Goal: Download file/media: Download file/media

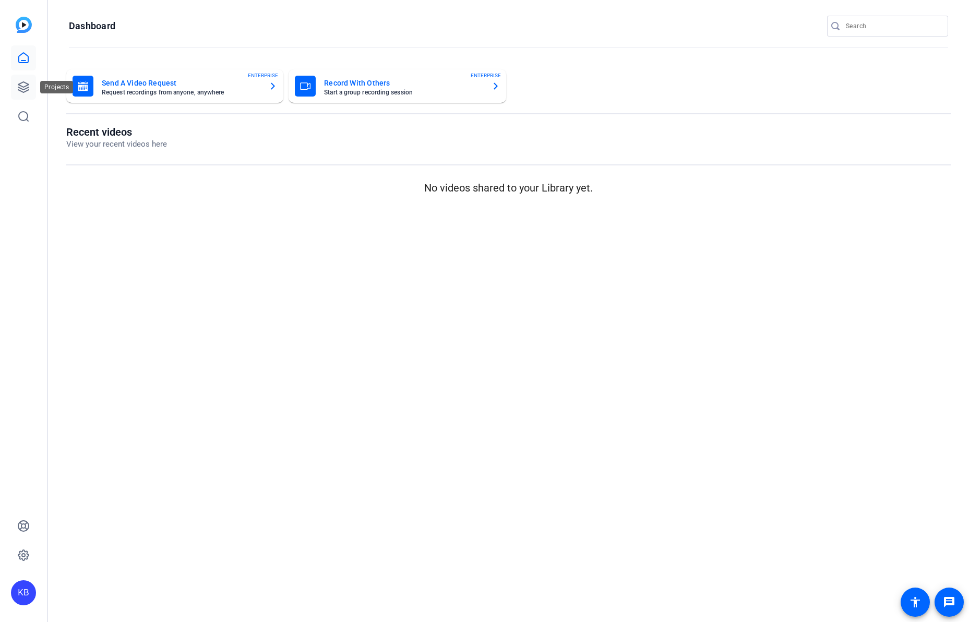
click at [19, 82] on icon at bounding box center [23, 87] width 13 height 13
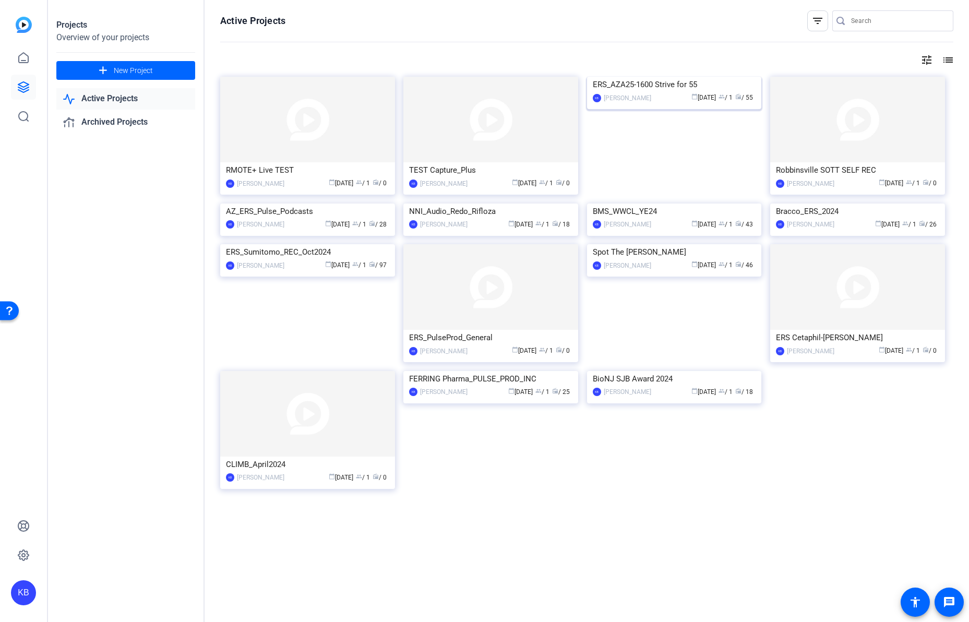
click at [620, 92] on div "ERS_AZA25-1600 Strive for 55" at bounding box center [674, 85] width 163 height 16
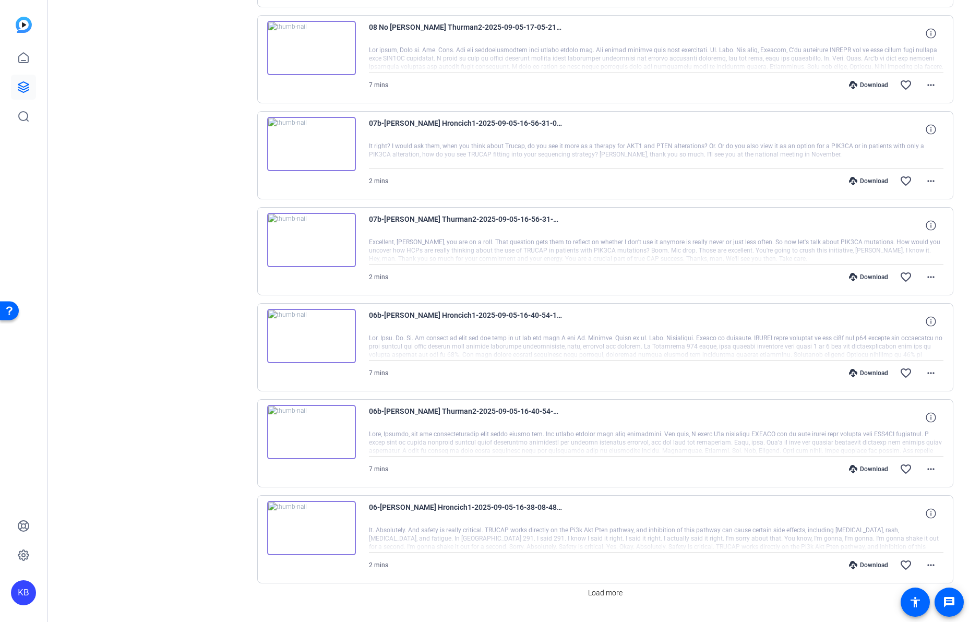
scroll to position [532, 0]
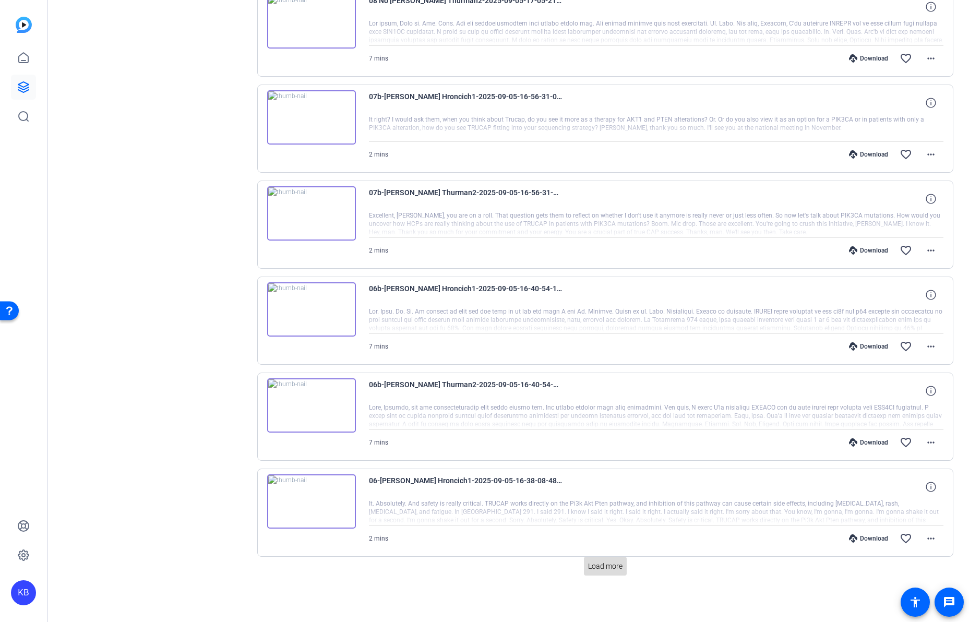
click at [598, 570] on span "Load more" at bounding box center [605, 566] width 34 height 11
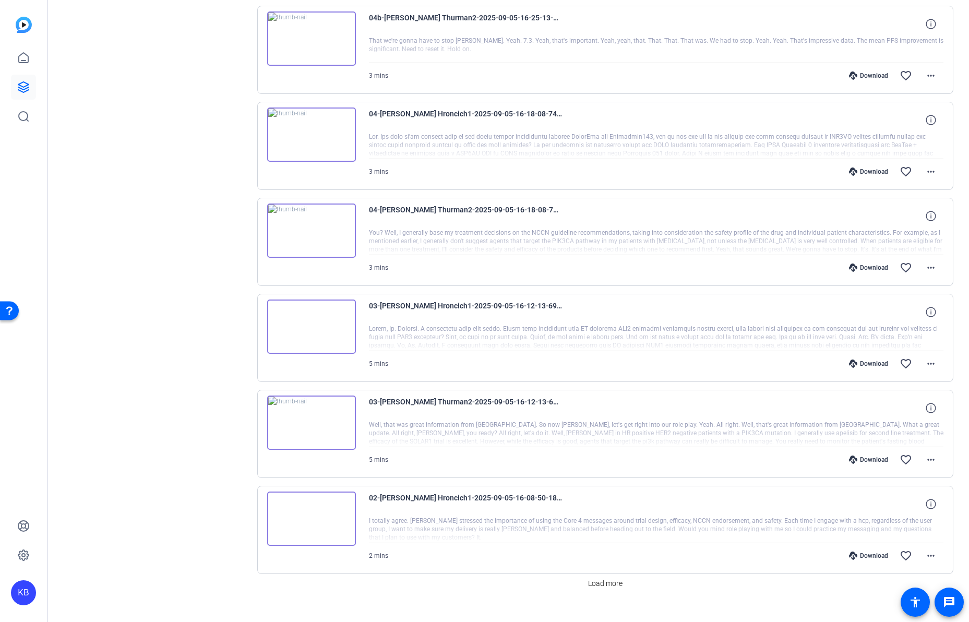
scroll to position [1492, 0]
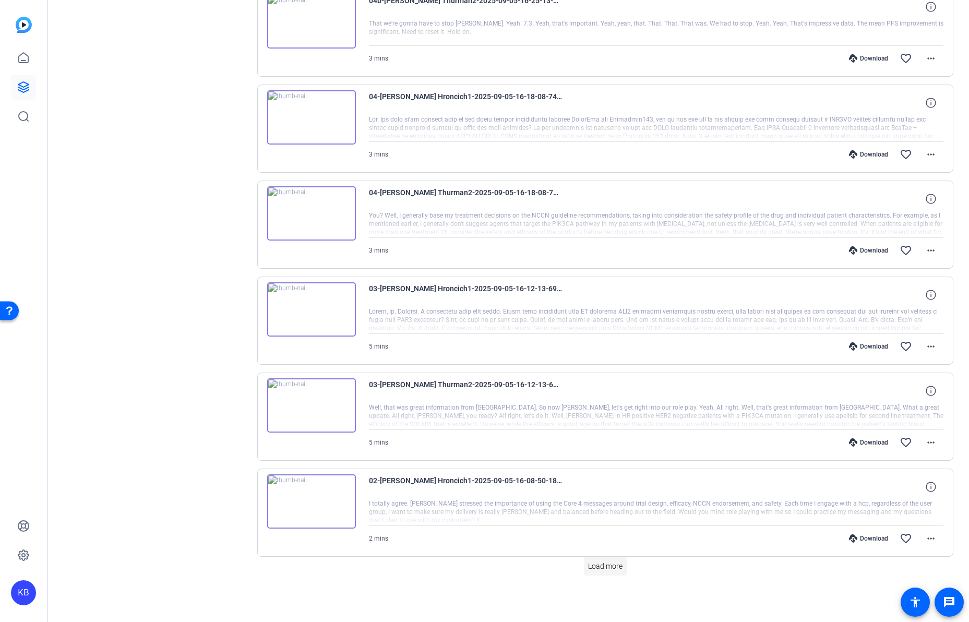
click at [594, 570] on span "Load more" at bounding box center [605, 566] width 34 height 11
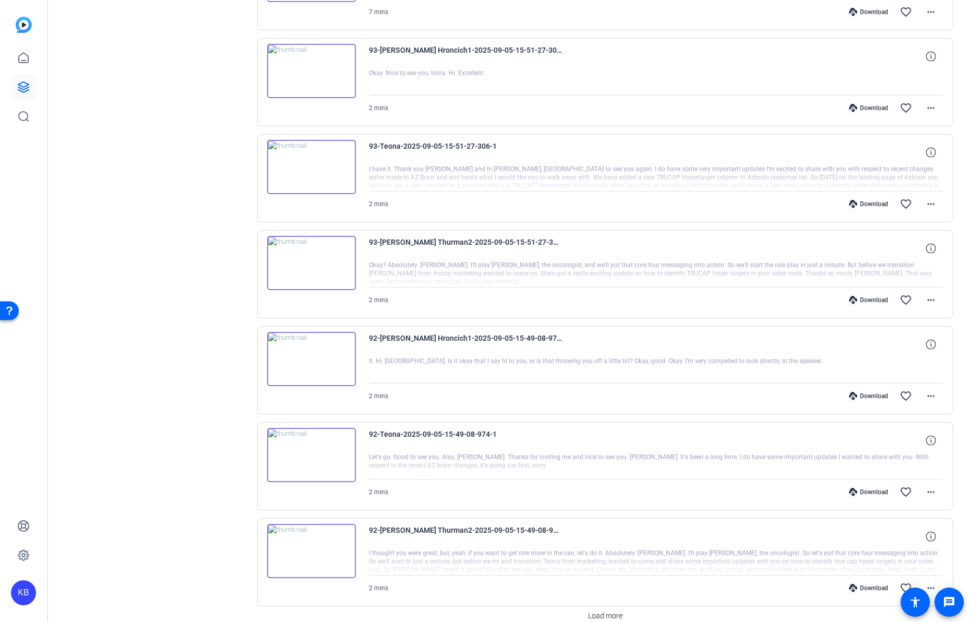
scroll to position [2452, 0]
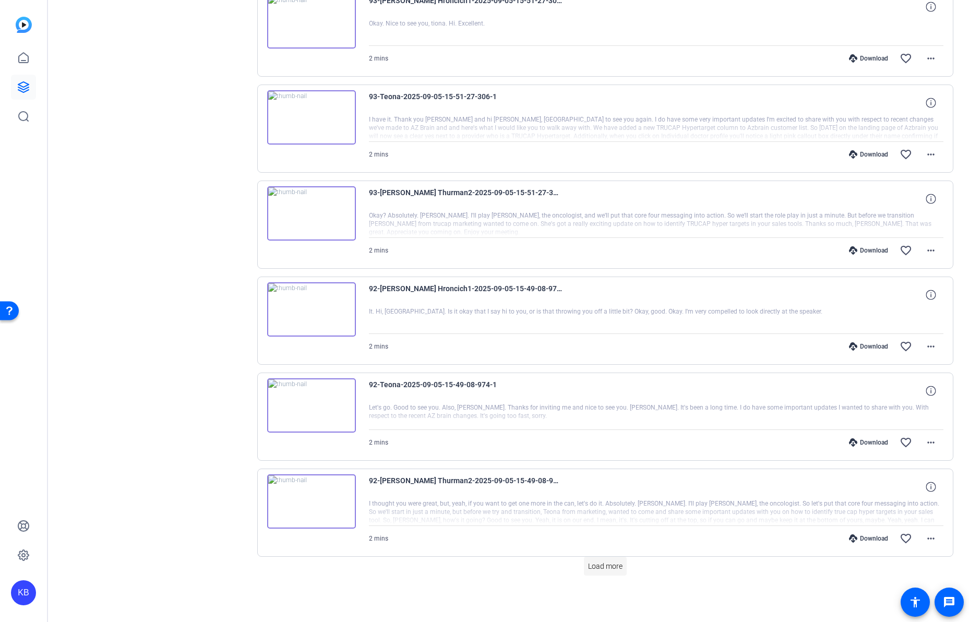
click at [607, 566] on span "Load more" at bounding box center [605, 566] width 34 height 11
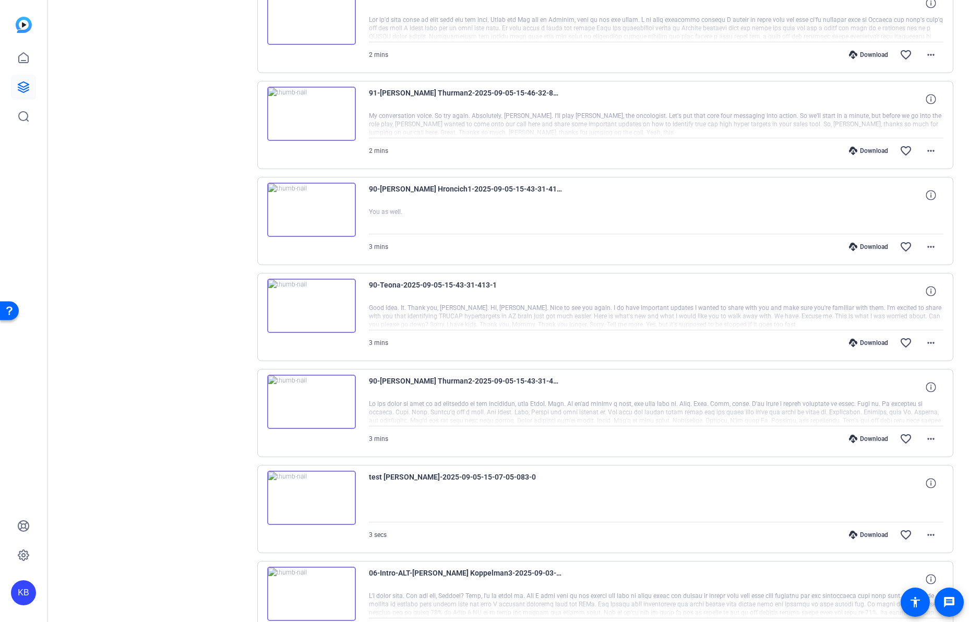
scroll to position [3412, 0]
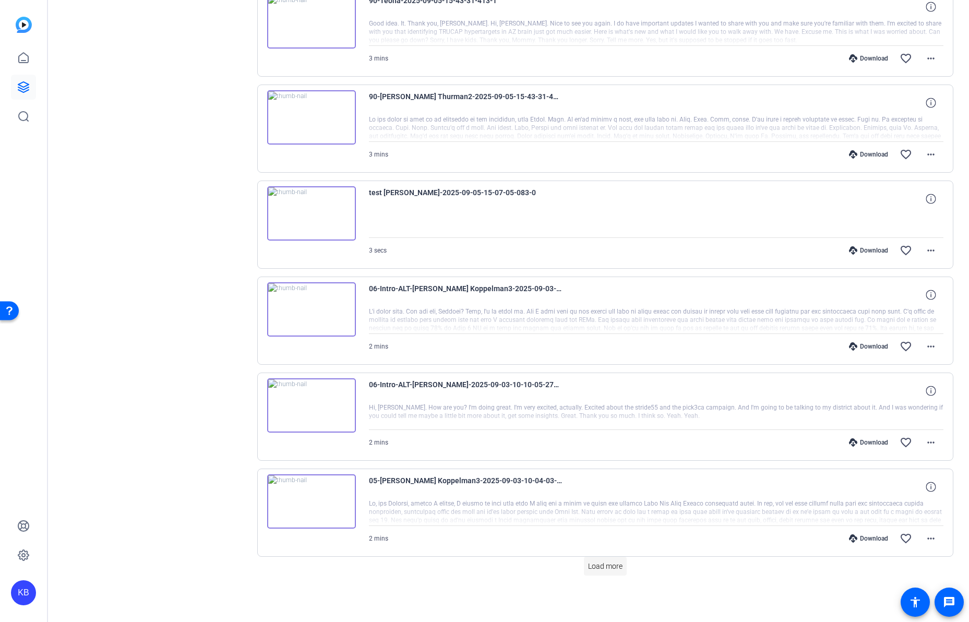
click at [590, 562] on span "Load more" at bounding box center [605, 566] width 34 height 11
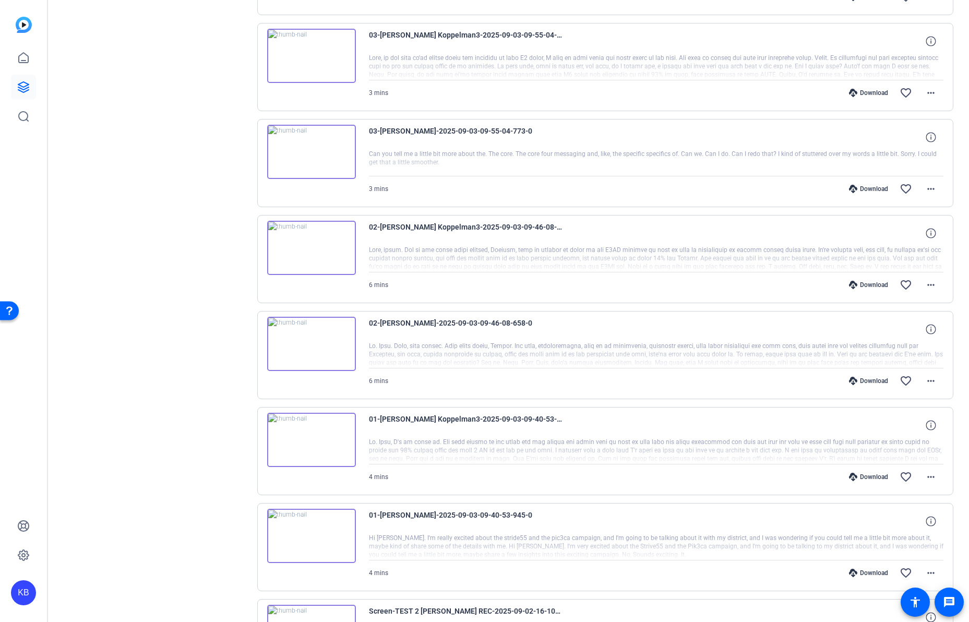
scroll to position [4372, 0]
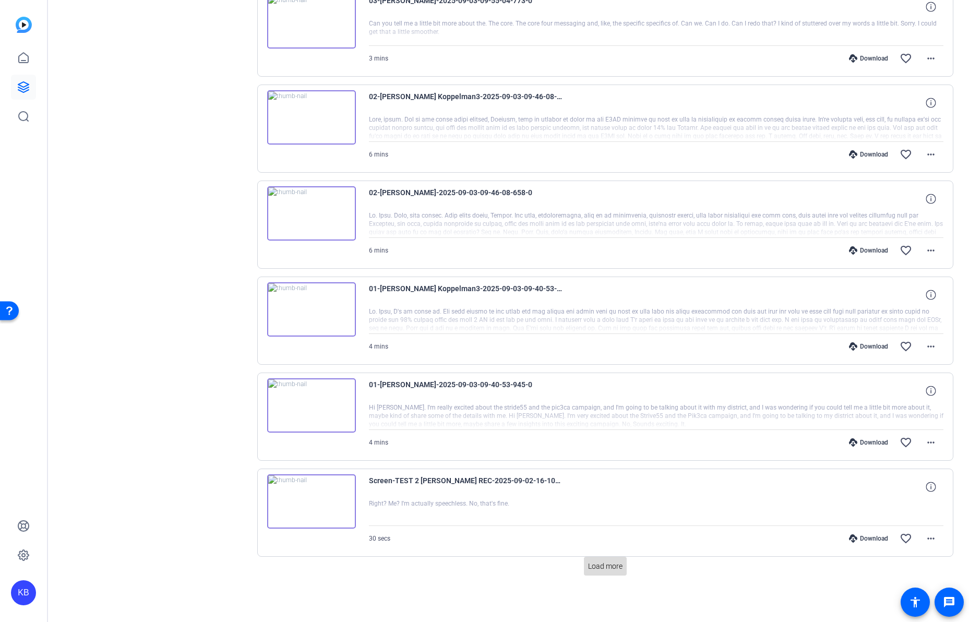
click at [597, 562] on span "Load more" at bounding box center [605, 566] width 34 height 11
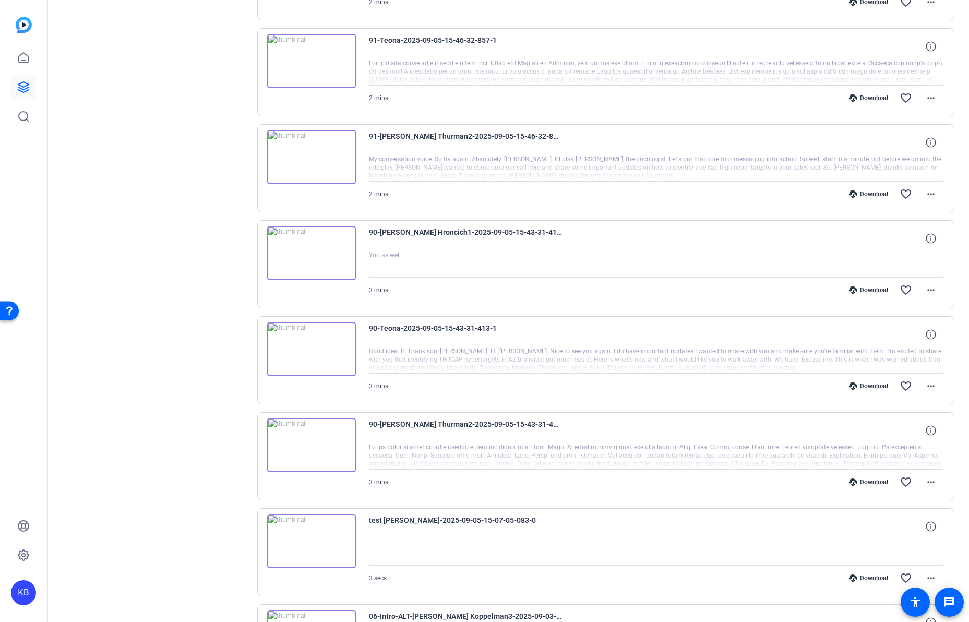
scroll to position [3084, 0]
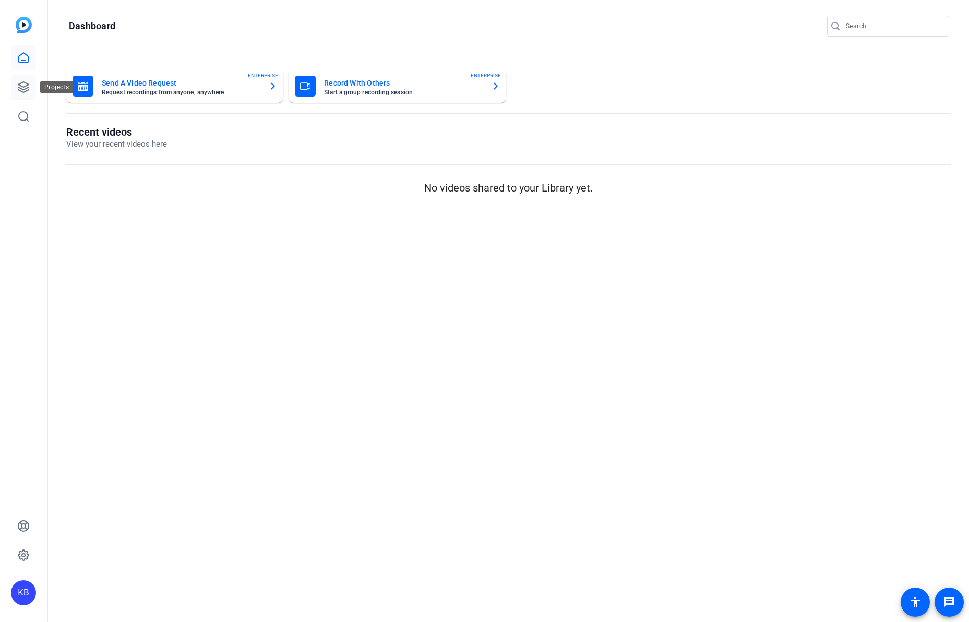
click at [25, 81] on icon at bounding box center [23, 87] width 13 height 13
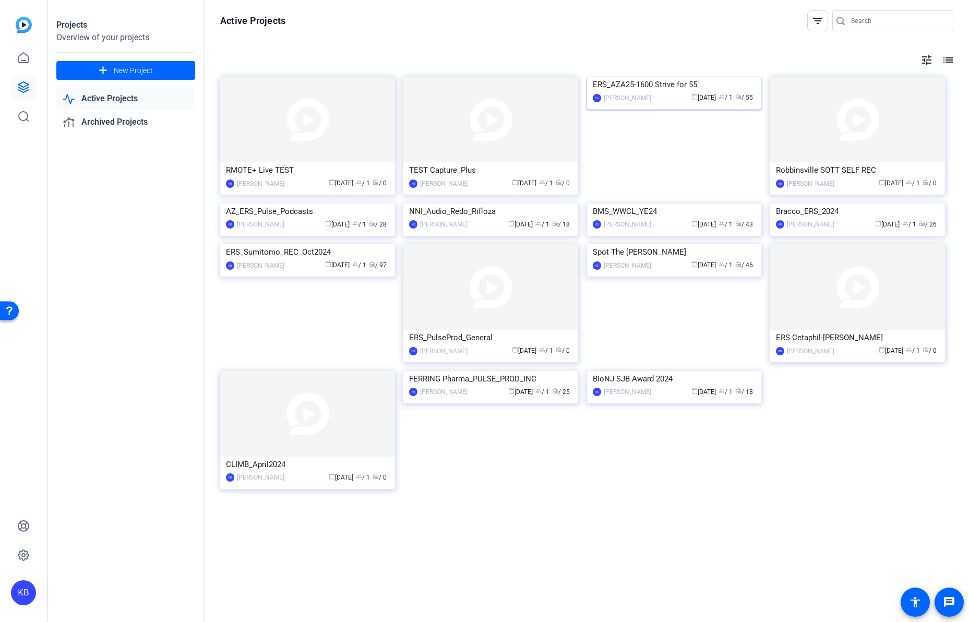
click at [647, 92] on div "ERS_AZA25-1600 Strive for 55" at bounding box center [674, 85] width 163 height 16
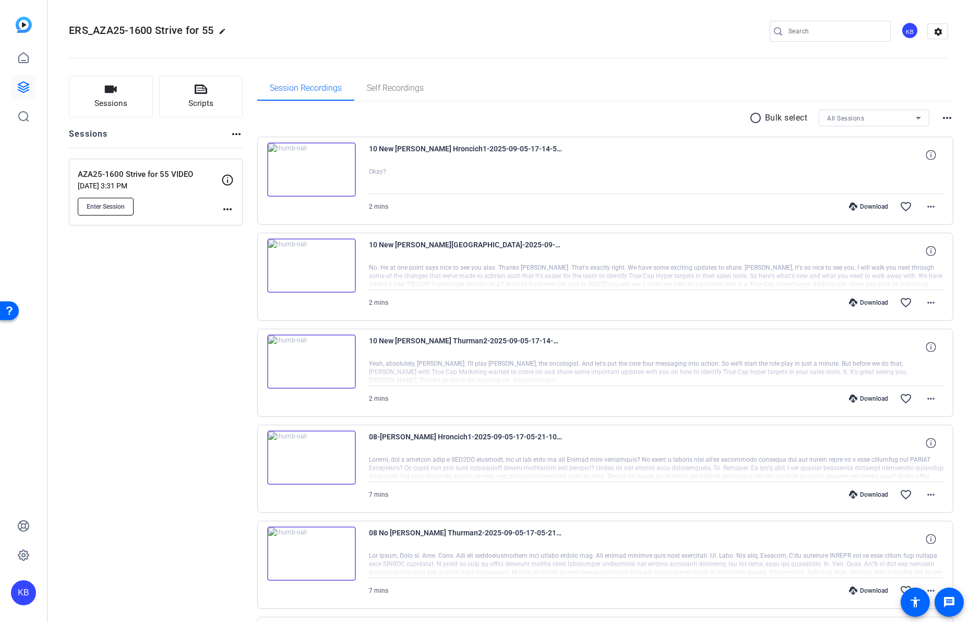
click at [116, 210] on span "Enter Session" at bounding box center [106, 206] width 38 height 8
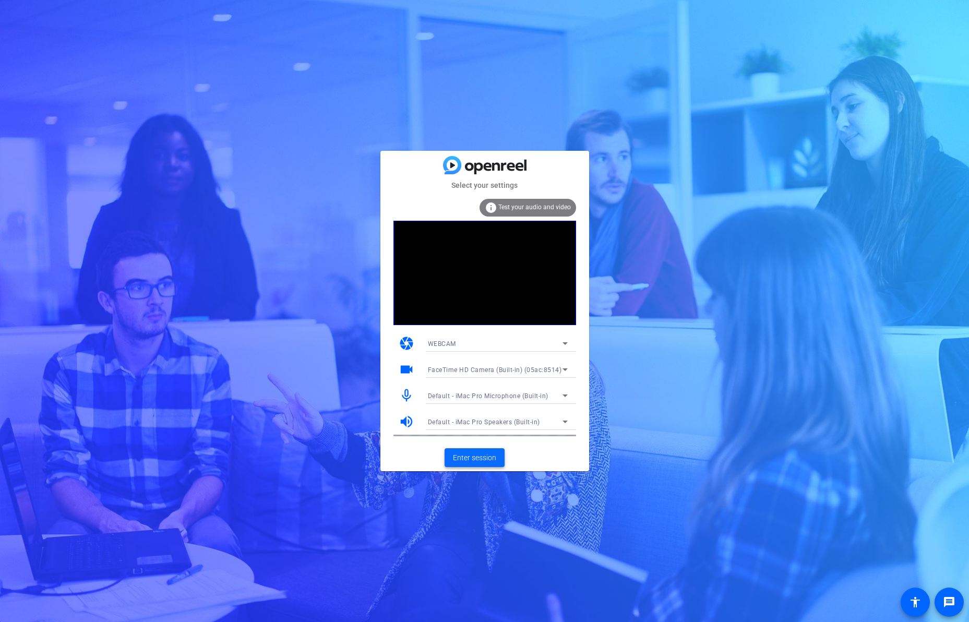
click at [472, 459] on span "Enter session" at bounding box center [474, 457] width 43 height 11
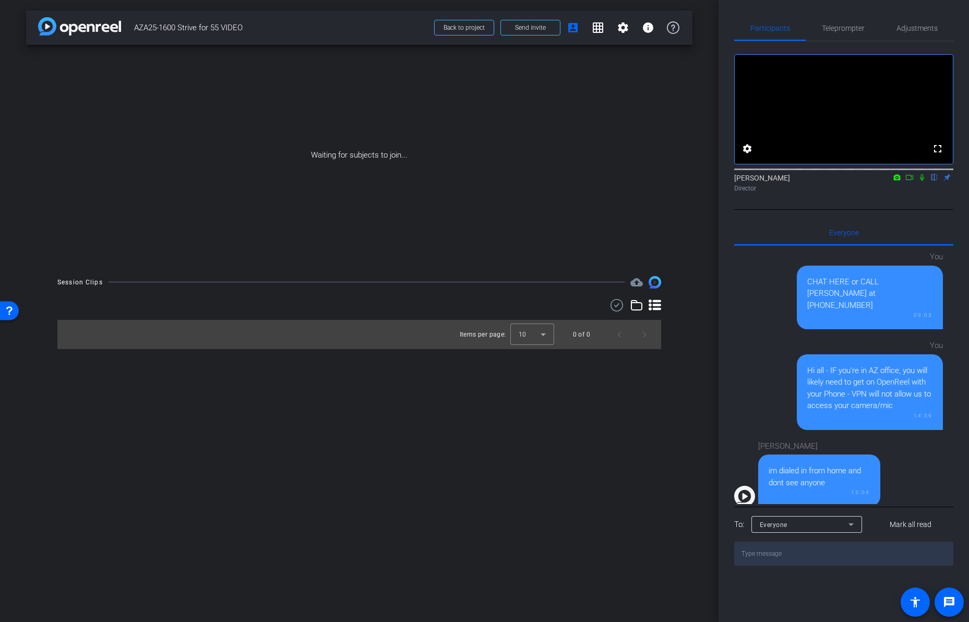
scroll to position [535, 0]
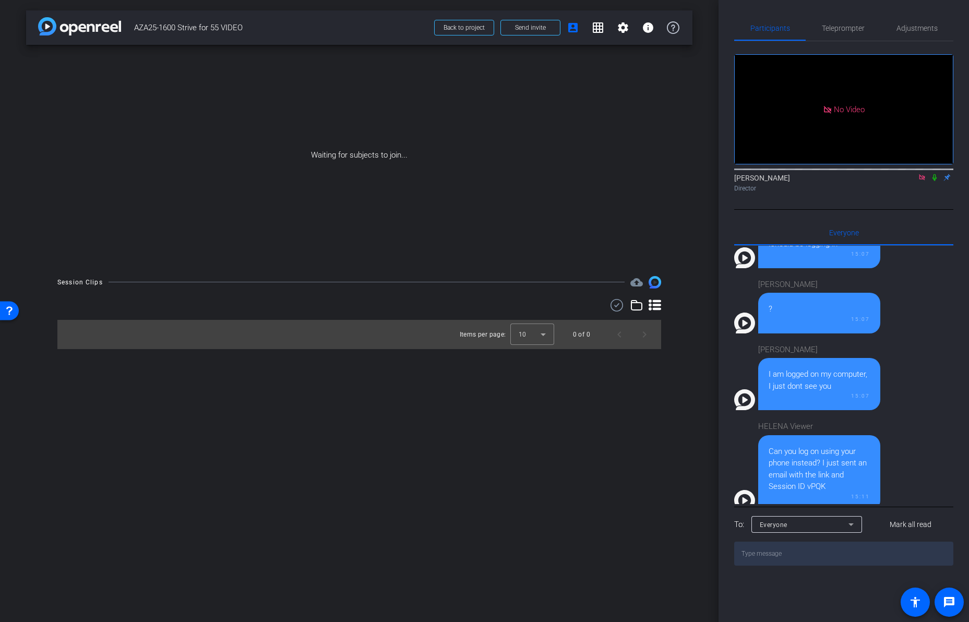
click at [936, 181] on icon at bounding box center [934, 177] width 8 height 7
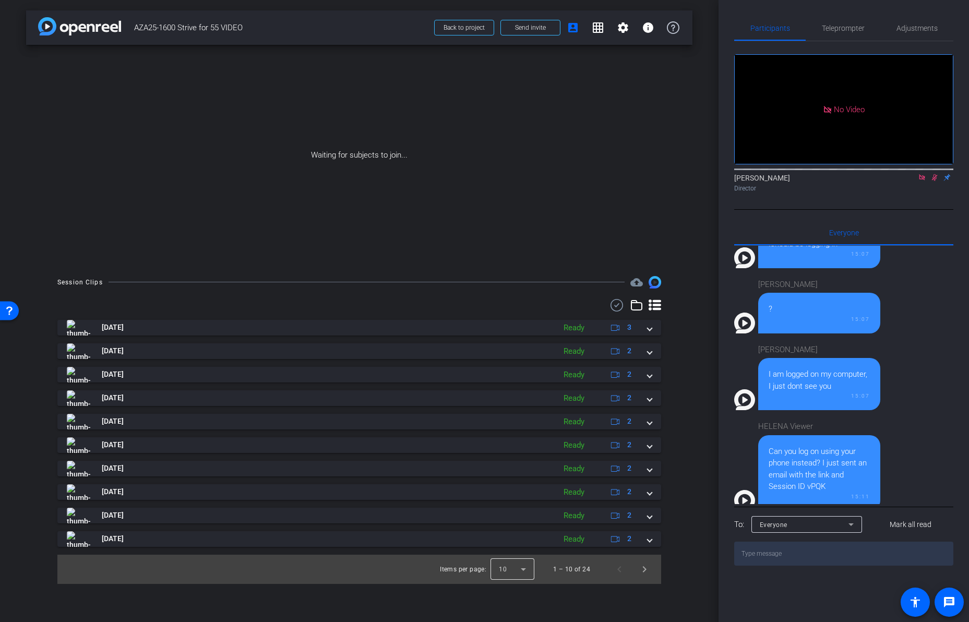
click at [527, 570] on div at bounding box center [512, 569] width 44 height 25
click at [519, 548] on mat-option "25" at bounding box center [513, 545] width 44 height 17
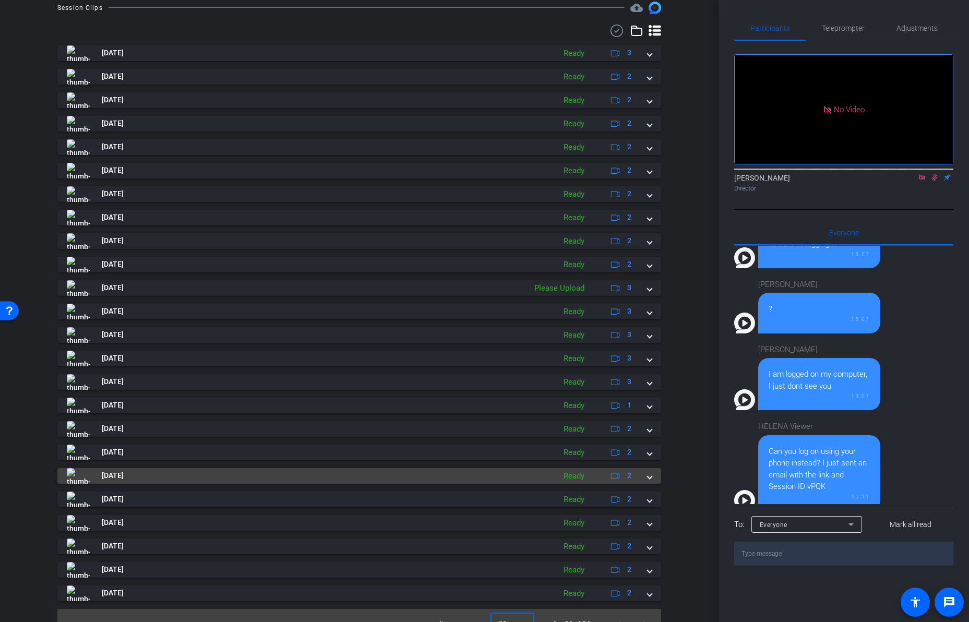
scroll to position [291, 0]
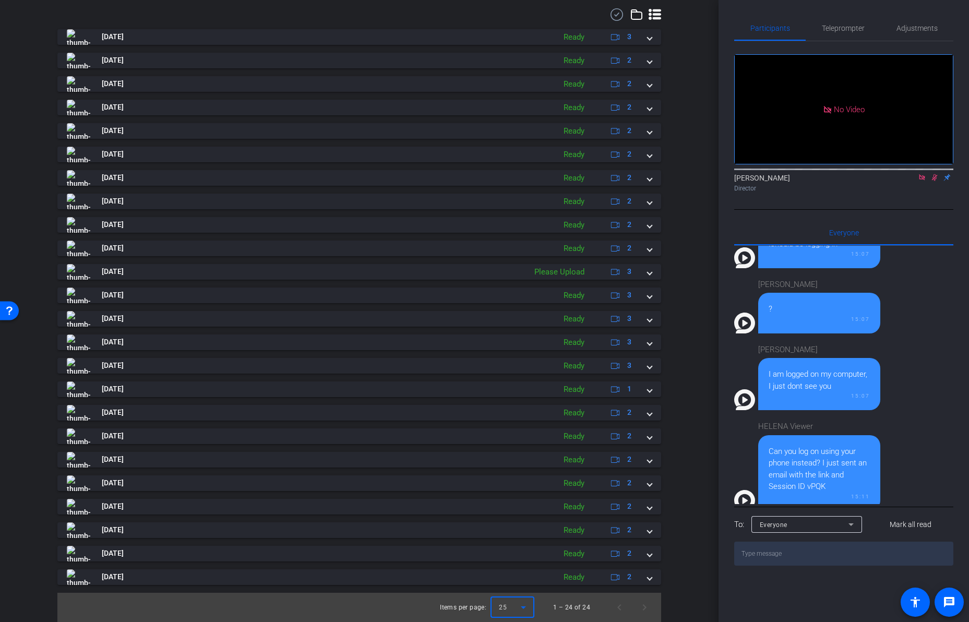
click at [523, 605] on div at bounding box center [512, 607] width 44 height 25
click at [398, 604] on div at bounding box center [484, 311] width 969 height 622
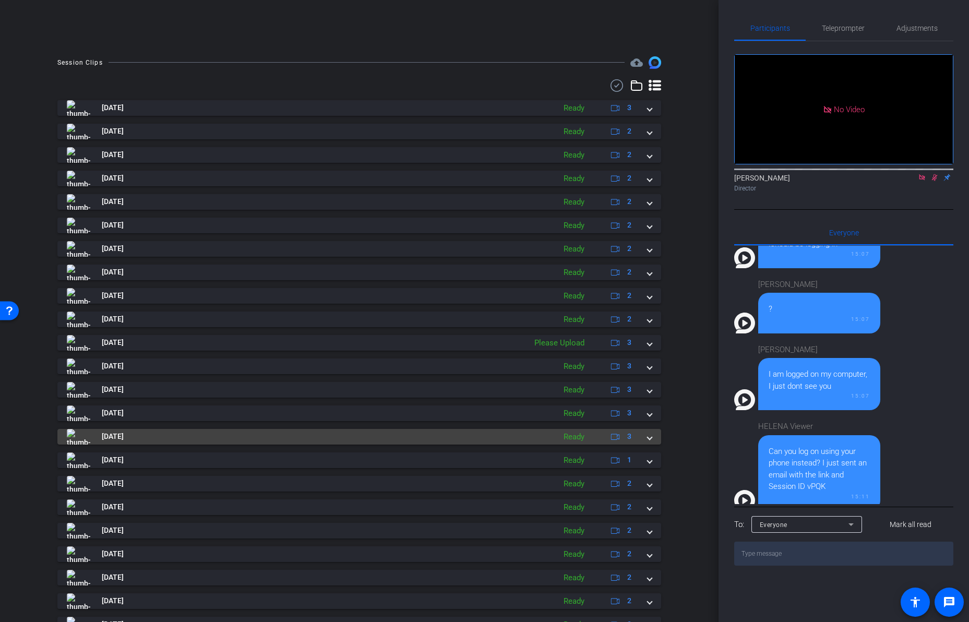
scroll to position [221, 0]
click at [650, 436] on span at bounding box center [649, 435] width 4 height 11
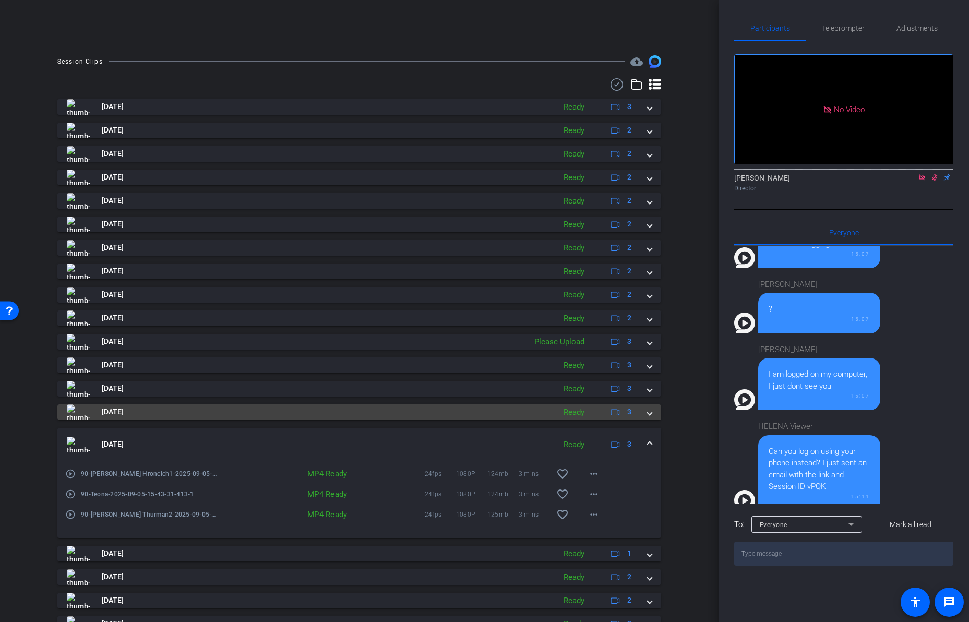
click at [650, 413] on span at bounding box center [649, 411] width 4 height 11
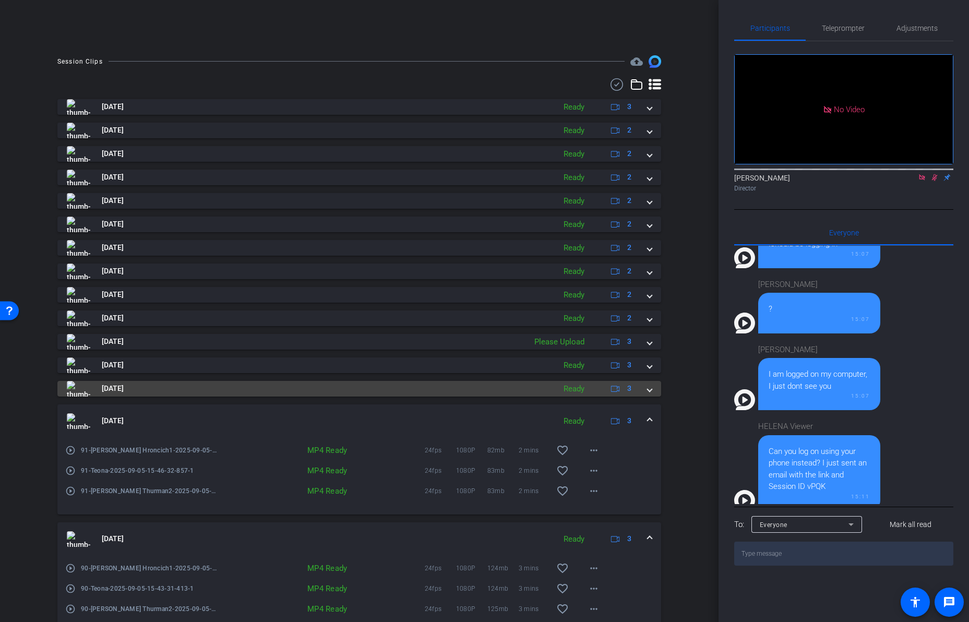
click at [651, 391] on span at bounding box center [649, 388] width 4 height 11
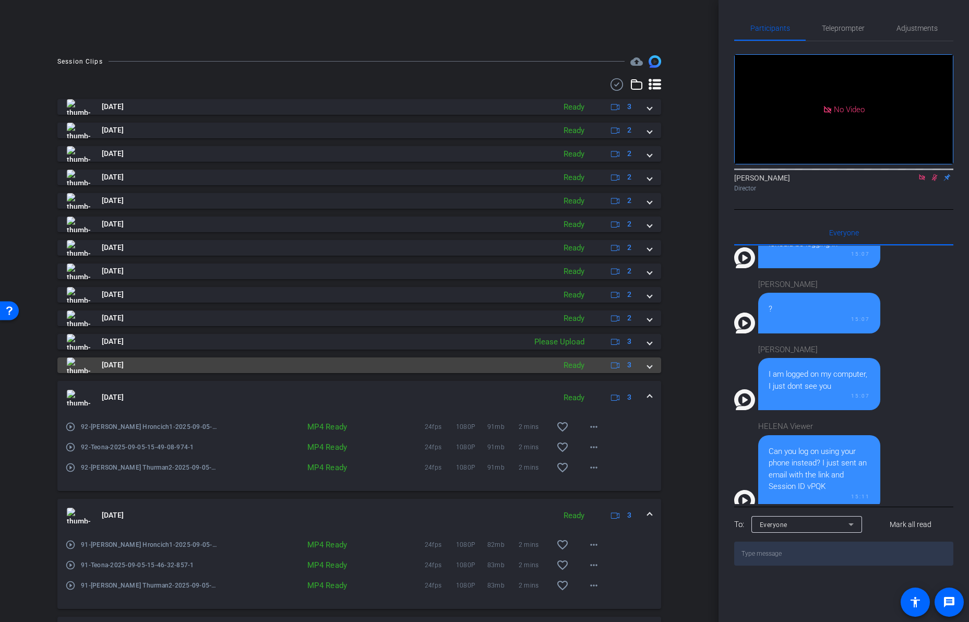
click at [649, 369] on span at bounding box center [649, 364] width 4 height 11
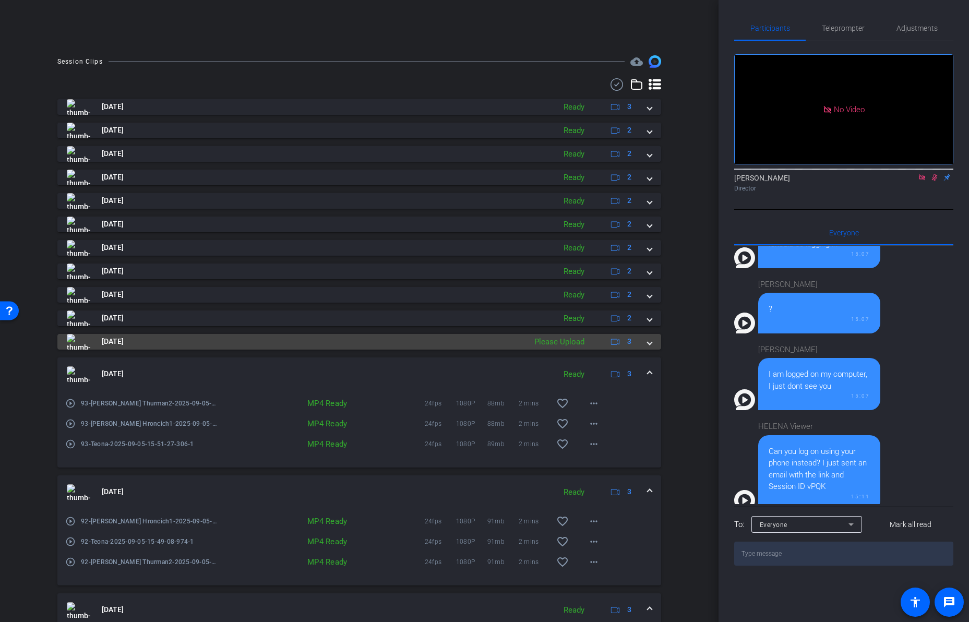
click at [647, 343] on span at bounding box center [649, 341] width 4 height 11
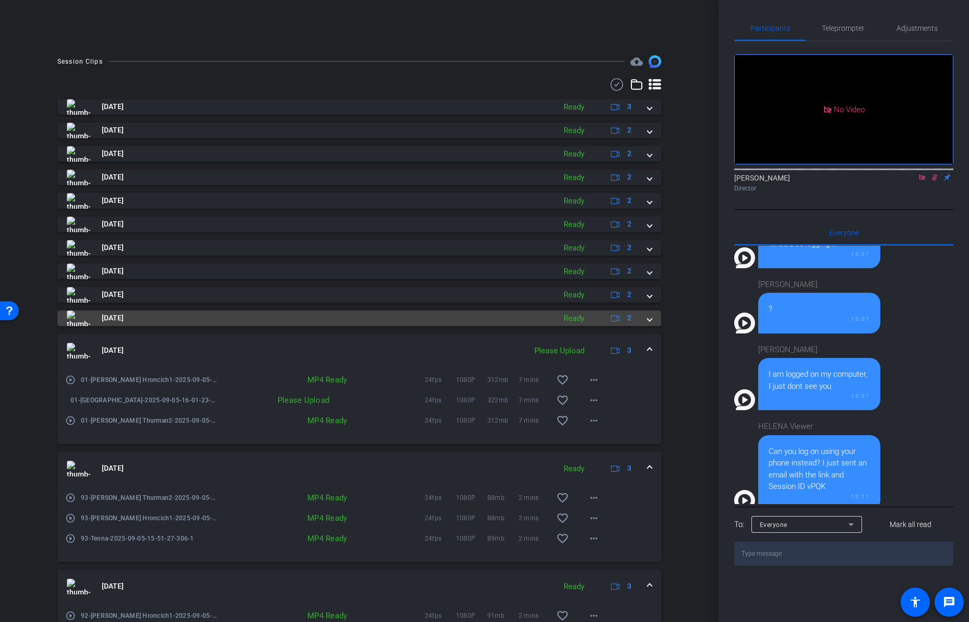
click at [650, 318] on span at bounding box center [649, 318] width 4 height 11
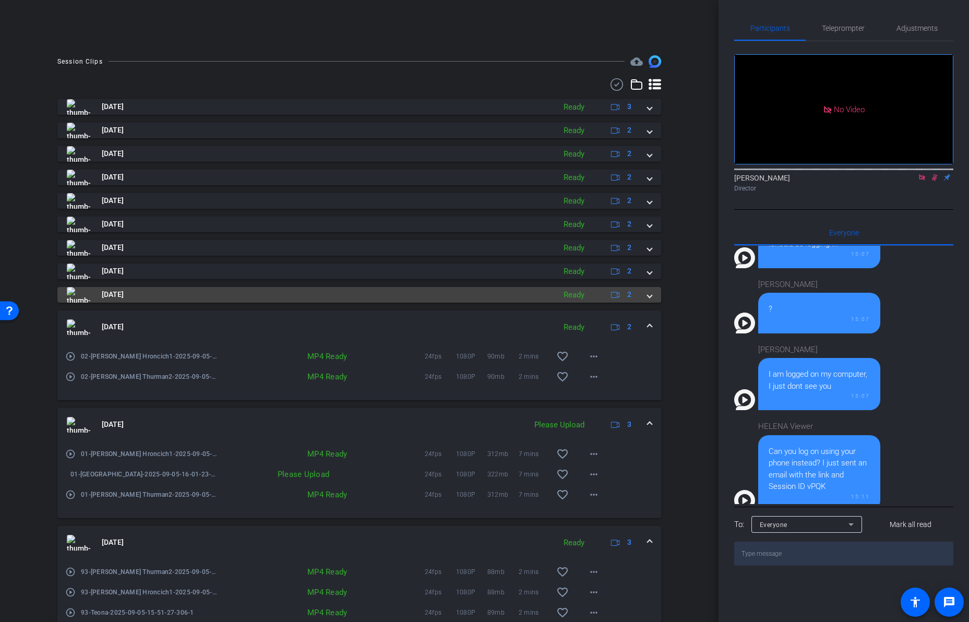
click at [650, 296] on span at bounding box center [649, 294] width 4 height 11
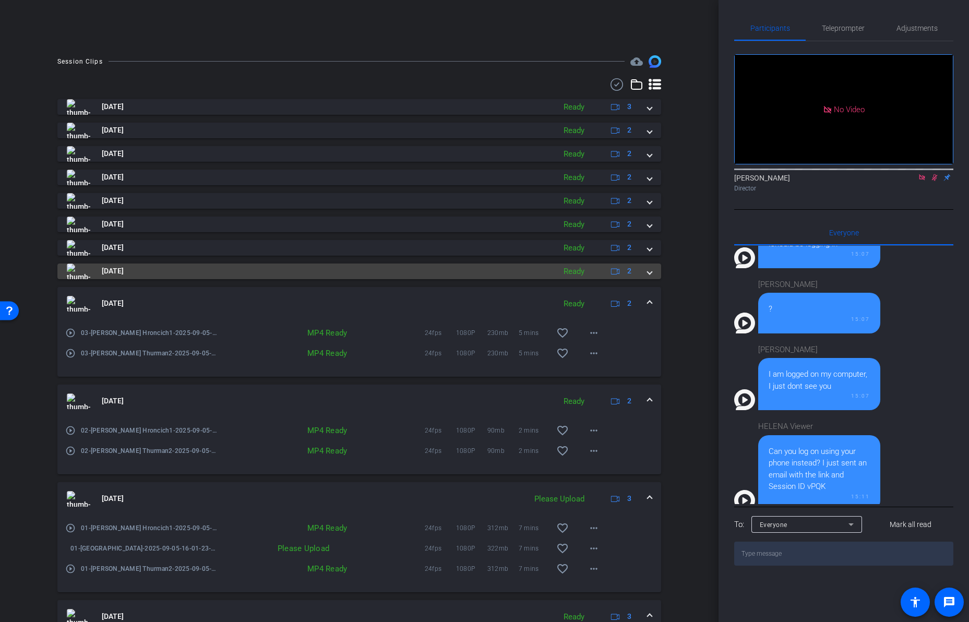
click at [649, 272] on span at bounding box center [649, 271] width 4 height 11
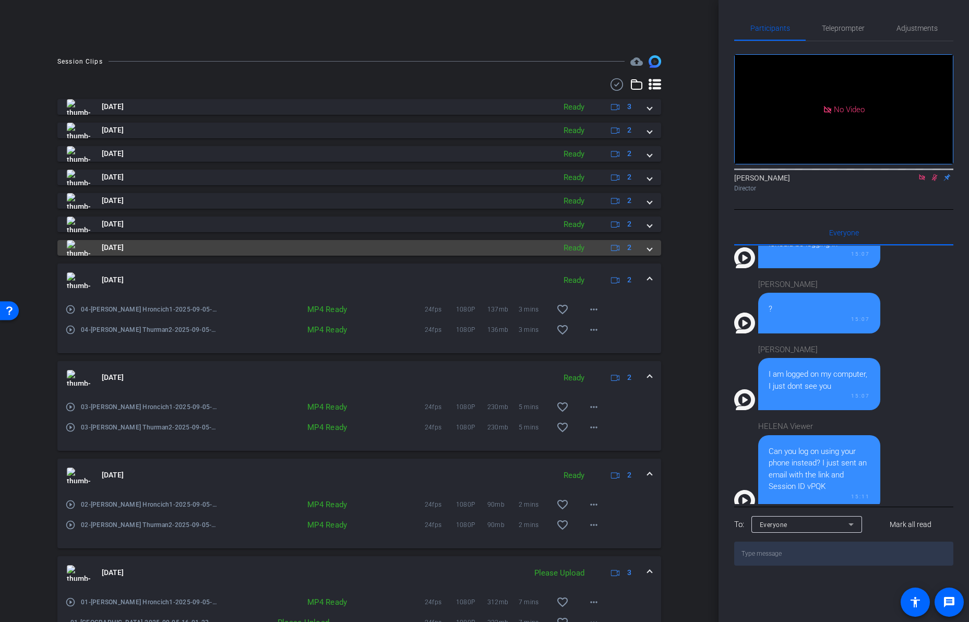
click at [648, 249] on span at bounding box center [649, 247] width 4 height 11
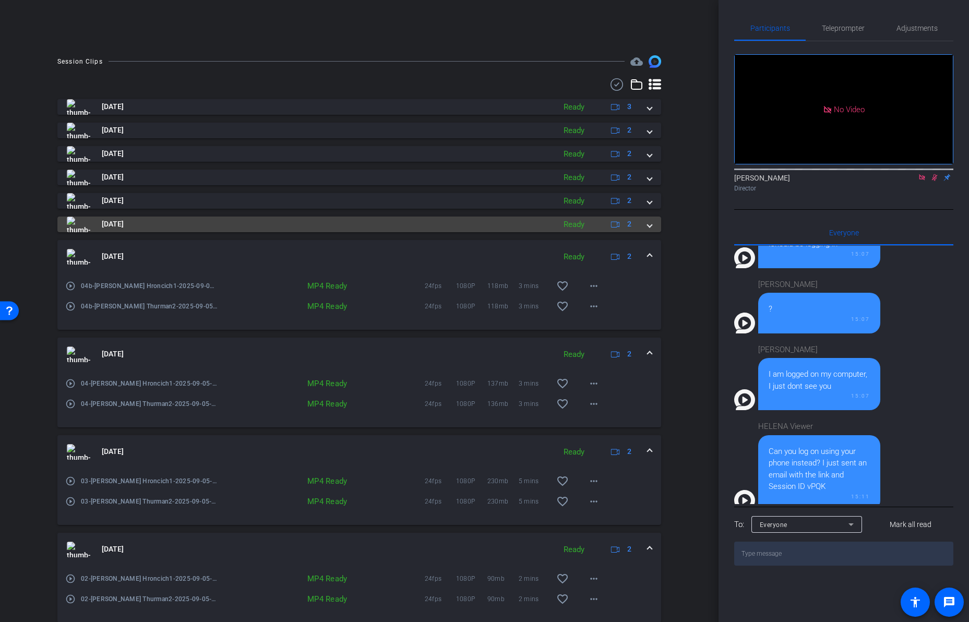
click at [646, 225] on div "[DATE] Ready 2" at bounding box center [357, 225] width 581 height 16
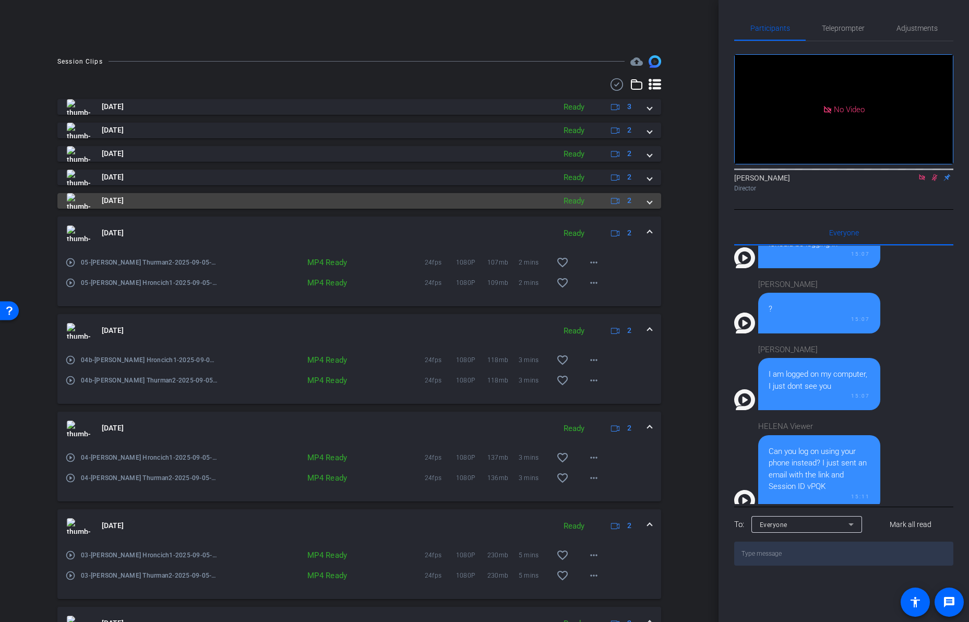
click at [648, 204] on span at bounding box center [649, 200] width 4 height 11
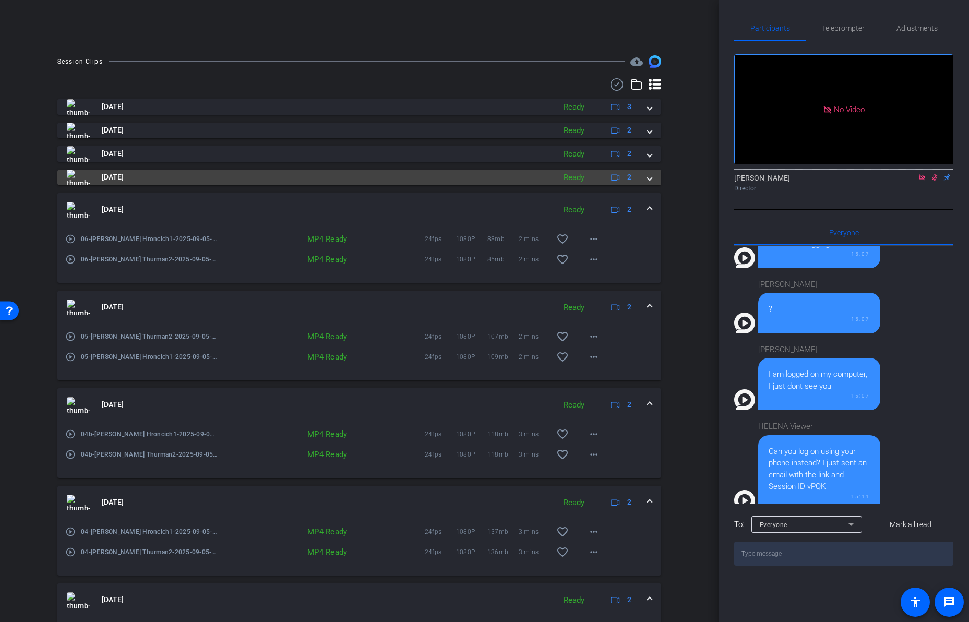
click at [650, 172] on span at bounding box center [649, 177] width 4 height 11
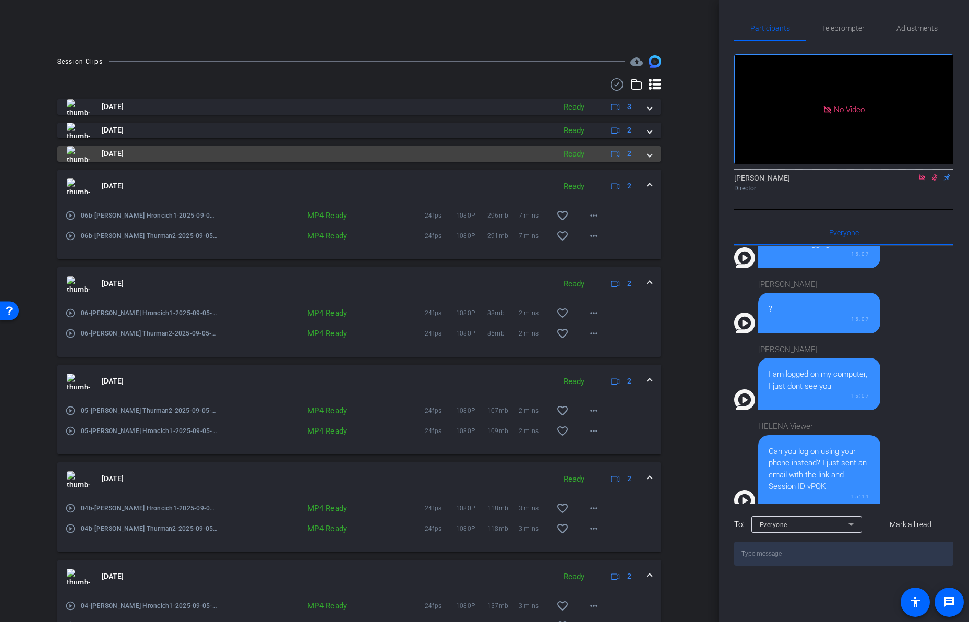
click at [649, 154] on span at bounding box center [649, 153] width 4 height 11
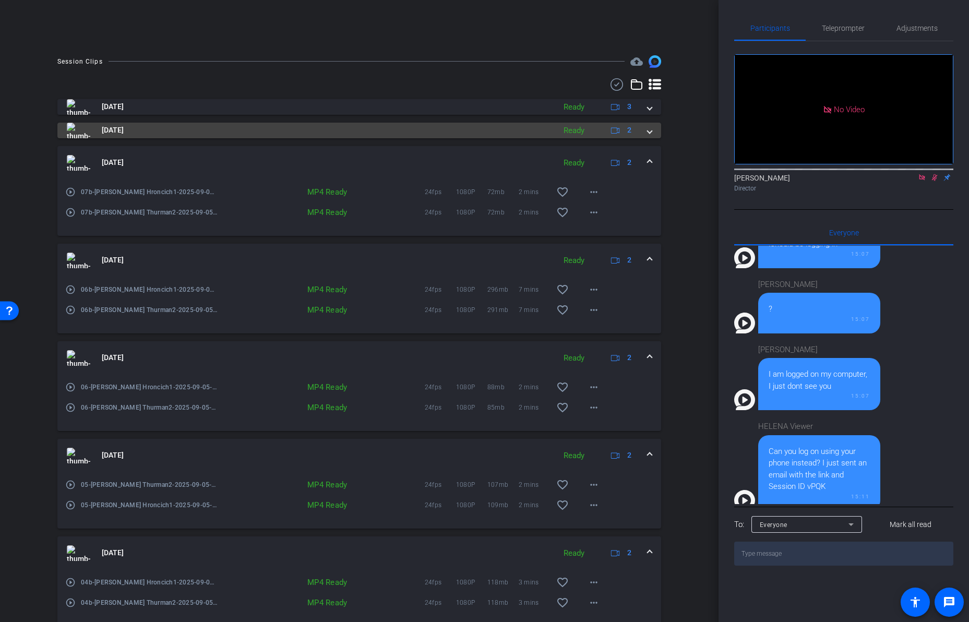
click at [647, 137] on mat-expansion-panel-header "[DATE] Ready 2" at bounding box center [359, 131] width 604 height 16
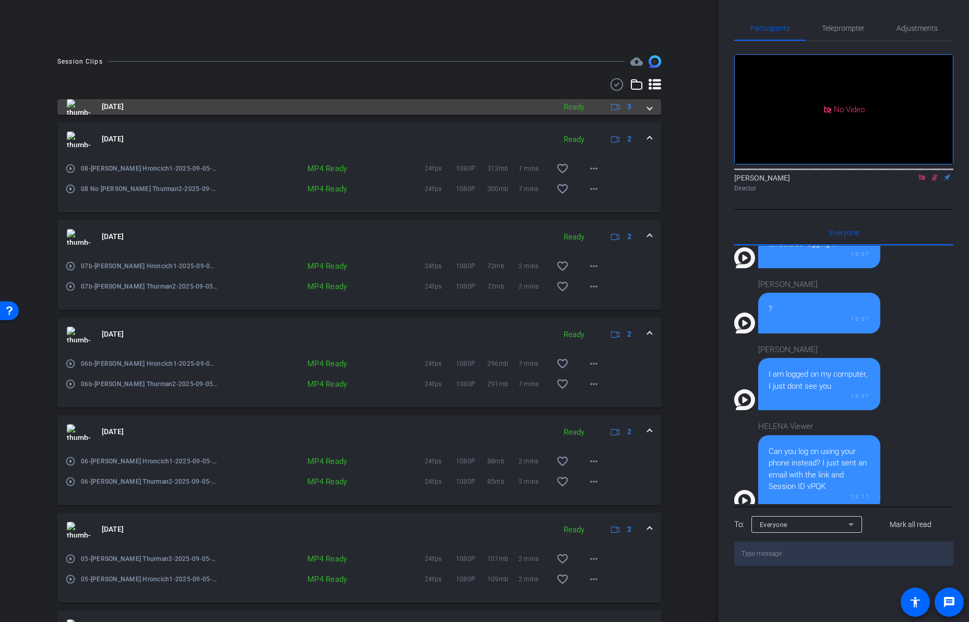
click at [646, 109] on div "[DATE] Ready 3" at bounding box center [357, 107] width 581 height 16
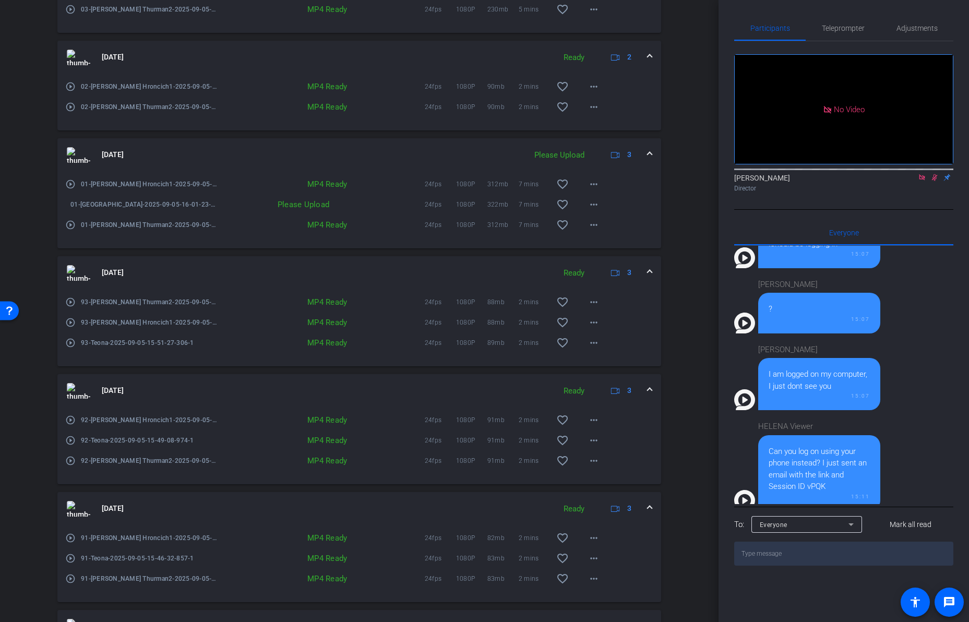
scroll to position [1524, 0]
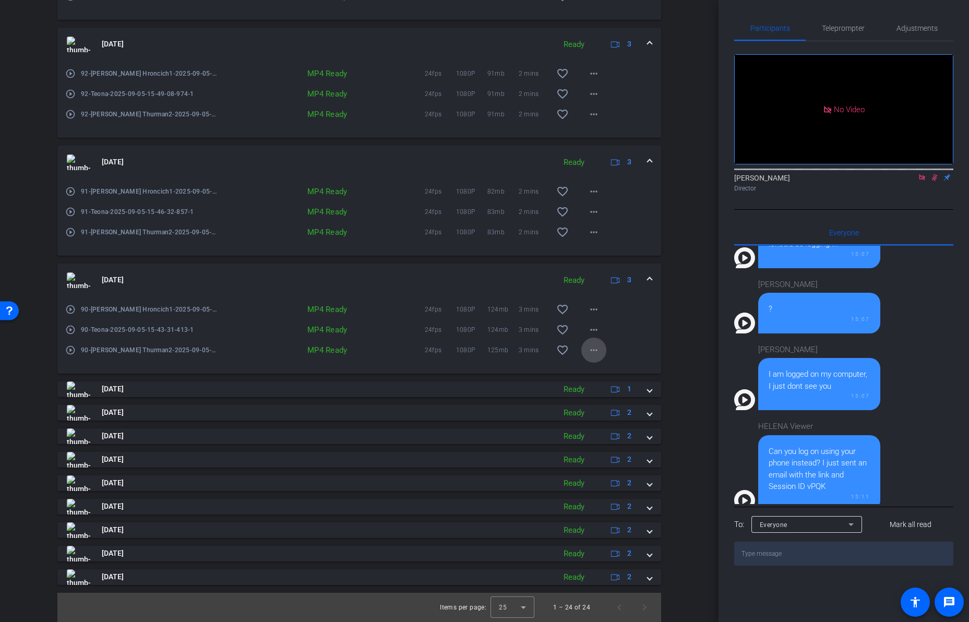
click at [594, 350] on mat-icon "more_horiz" at bounding box center [593, 350] width 13 height 13
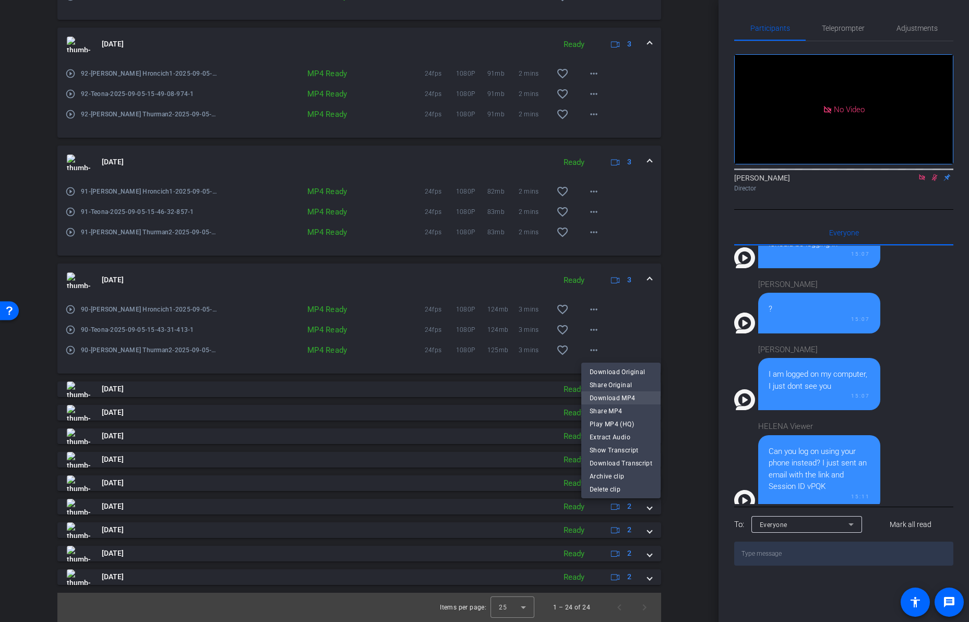
click at [603, 396] on span "Download MP4" at bounding box center [621, 398] width 63 height 13
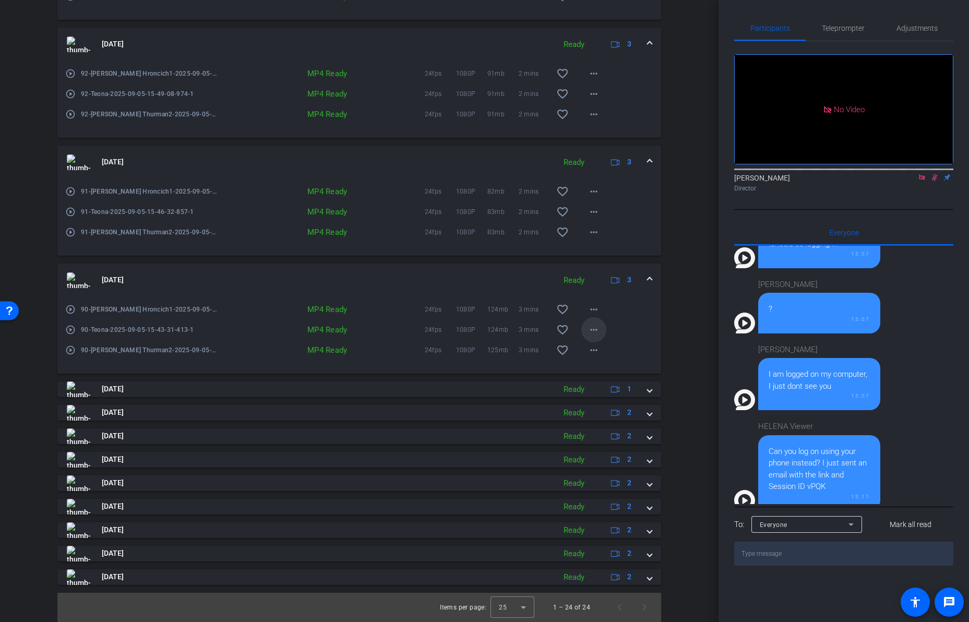
click at [595, 329] on mat-icon "more_horiz" at bounding box center [593, 329] width 13 height 13
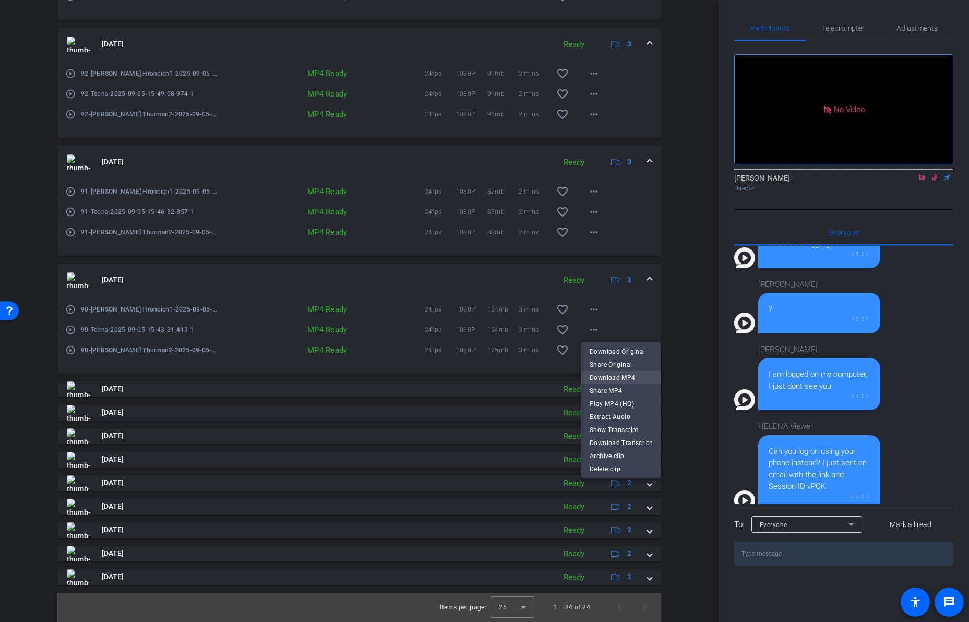
click at [613, 376] on span "Download MP4" at bounding box center [621, 377] width 63 height 13
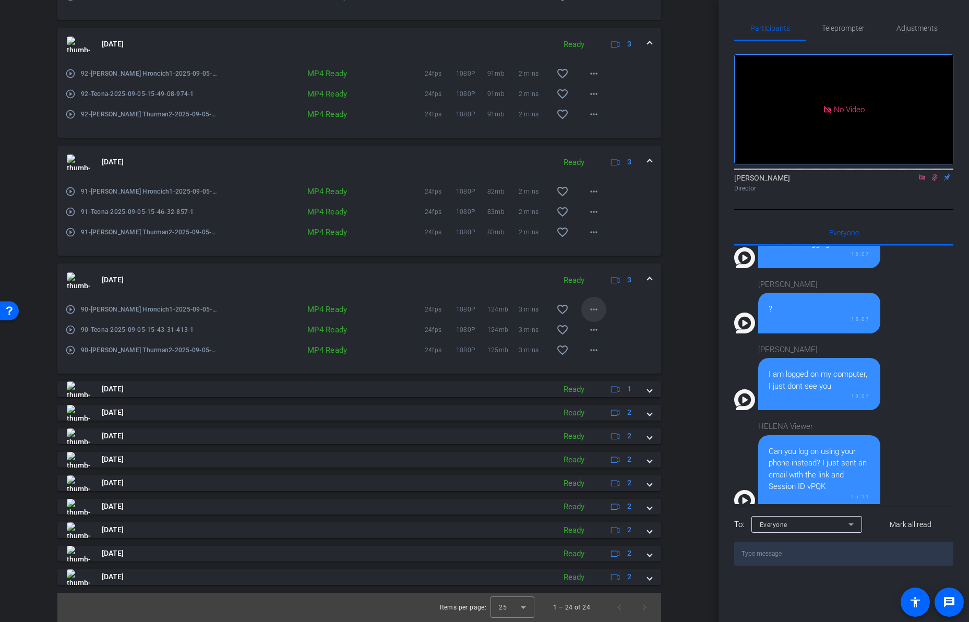
click at [592, 310] on mat-icon "more_horiz" at bounding box center [593, 309] width 13 height 13
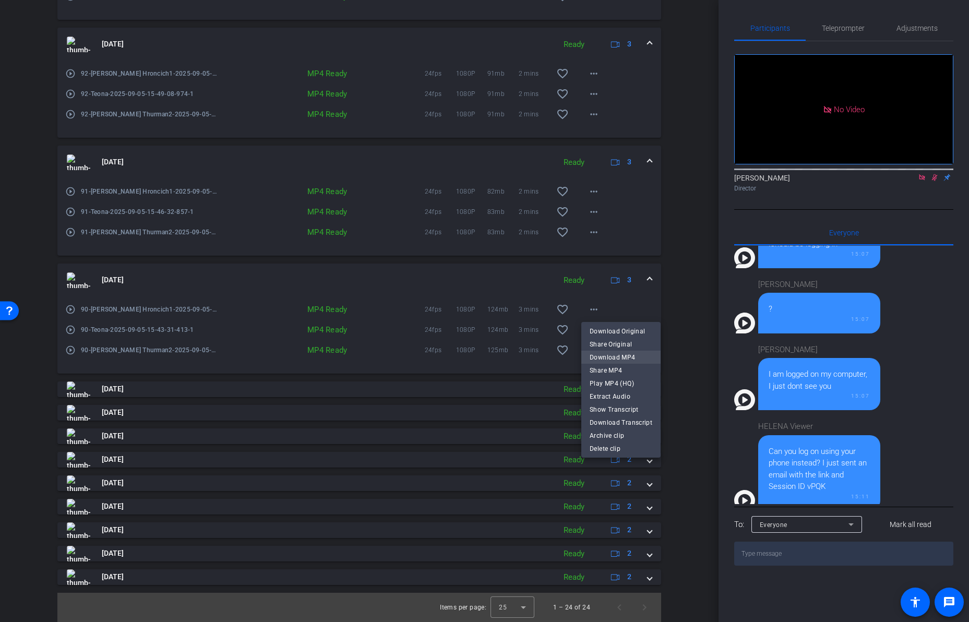
click at [595, 355] on span "Download MP4" at bounding box center [621, 357] width 63 height 13
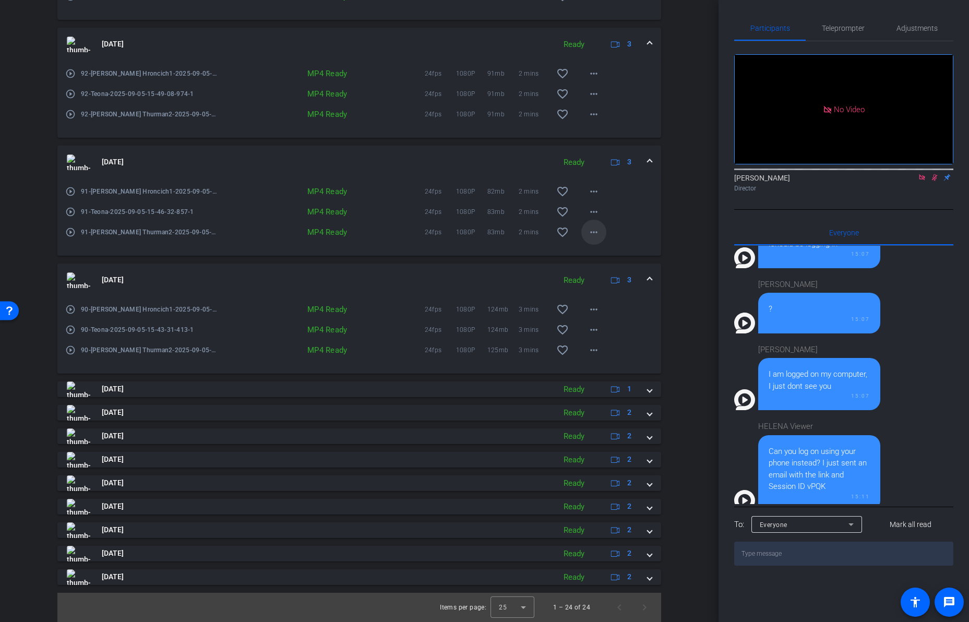
click at [596, 235] on mat-icon "more_horiz" at bounding box center [593, 232] width 13 height 13
click at [594, 231] on mat-icon "more_horiz" at bounding box center [593, 232] width 13 height 13
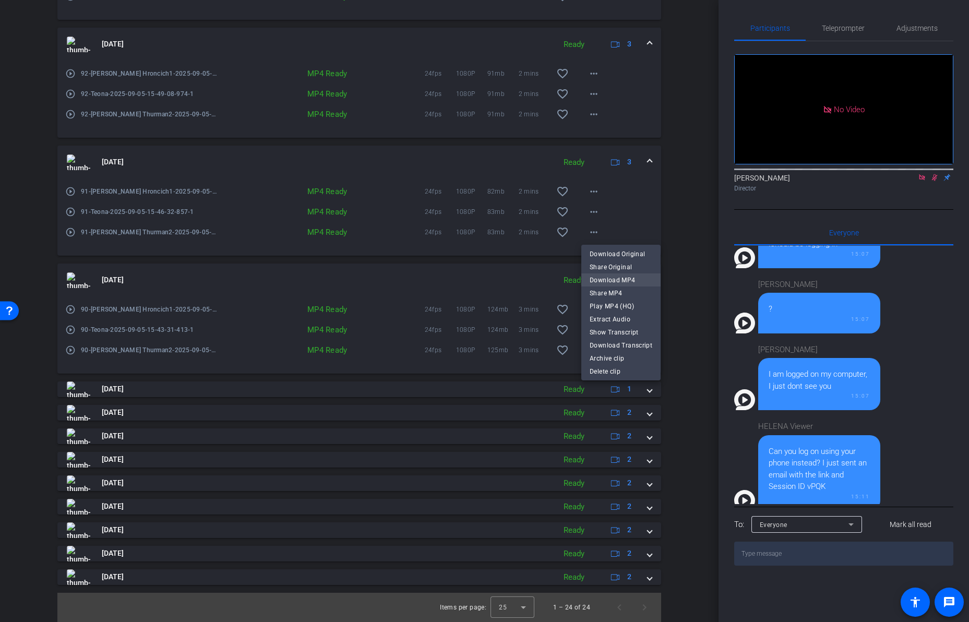
click at [599, 280] on span "Download MP4" at bounding box center [621, 280] width 63 height 13
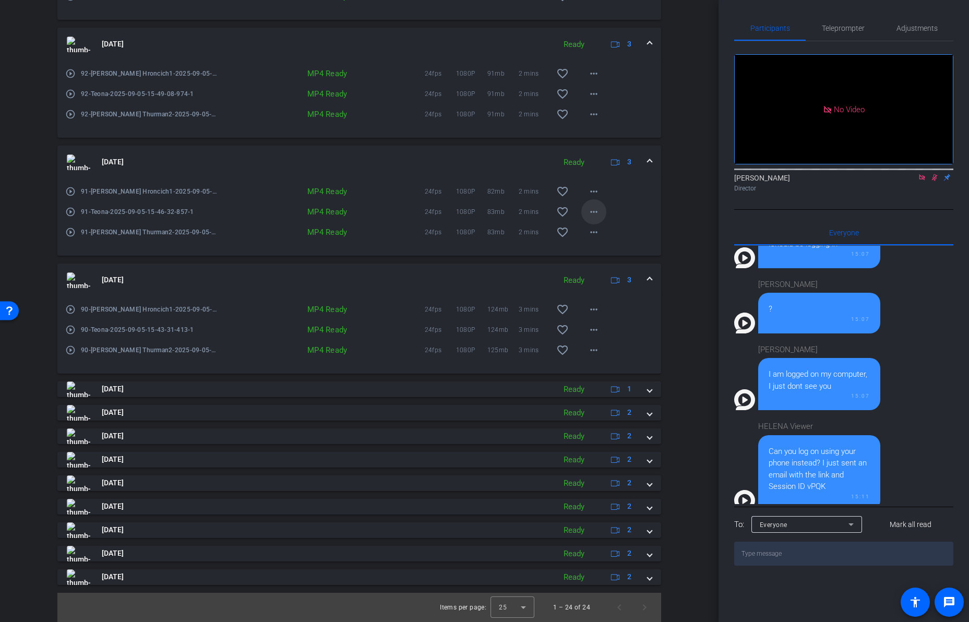
click at [594, 210] on mat-icon "more_horiz" at bounding box center [593, 212] width 13 height 13
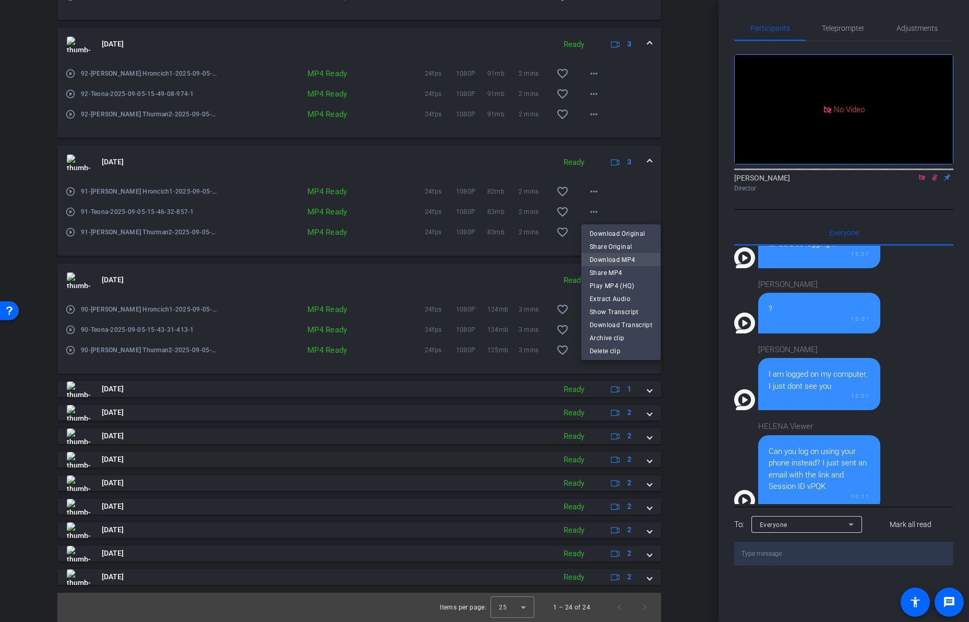
click at [596, 257] on span "Download MP4" at bounding box center [621, 260] width 63 height 13
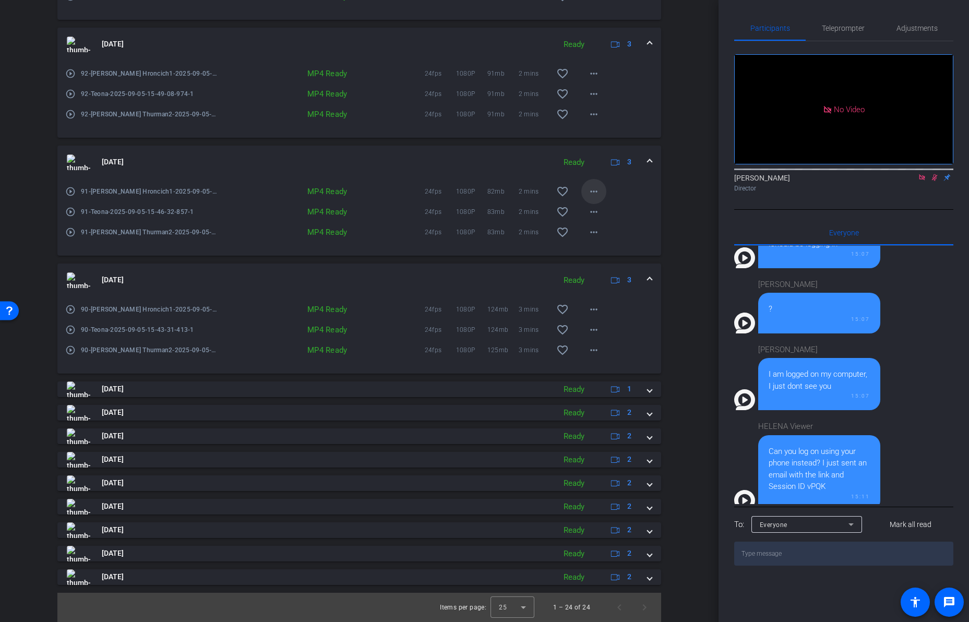
click at [592, 188] on mat-icon "more_horiz" at bounding box center [593, 191] width 13 height 13
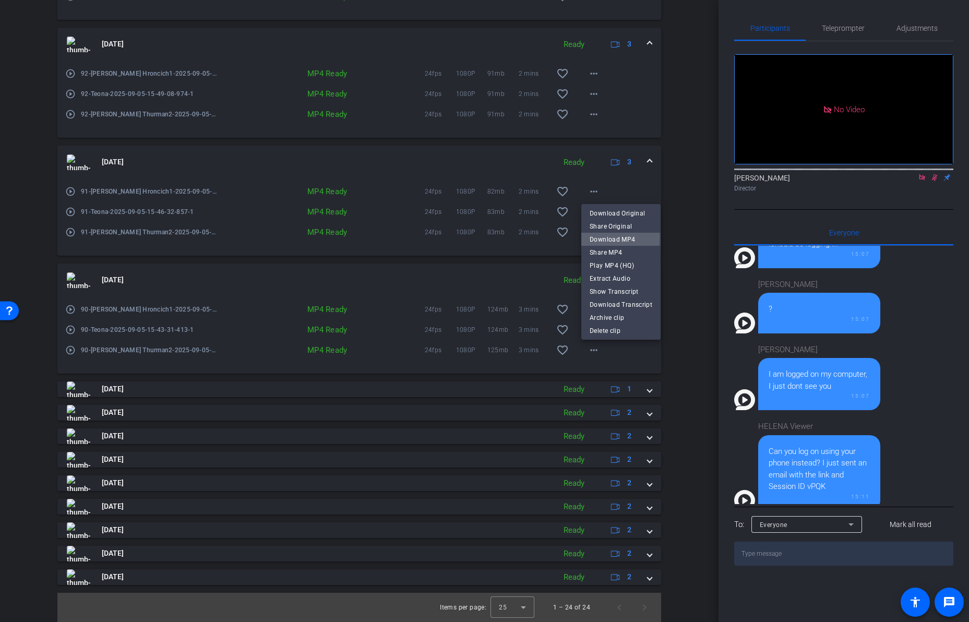
click at [602, 237] on span "Download MP4" at bounding box center [621, 239] width 63 height 13
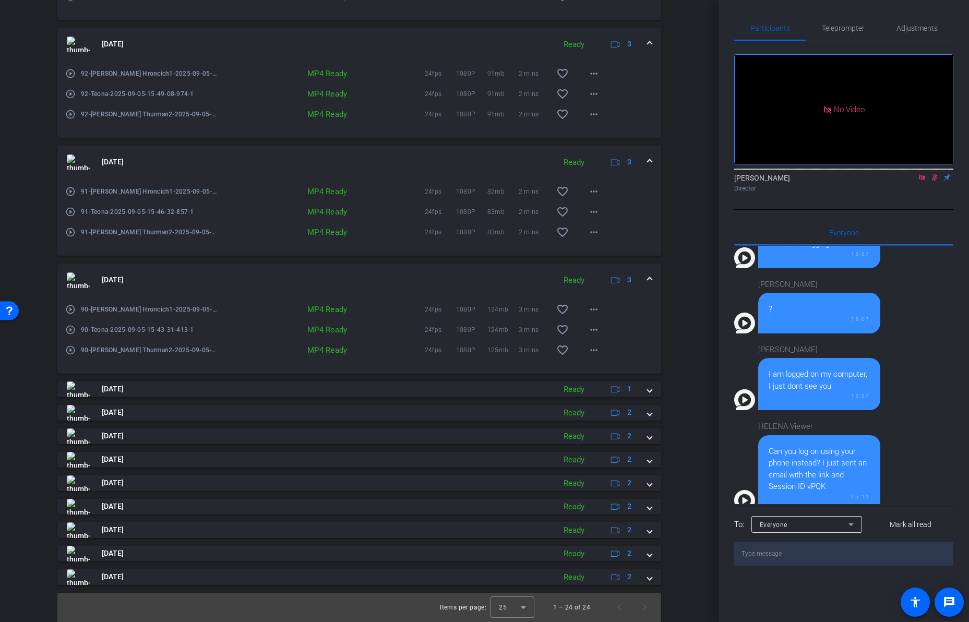
click at [649, 161] on span at bounding box center [649, 162] width 4 height 11
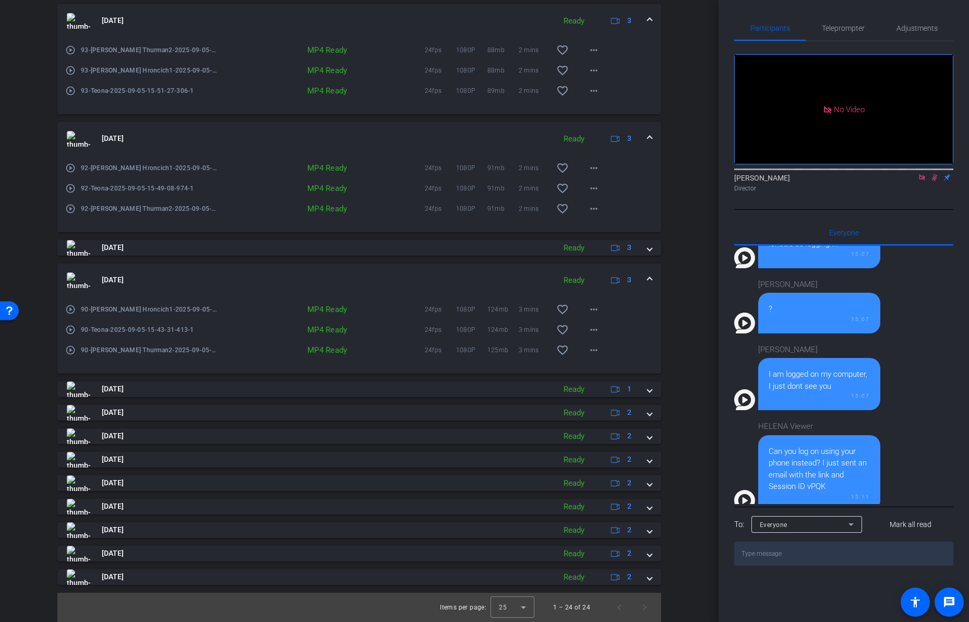
click at [646, 279] on mat-expansion-panel-header "[DATE] Ready 3" at bounding box center [359, 279] width 604 height 33
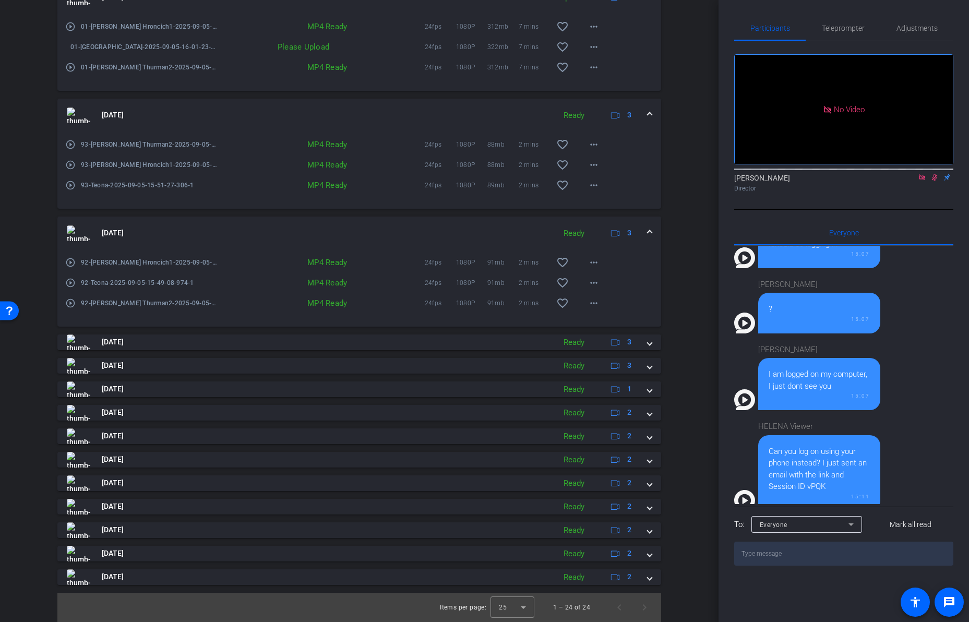
scroll to position [1335, 0]
click at [589, 306] on mat-icon "more_horiz" at bounding box center [593, 303] width 13 height 13
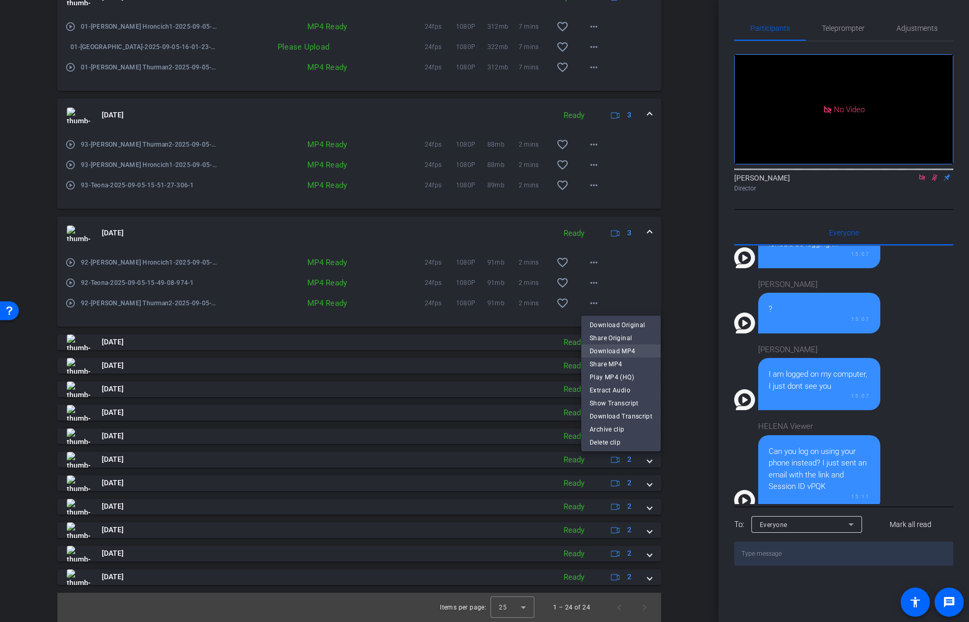
click at [600, 349] on span "Download MP4" at bounding box center [621, 351] width 63 height 13
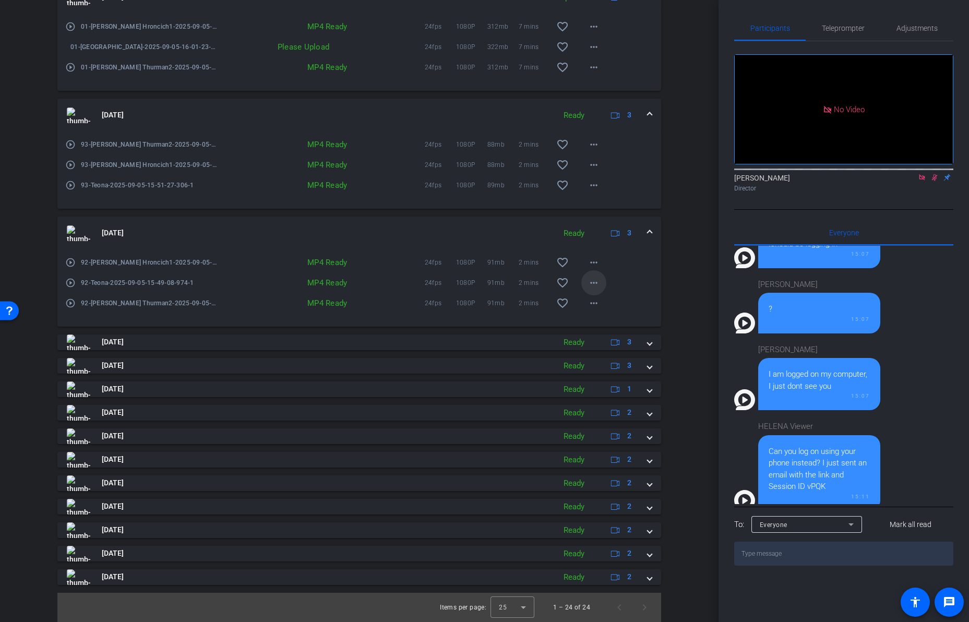
click at [594, 279] on mat-icon "more_horiz" at bounding box center [593, 283] width 13 height 13
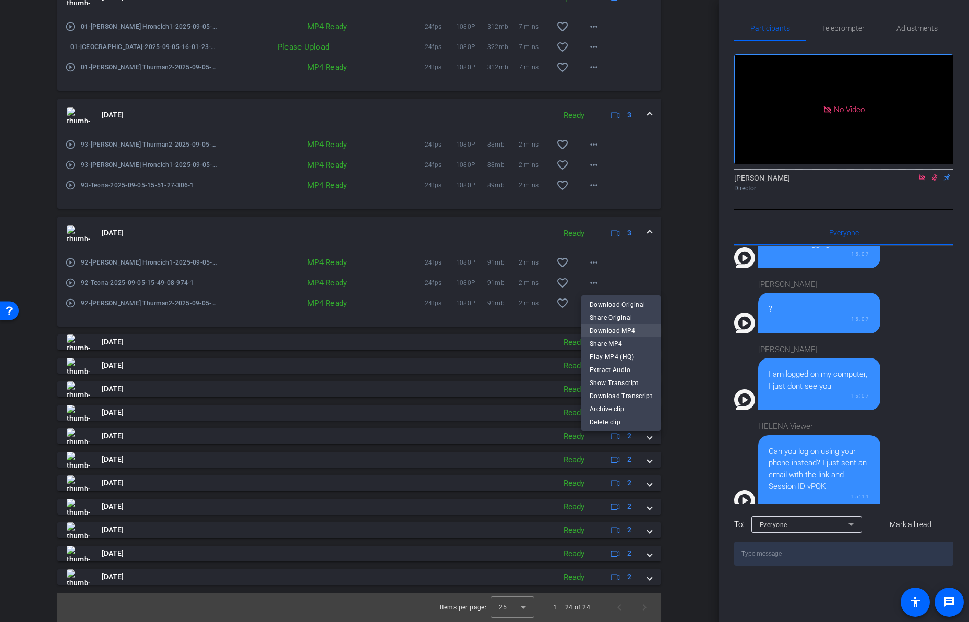
click at [605, 327] on span "Download MP4" at bounding box center [621, 331] width 63 height 13
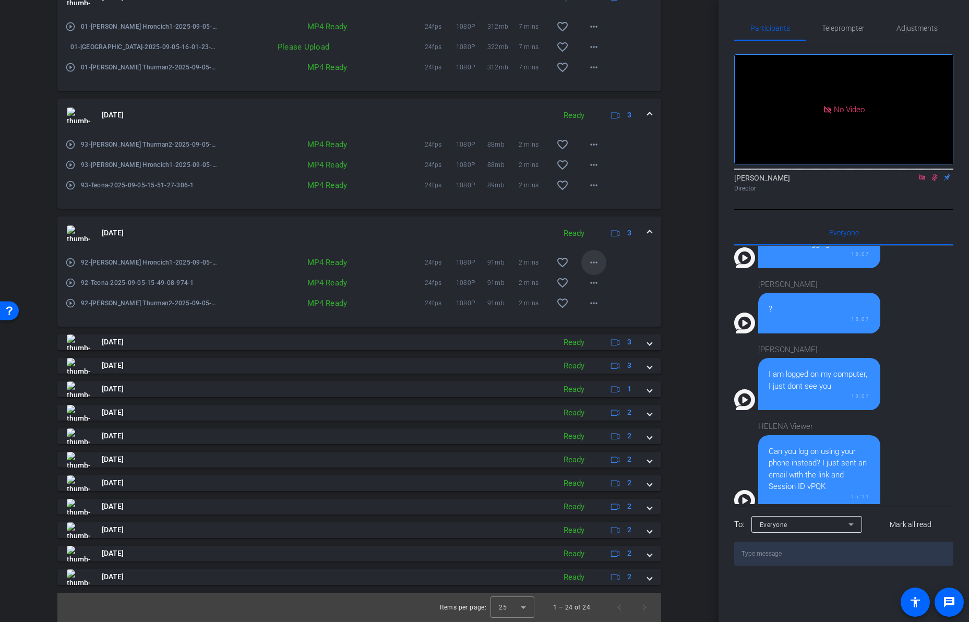
click at [594, 263] on mat-icon "more_horiz" at bounding box center [593, 262] width 13 height 13
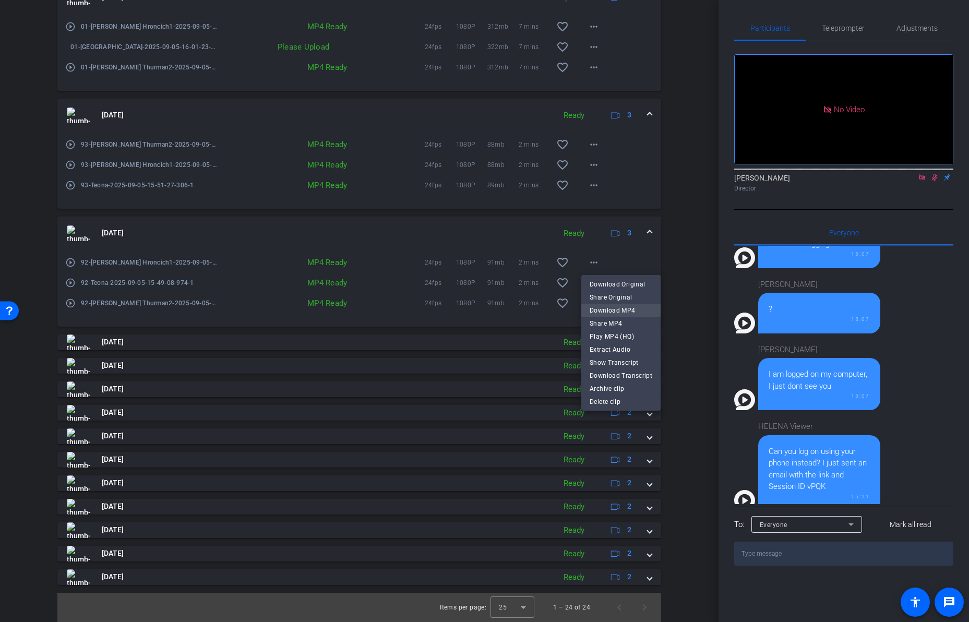
click at [600, 305] on span "Download MP4" at bounding box center [621, 310] width 63 height 13
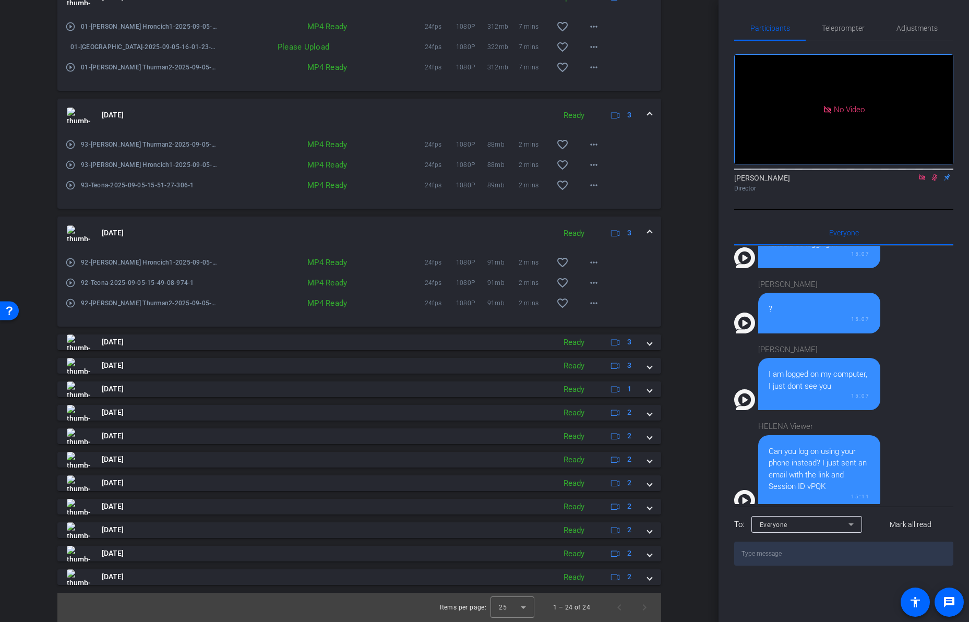
click at [647, 232] on span at bounding box center [649, 232] width 4 height 11
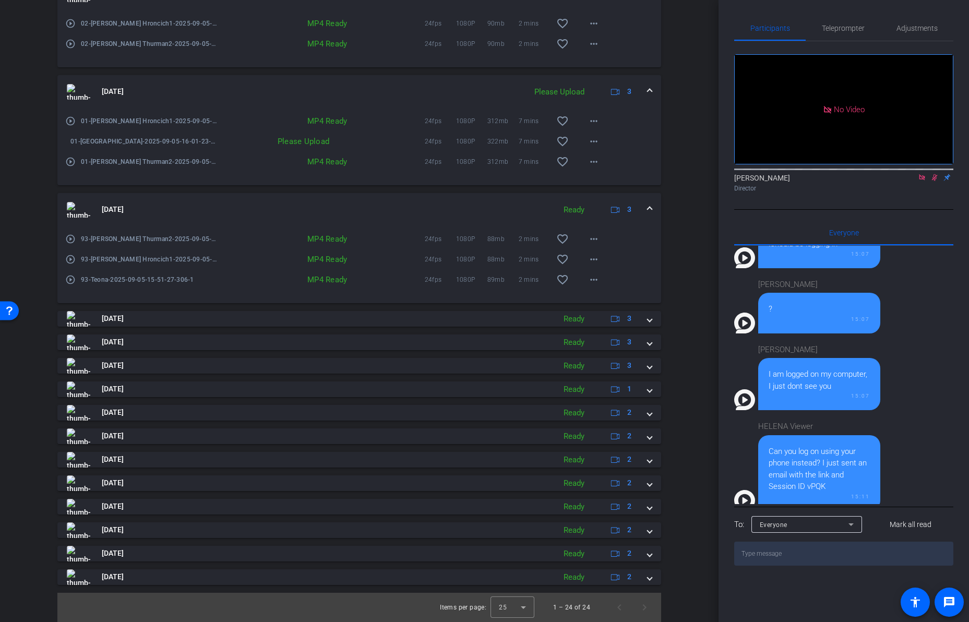
scroll to position [1241, 0]
click at [594, 276] on mat-icon "more_horiz" at bounding box center [593, 279] width 13 height 13
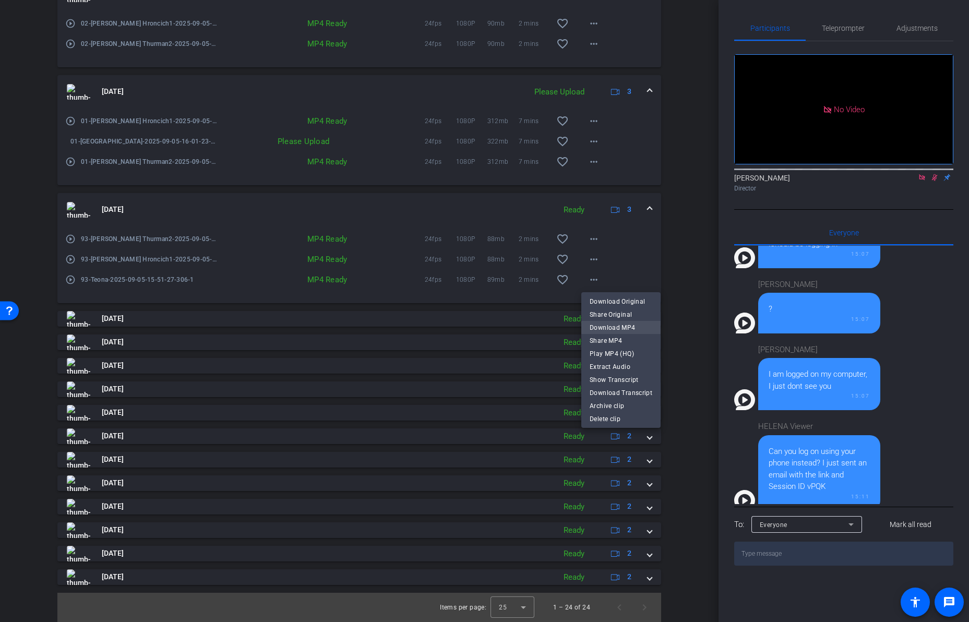
click at [609, 324] on span "Download MP4" at bounding box center [621, 327] width 63 height 13
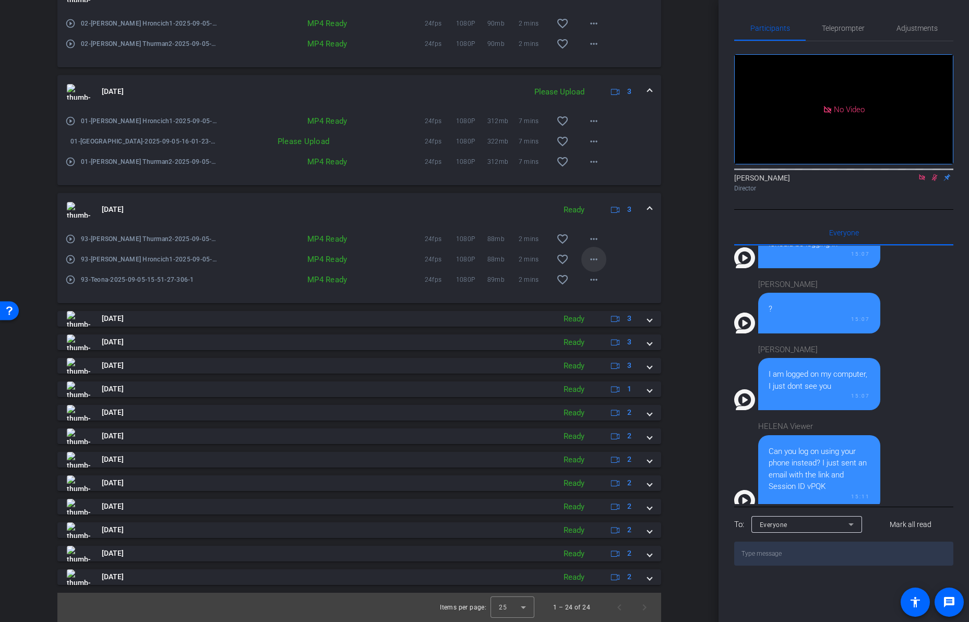
click at [595, 259] on mat-icon "more_horiz" at bounding box center [593, 259] width 13 height 13
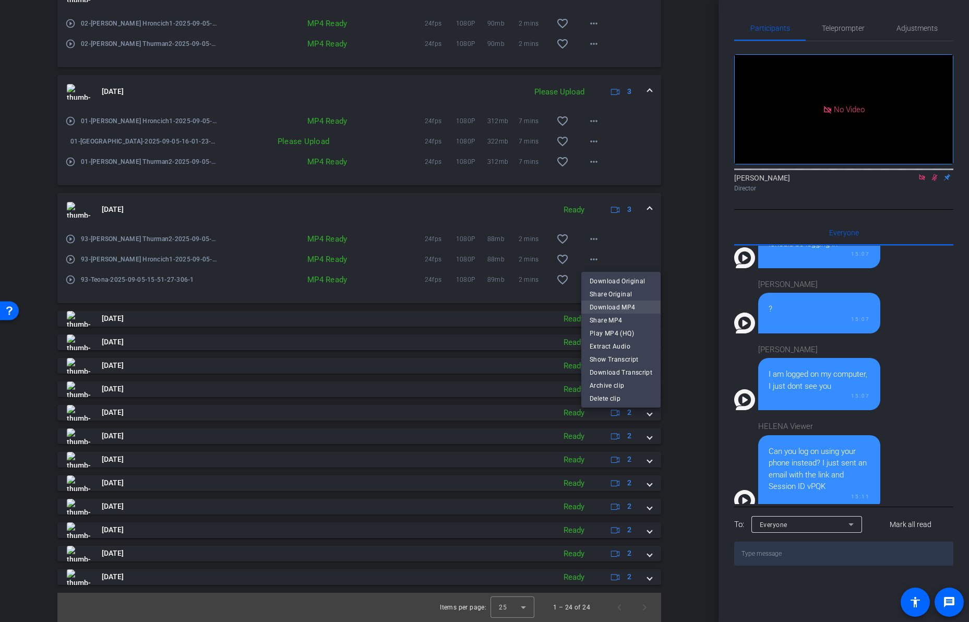
click at [604, 307] on span "Download MP4" at bounding box center [621, 307] width 63 height 13
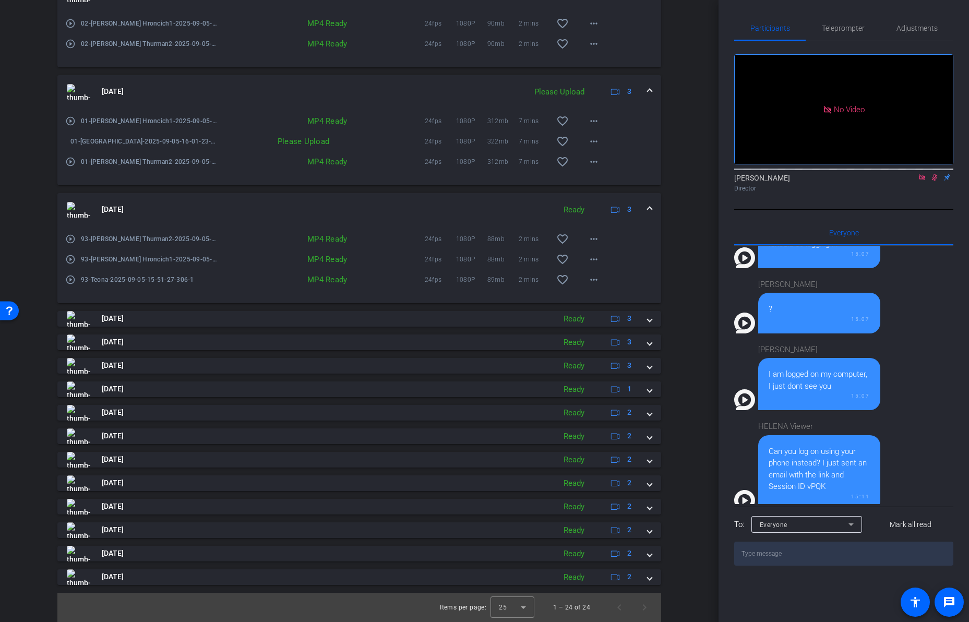
click at [651, 208] on span at bounding box center [649, 209] width 4 height 11
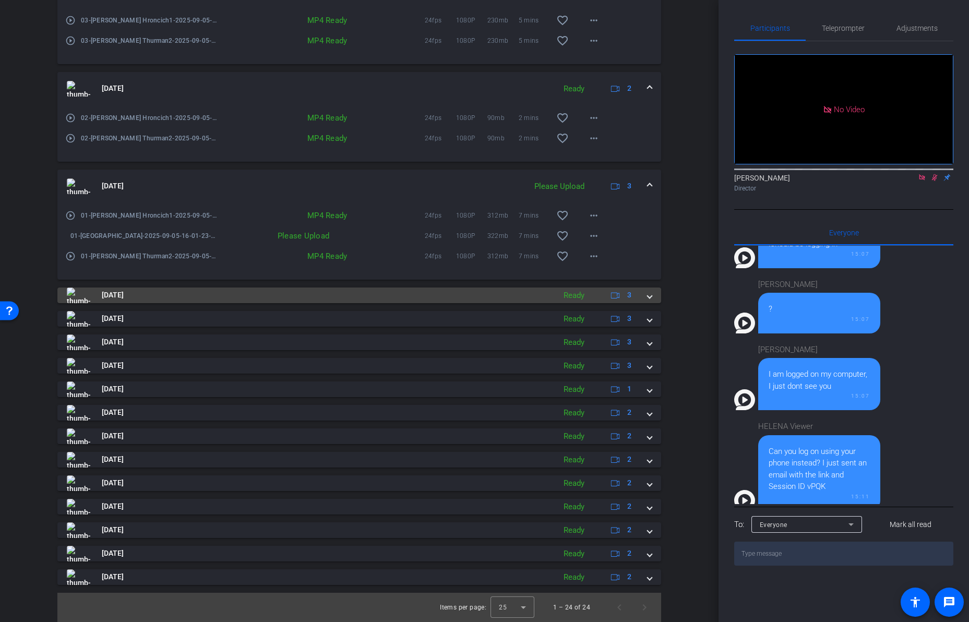
scroll to position [1146, 0]
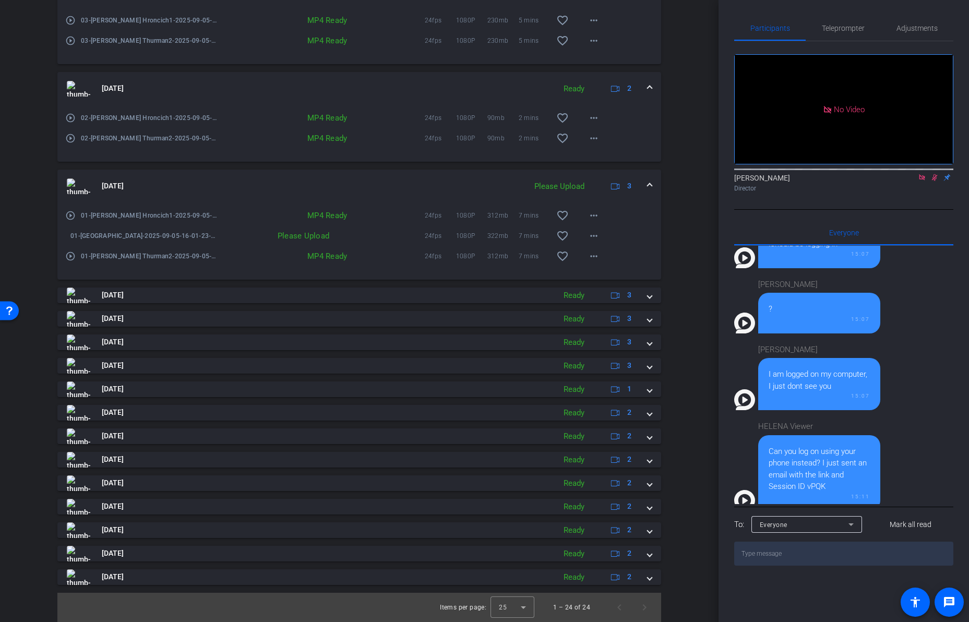
click at [649, 296] on span at bounding box center [649, 295] width 4 height 11
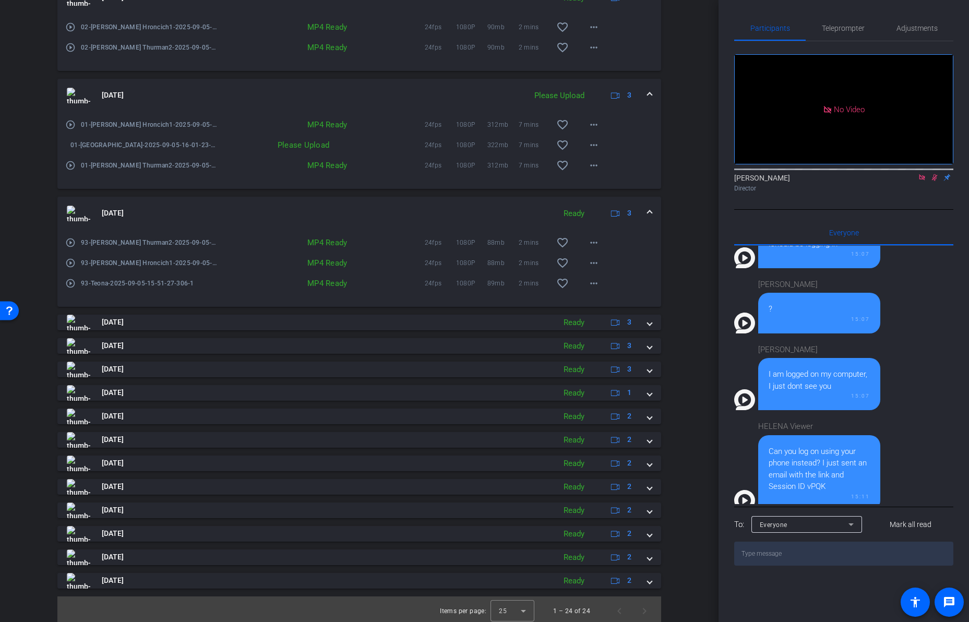
scroll to position [1241, 0]
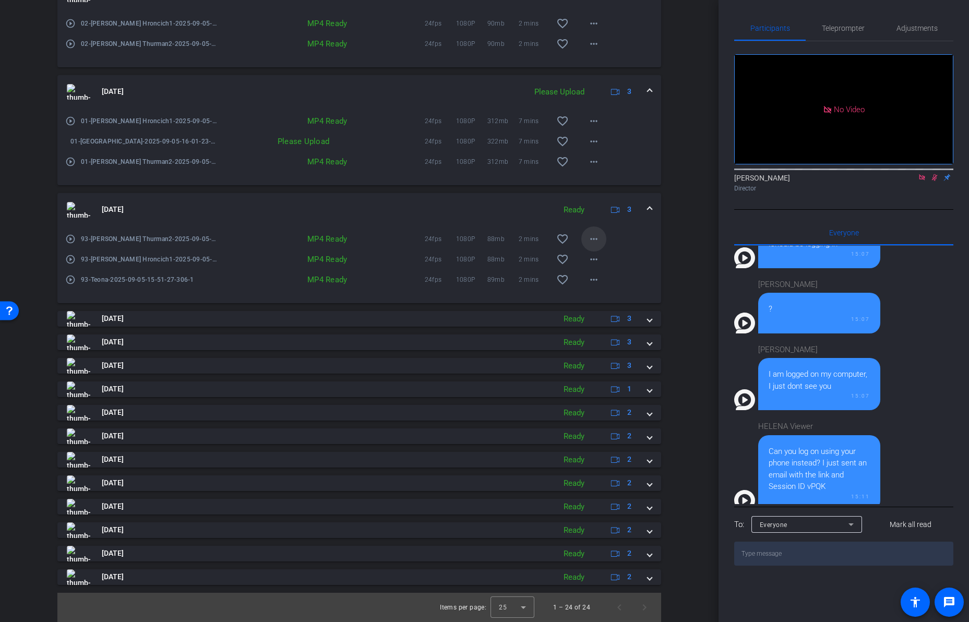
click at [593, 238] on mat-icon "more_horiz" at bounding box center [593, 239] width 13 height 13
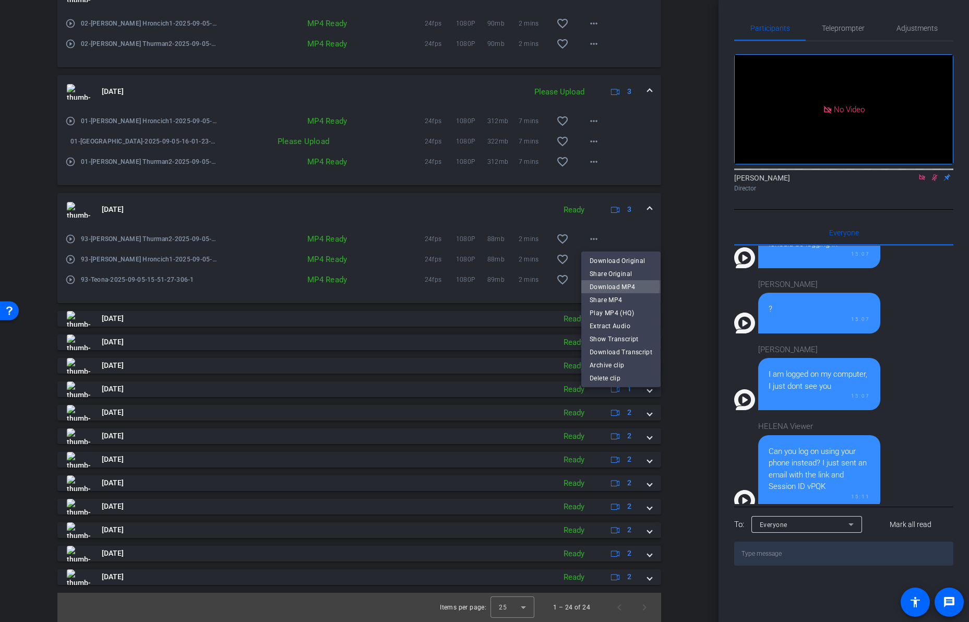
click at [611, 286] on span "Download MP4" at bounding box center [621, 287] width 63 height 13
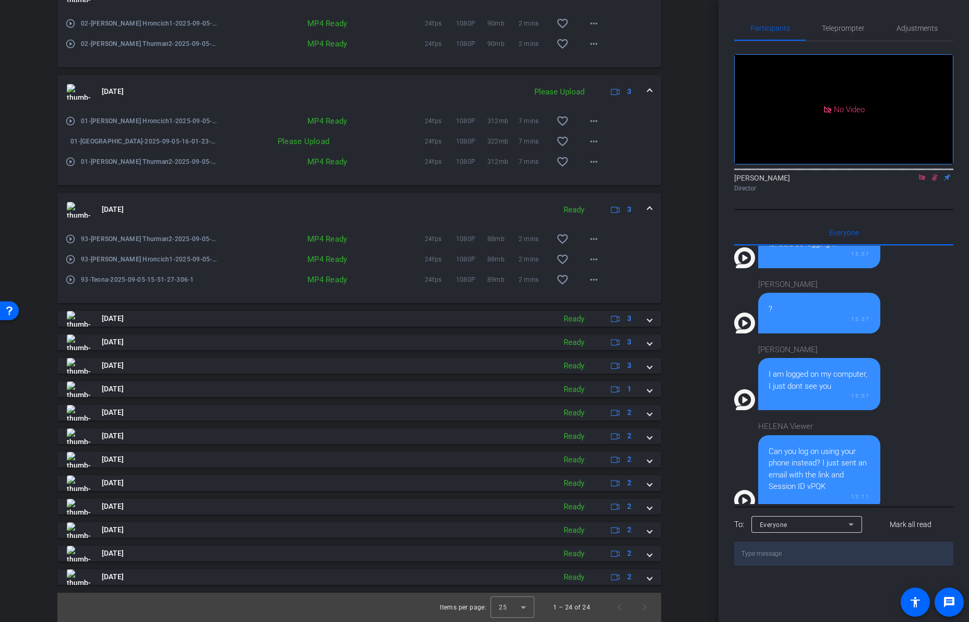
click at [649, 207] on span at bounding box center [649, 209] width 4 height 11
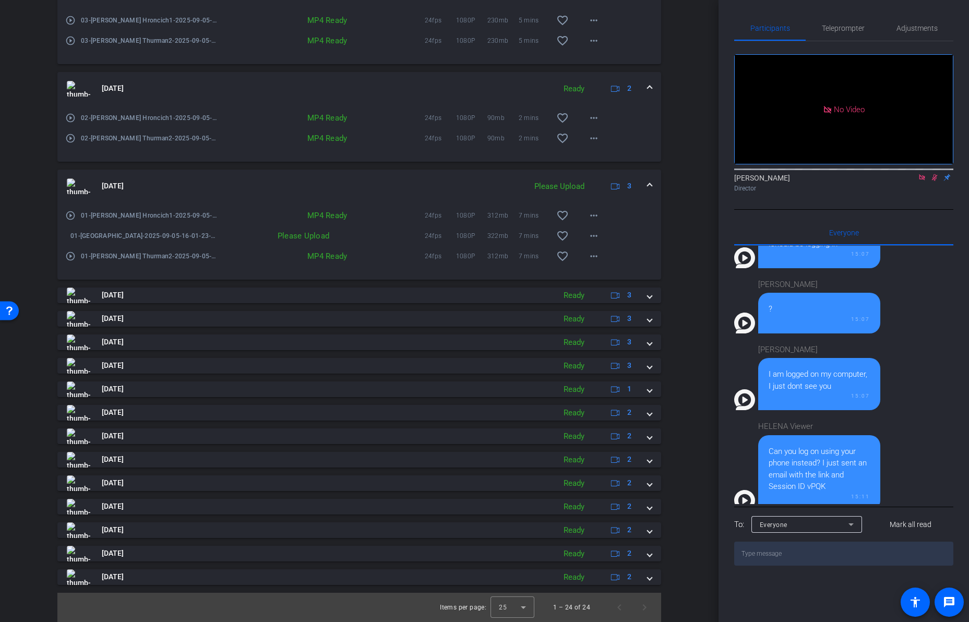
scroll to position [1146, 0]
click at [596, 255] on mat-icon "more_horiz" at bounding box center [593, 256] width 13 height 13
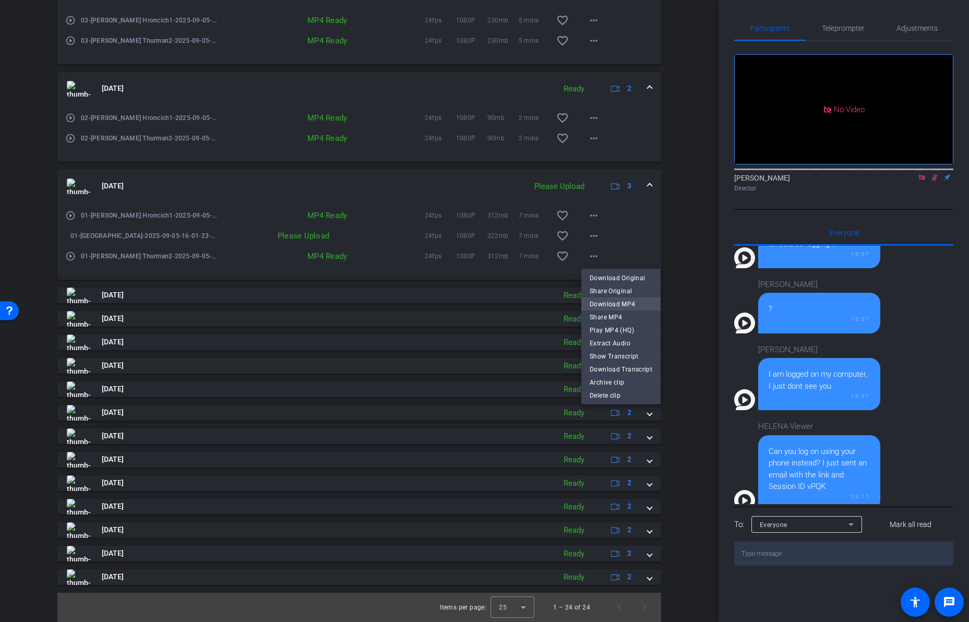
click at [610, 302] on span "Download MP4" at bounding box center [621, 304] width 63 height 13
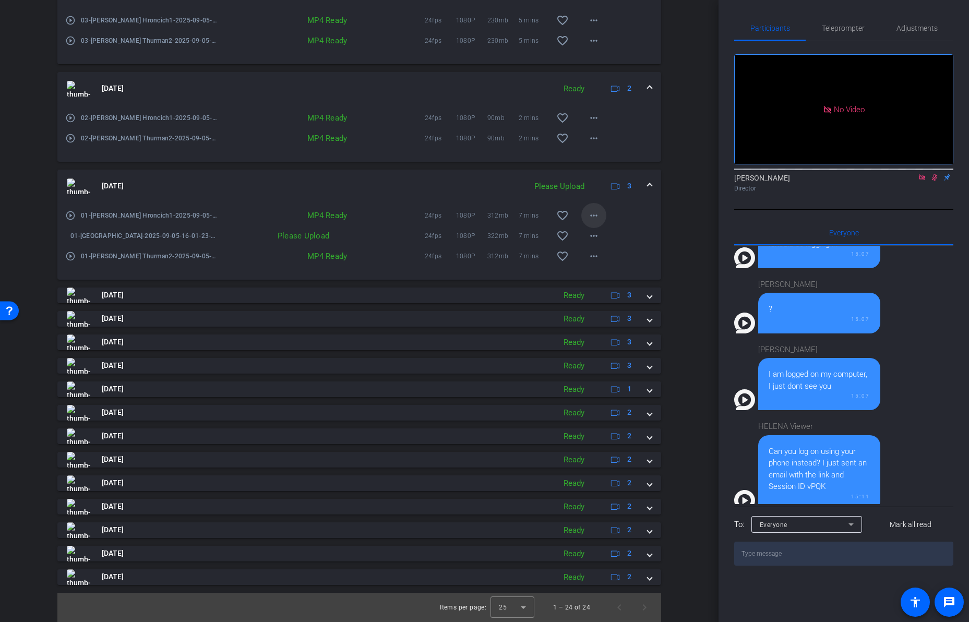
click at [596, 217] on mat-icon "more_horiz" at bounding box center [593, 215] width 13 height 13
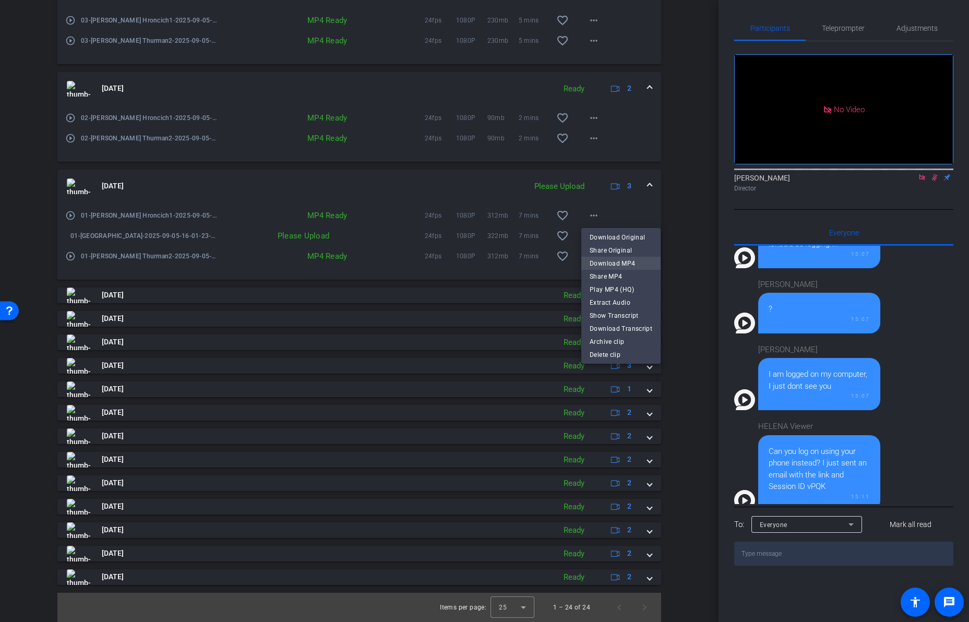
click at [604, 266] on span "Download MP4" at bounding box center [621, 263] width 63 height 13
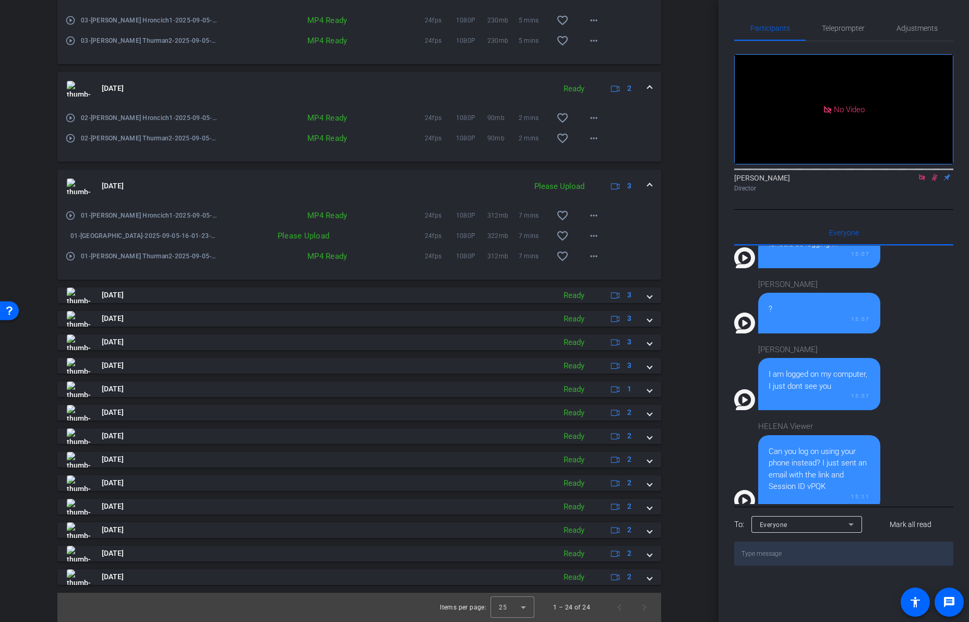
click at [649, 184] on span at bounding box center [649, 186] width 4 height 11
click at [595, 233] on mat-icon "more_horiz" at bounding box center [593, 232] width 13 height 13
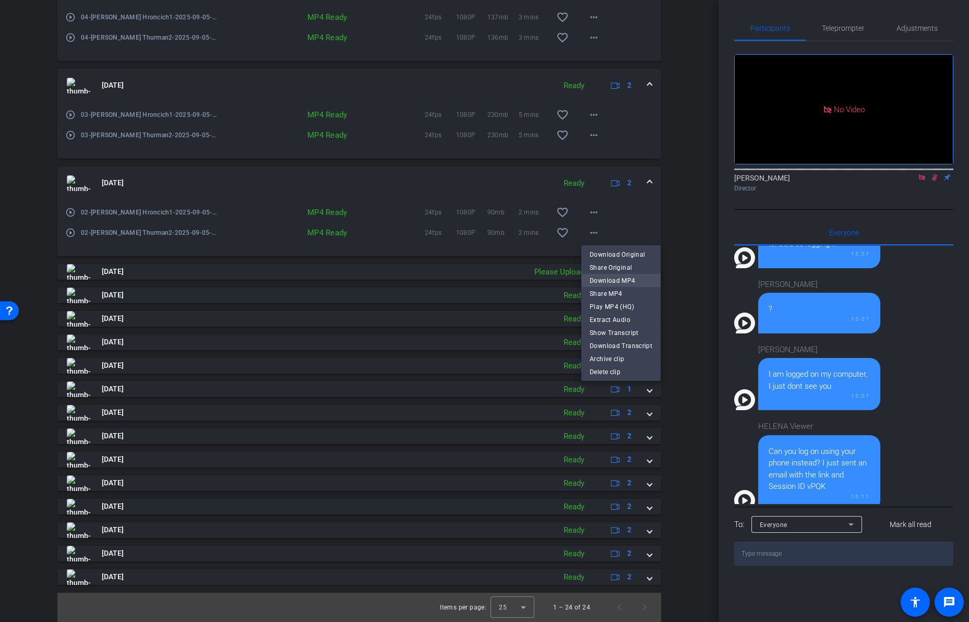
click at [613, 281] on span "Download MP4" at bounding box center [621, 280] width 63 height 13
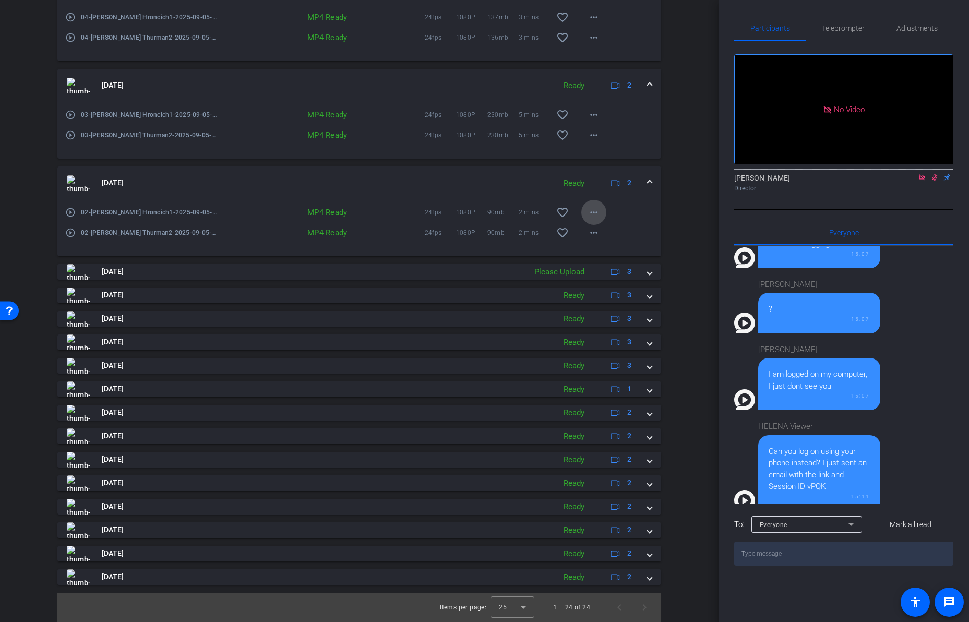
click at [596, 214] on mat-icon "more_horiz" at bounding box center [593, 212] width 13 height 13
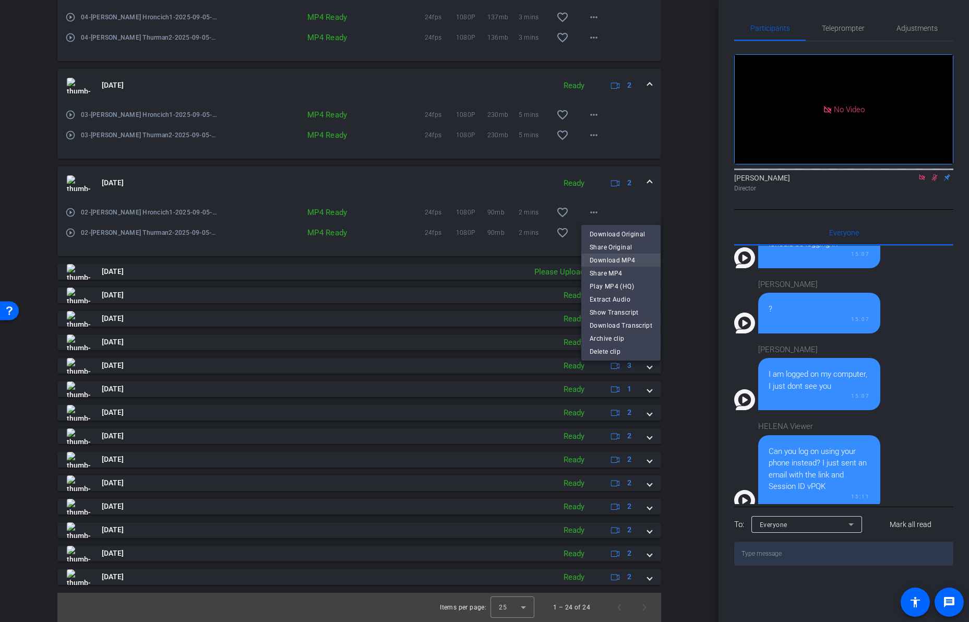
click at [603, 259] on span "Download MP4" at bounding box center [621, 260] width 63 height 13
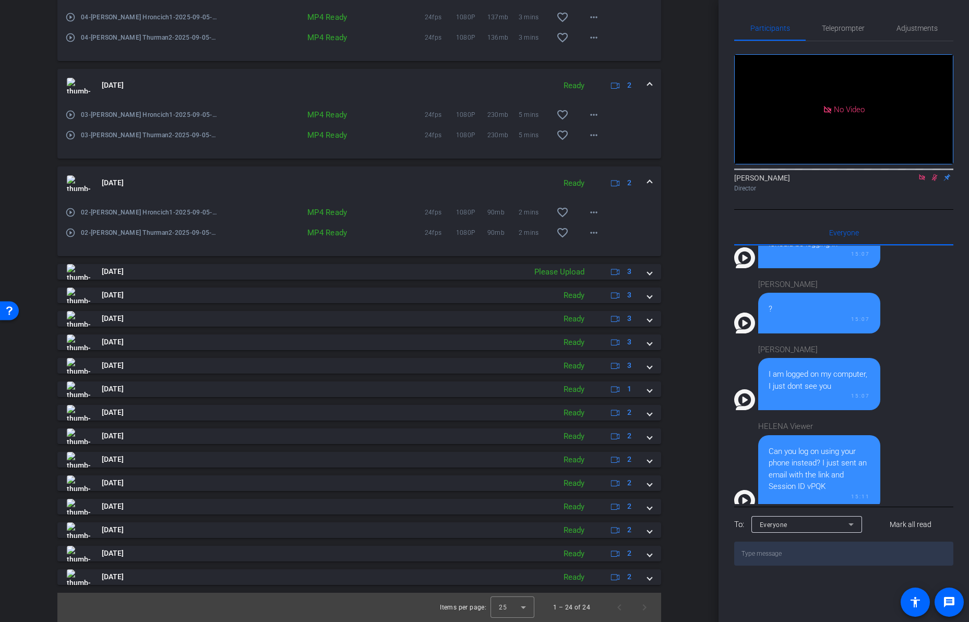
click at [650, 182] on span at bounding box center [649, 182] width 4 height 11
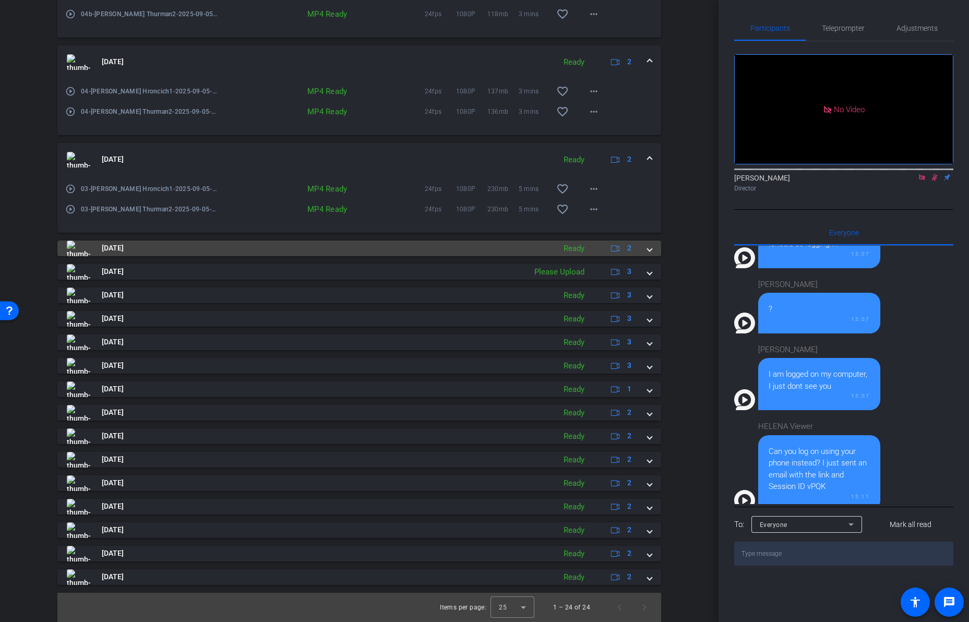
scroll to position [978, 0]
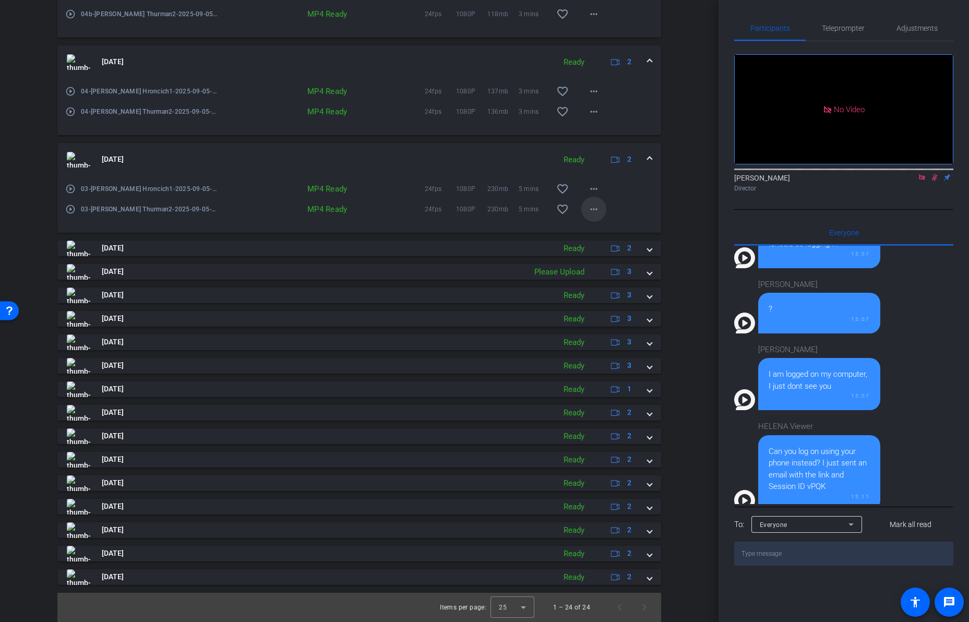
click at [601, 210] on span at bounding box center [593, 209] width 25 height 25
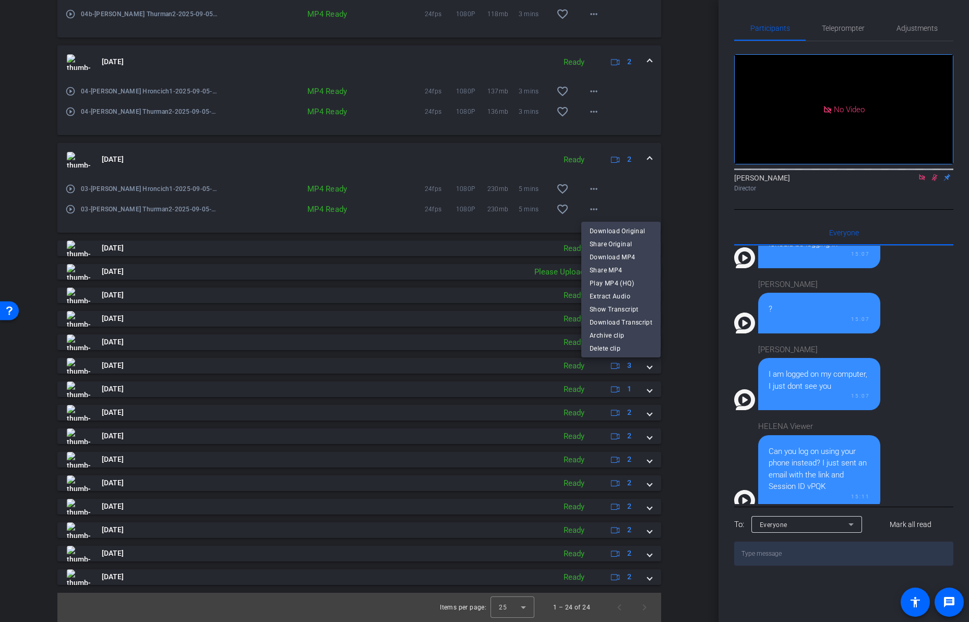
click at [604, 258] on span "Download MP4" at bounding box center [621, 257] width 63 height 13
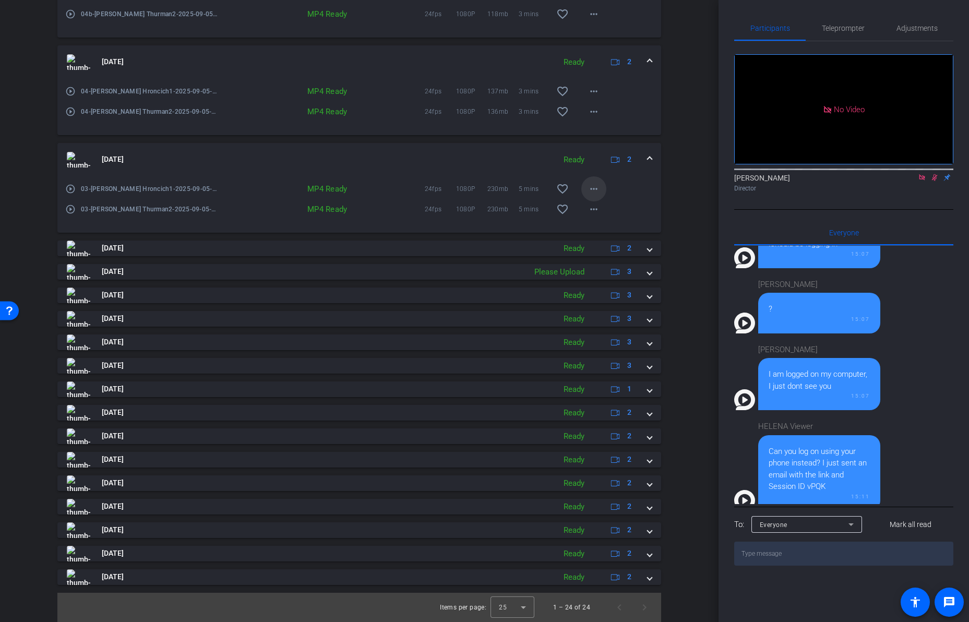
click at [593, 188] on mat-icon "more_horiz" at bounding box center [593, 189] width 13 height 13
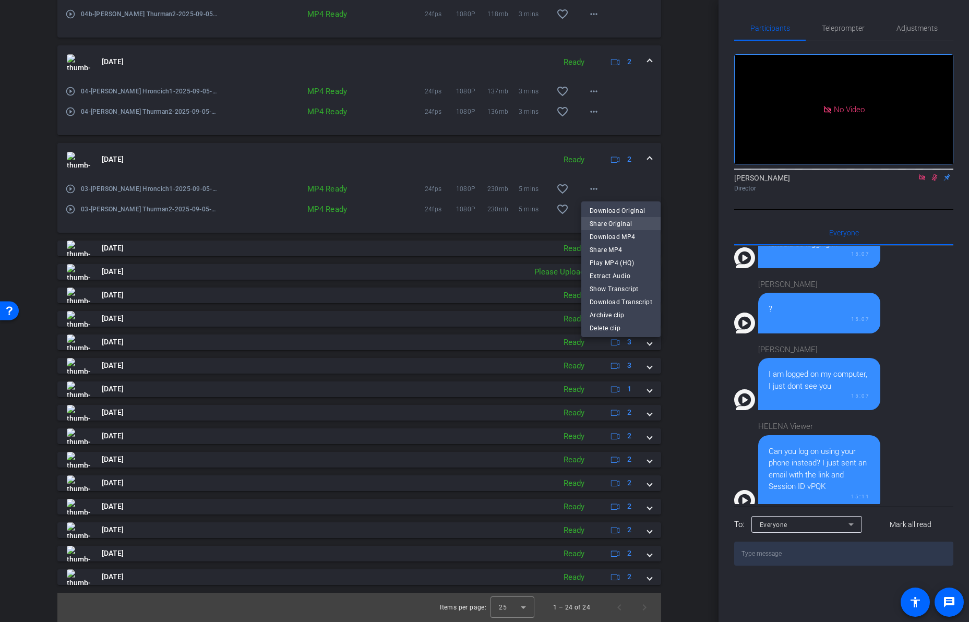
drag, startPoint x: 598, startPoint y: 234, endPoint x: 605, endPoint y: 230, distance: 8.4
click at [598, 234] on span "Download MP4" at bounding box center [621, 237] width 63 height 13
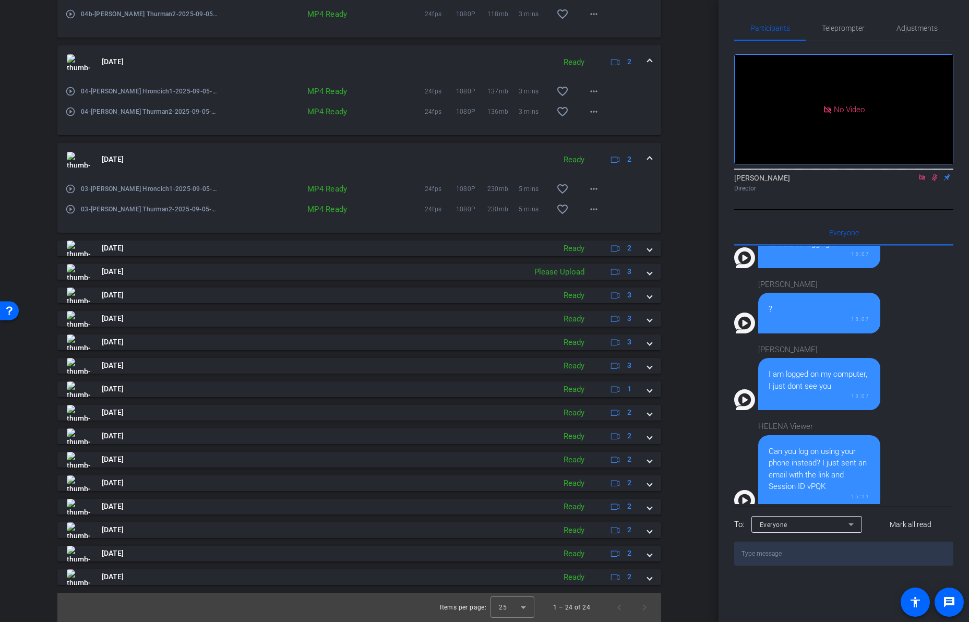
click at [650, 158] on span at bounding box center [649, 159] width 4 height 11
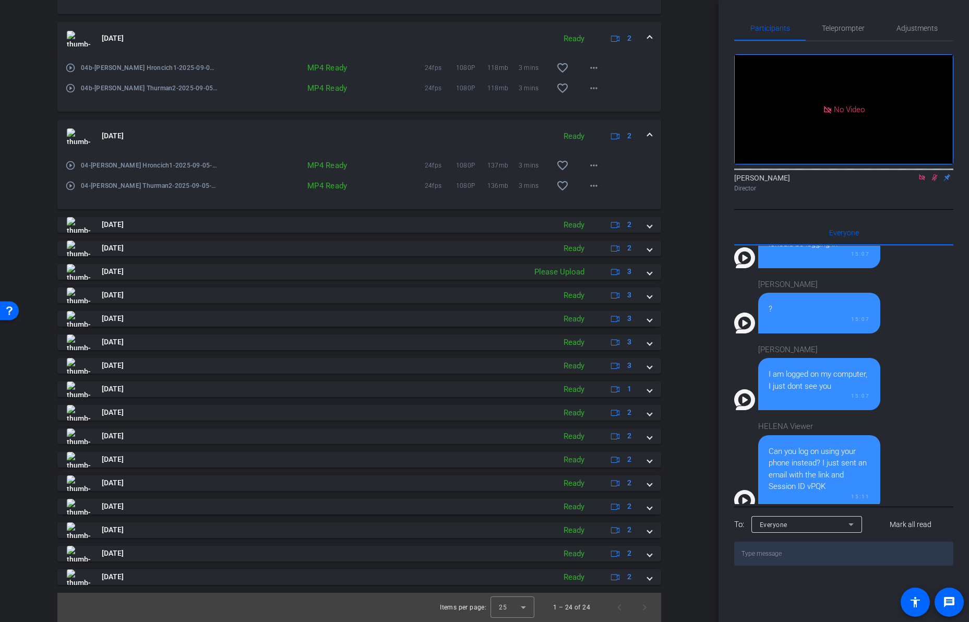
scroll to position [904, 0]
click at [597, 187] on mat-icon "more_horiz" at bounding box center [593, 185] width 13 height 13
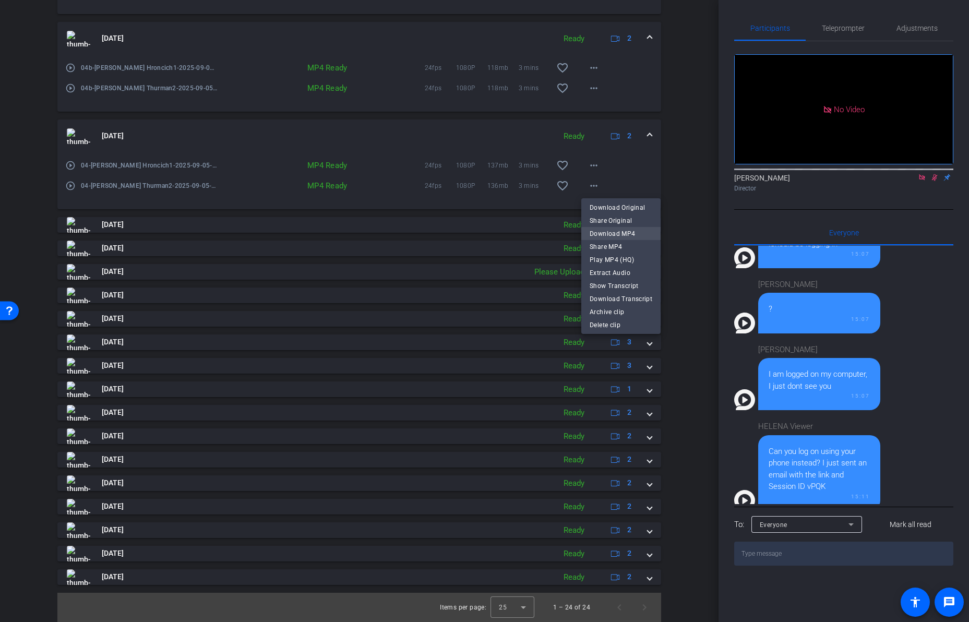
click at [601, 233] on span "Download MP4" at bounding box center [621, 233] width 63 height 13
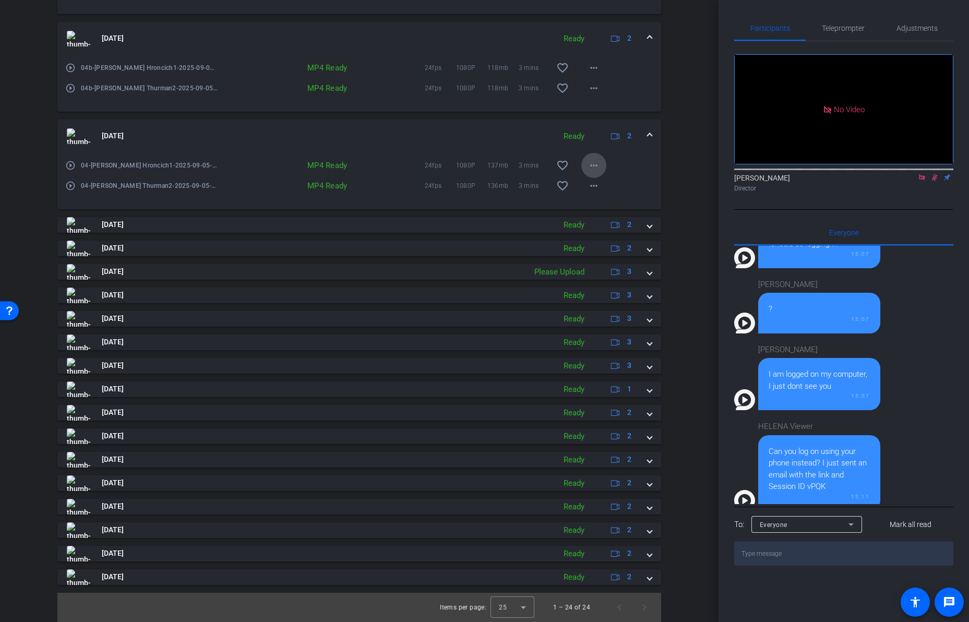
click at [596, 164] on mat-icon "more_horiz" at bounding box center [593, 165] width 13 height 13
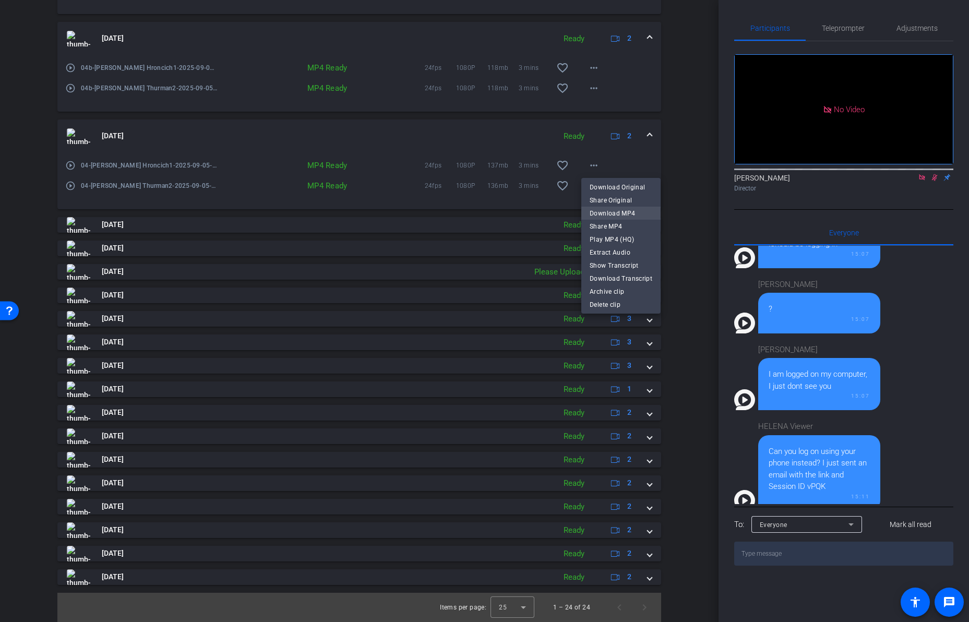
click at [601, 209] on span "Download MP4" at bounding box center [621, 213] width 63 height 13
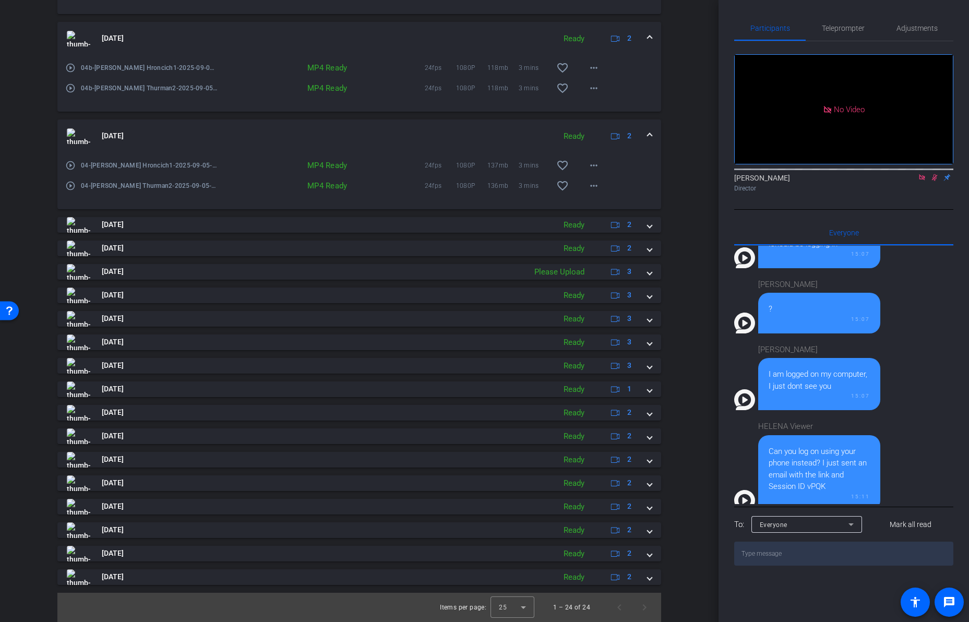
click at [650, 136] on span at bounding box center [649, 135] width 4 height 11
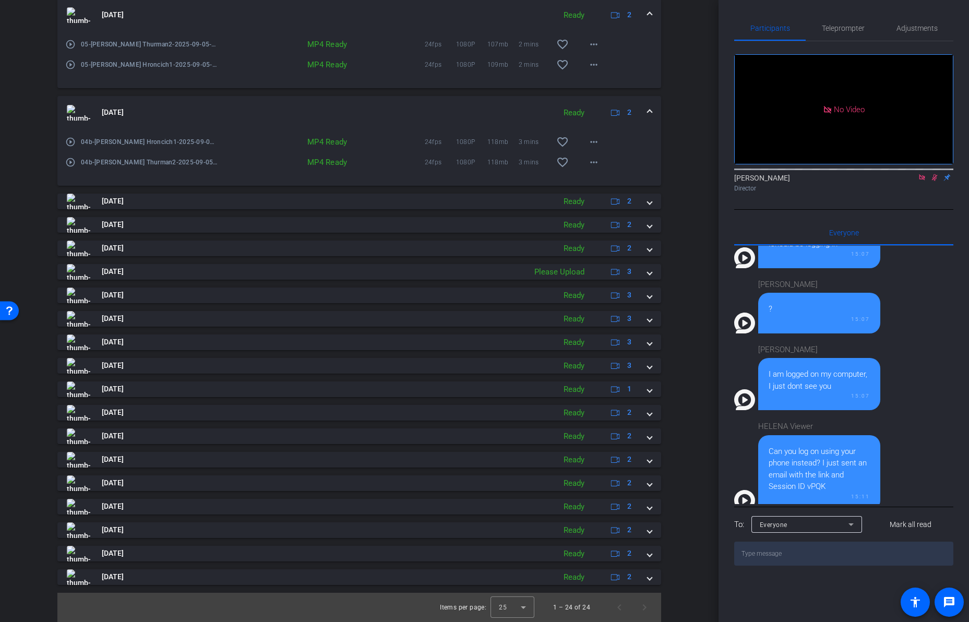
scroll to position [830, 0]
click at [594, 163] on mat-icon "more_horiz" at bounding box center [593, 162] width 13 height 13
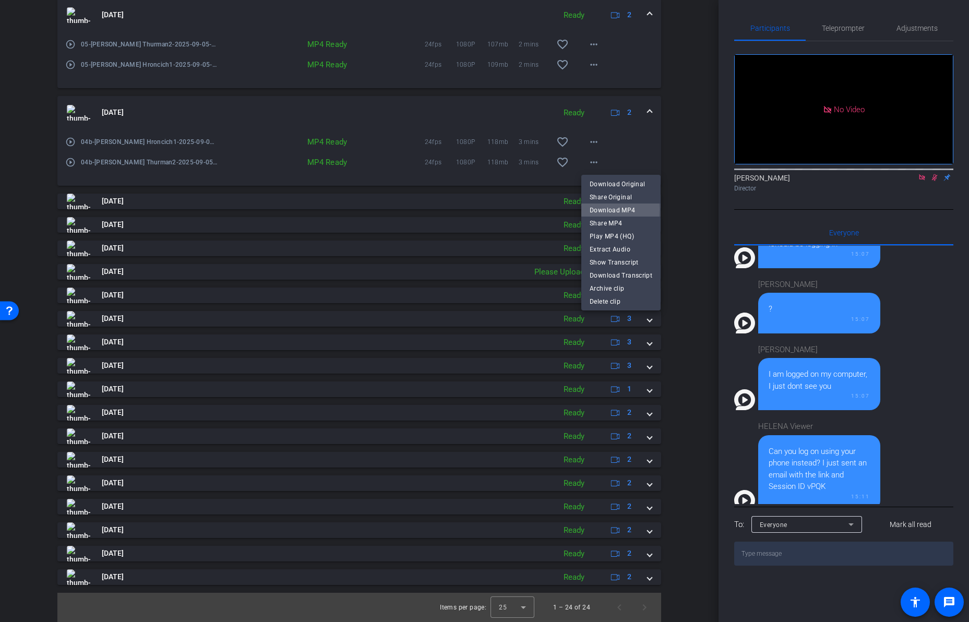
click at [599, 209] on span "Download MP4" at bounding box center [621, 210] width 63 height 13
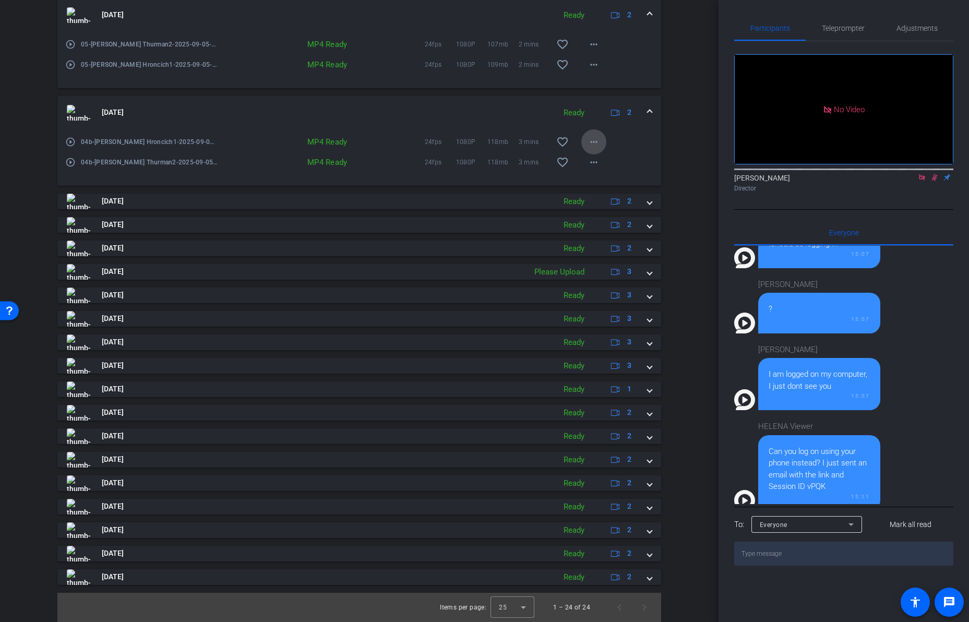
click at [595, 141] on mat-icon "more_horiz" at bounding box center [593, 142] width 13 height 13
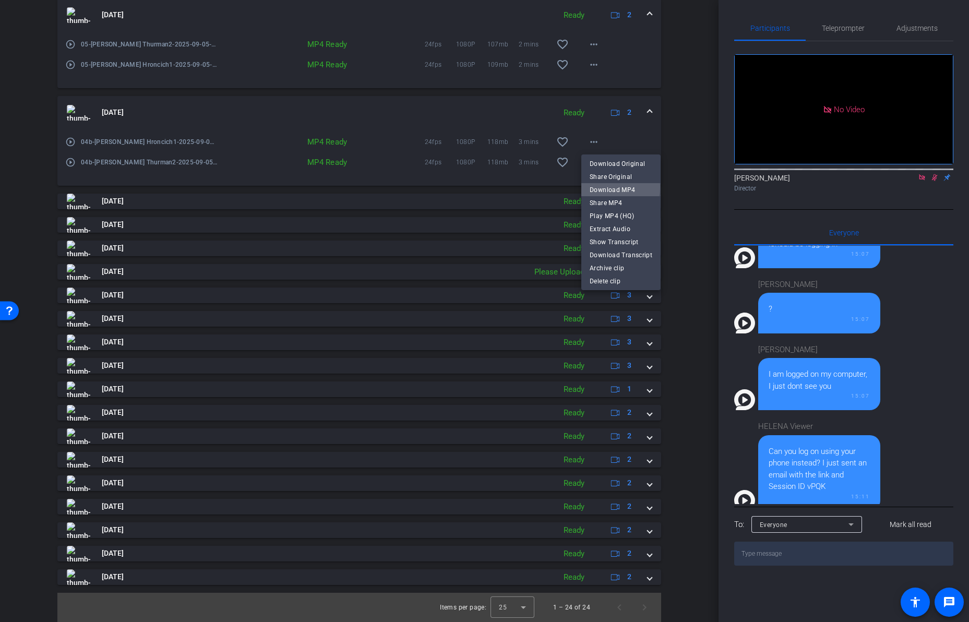
click at [601, 187] on span "Download MP4" at bounding box center [621, 190] width 63 height 13
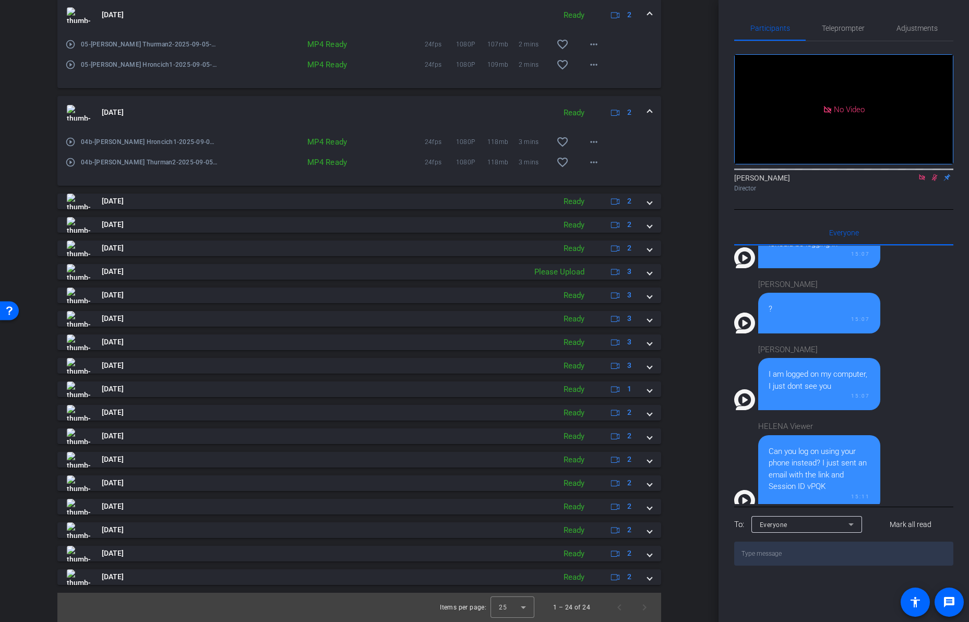
click at [650, 114] on span at bounding box center [649, 112] width 4 height 11
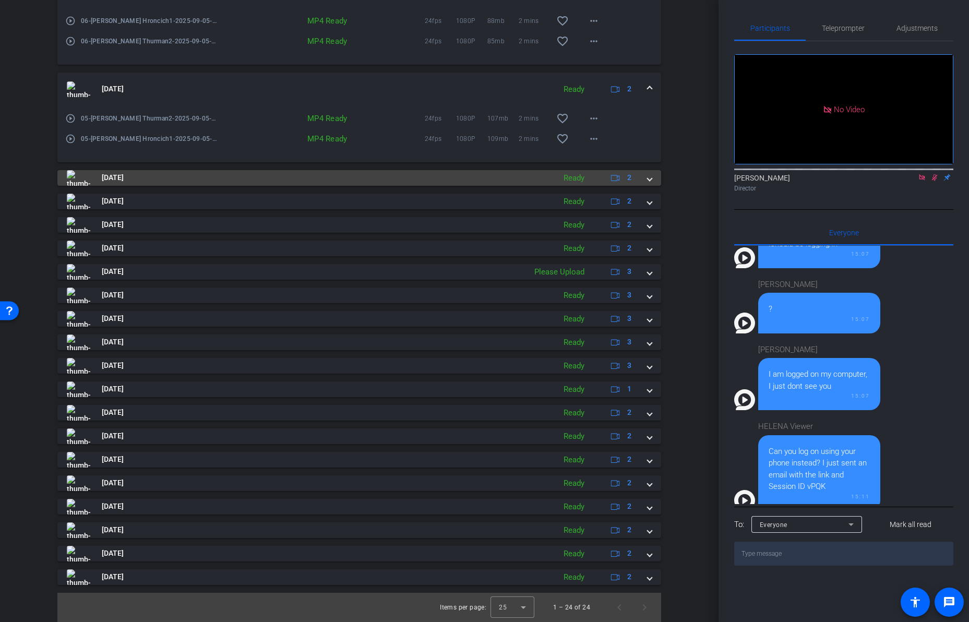
scroll to position [755, 0]
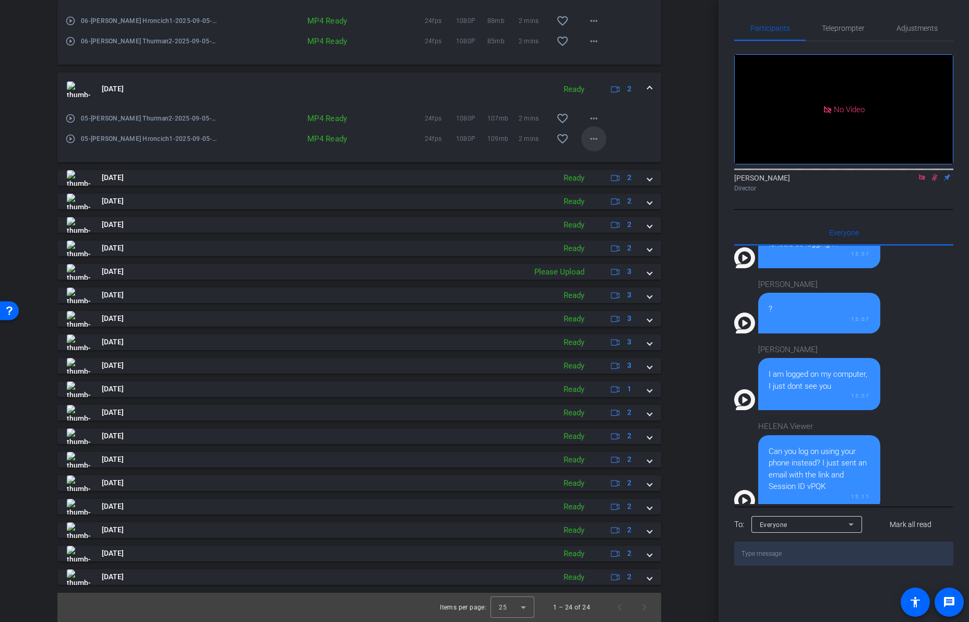
click at [592, 138] on mat-icon "more_horiz" at bounding box center [593, 139] width 13 height 13
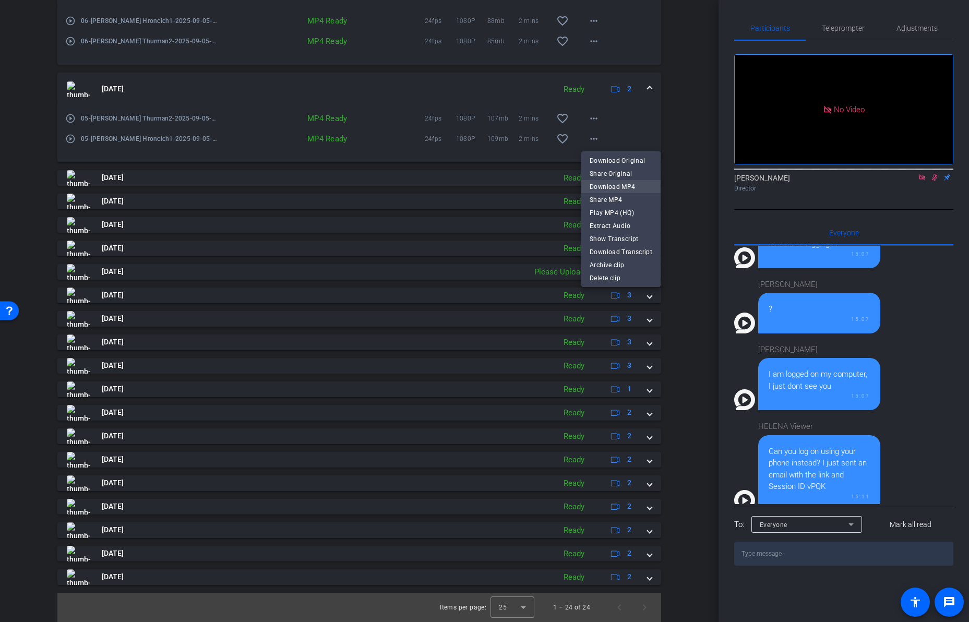
click at [605, 182] on span "Download MP4" at bounding box center [621, 187] width 63 height 13
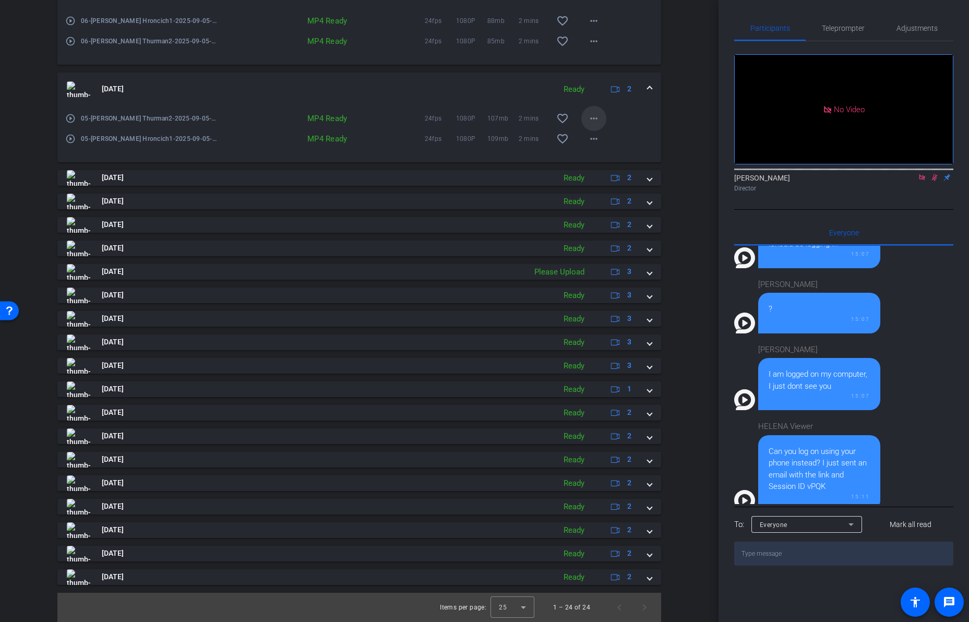
click at [595, 119] on mat-icon "more_horiz" at bounding box center [593, 118] width 13 height 13
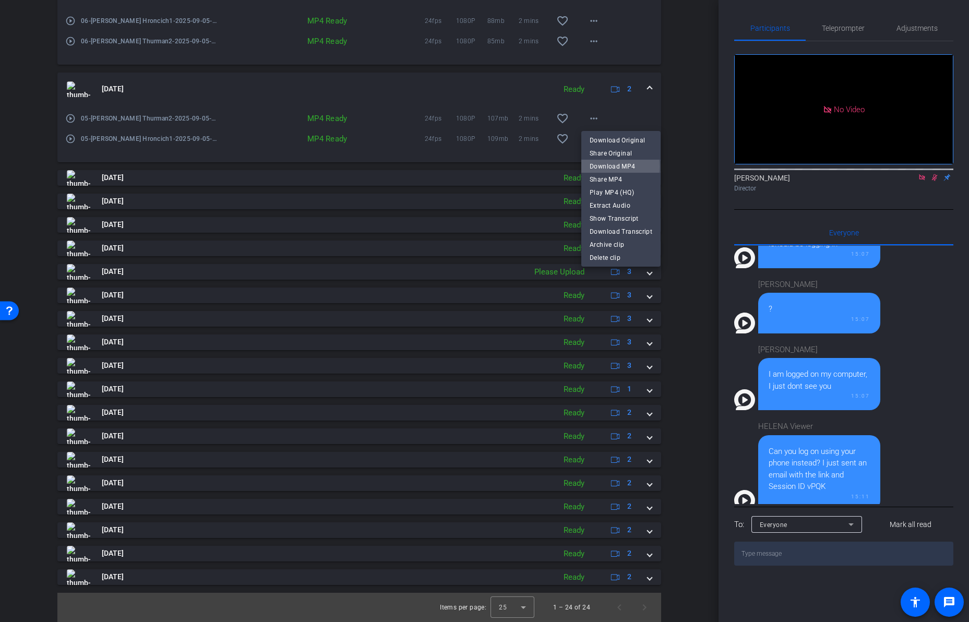
click at [604, 166] on span "Download MP4" at bounding box center [621, 166] width 63 height 13
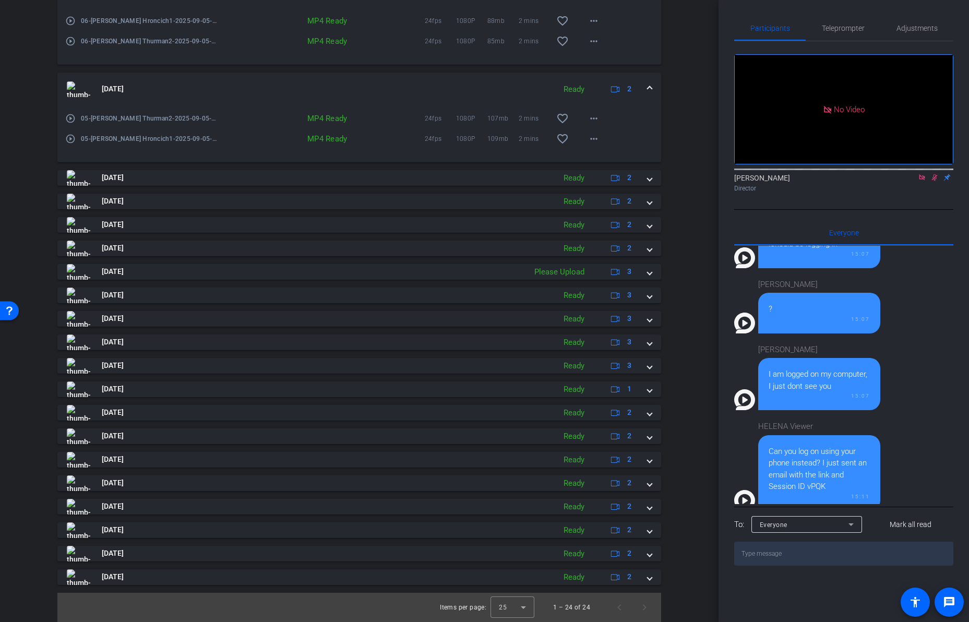
click at [650, 88] on span at bounding box center [649, 88] width 4 height 11
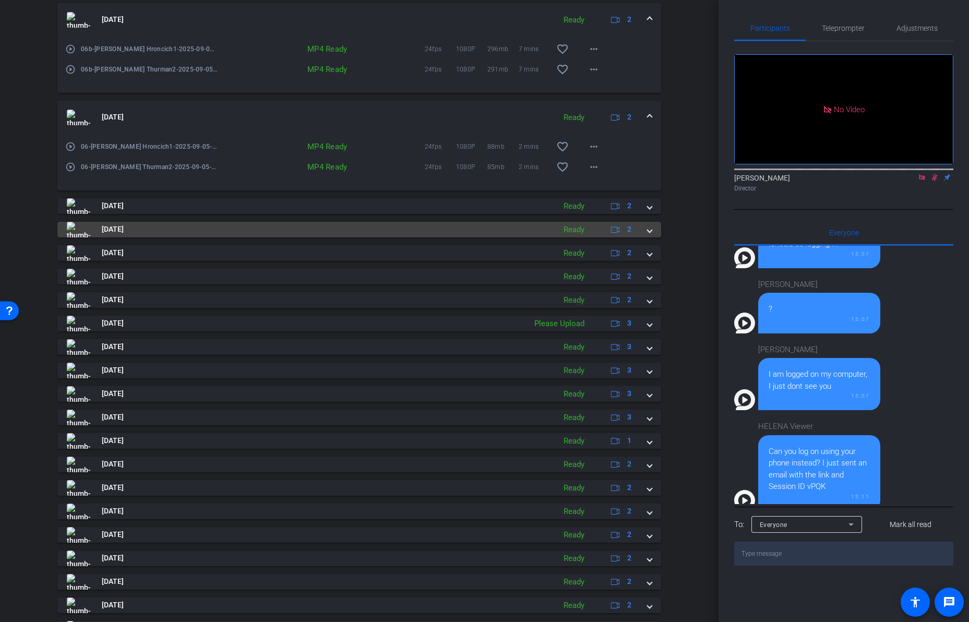
scroll to position [627, 0]
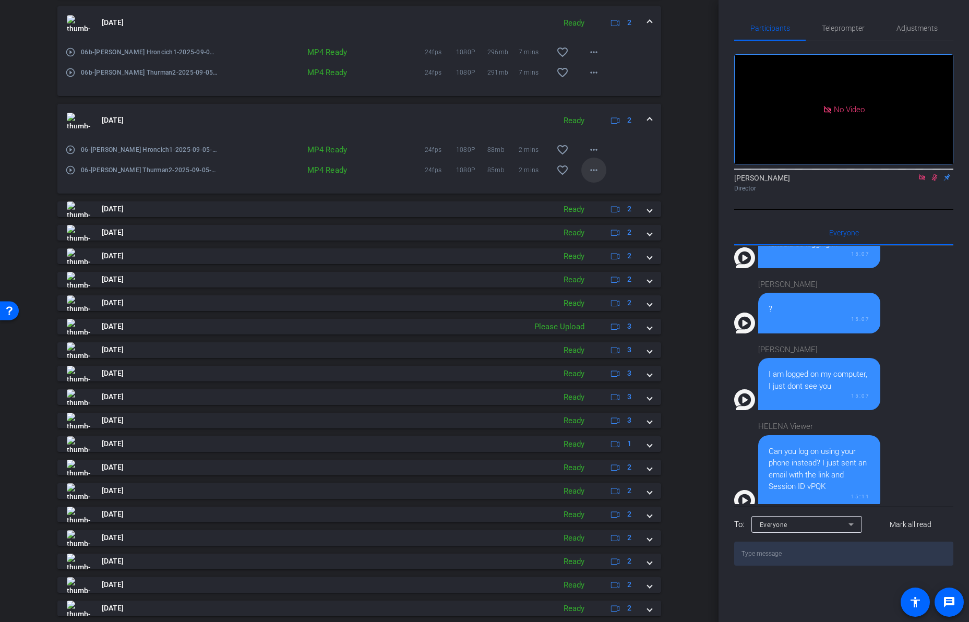
click at [595, 172] on mat-icon "more_horiz" at bounding box center [593, 170] width 13 height 13
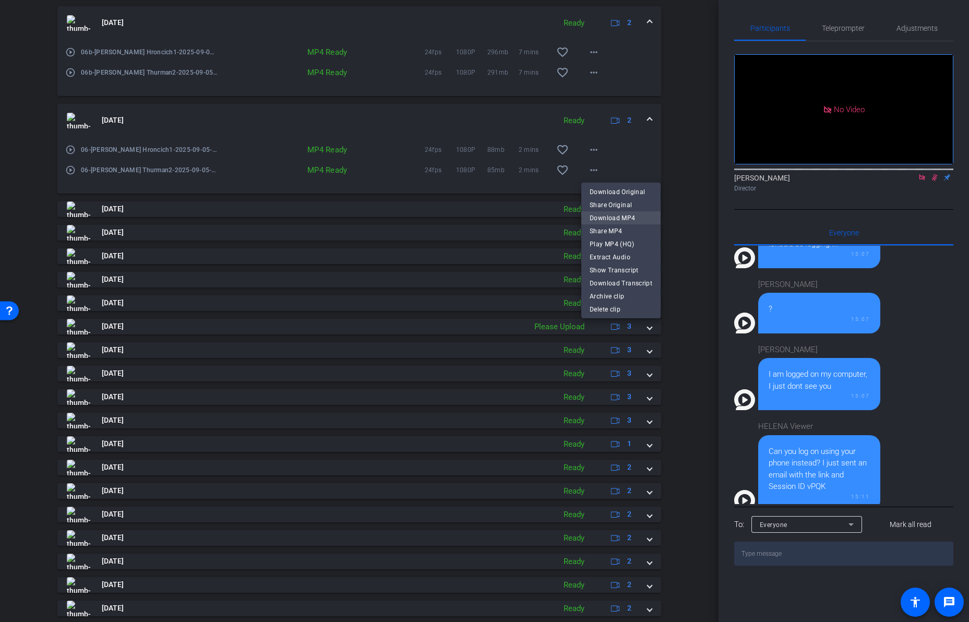
click at [595, 214] on span "Download MP4" at bounding box center [621, 218] width 63 height 13
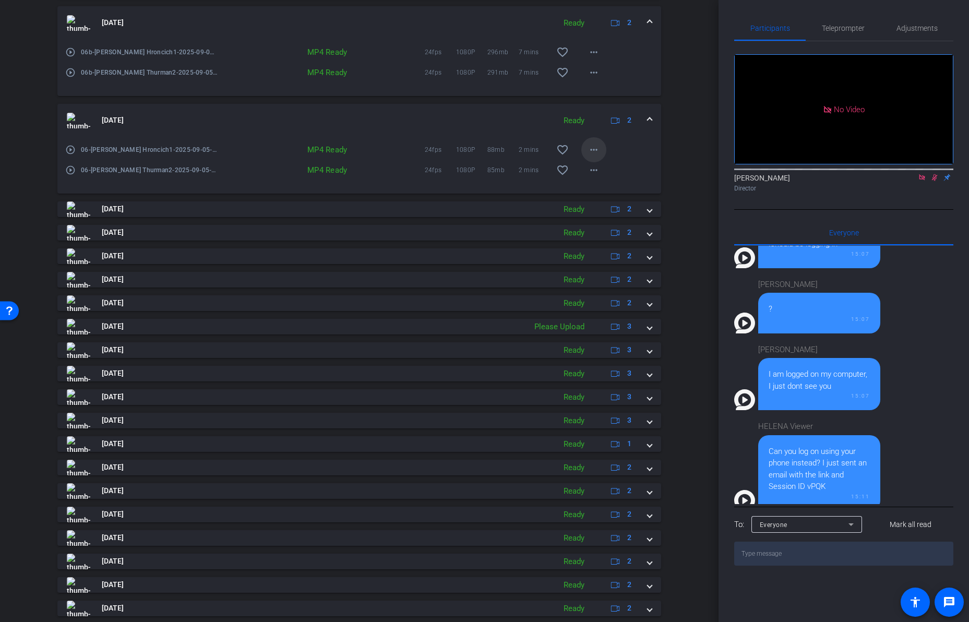
click at [592, 148] on mat-icon "more_horiz" at bounding box center [593, 149] width 13 height 13
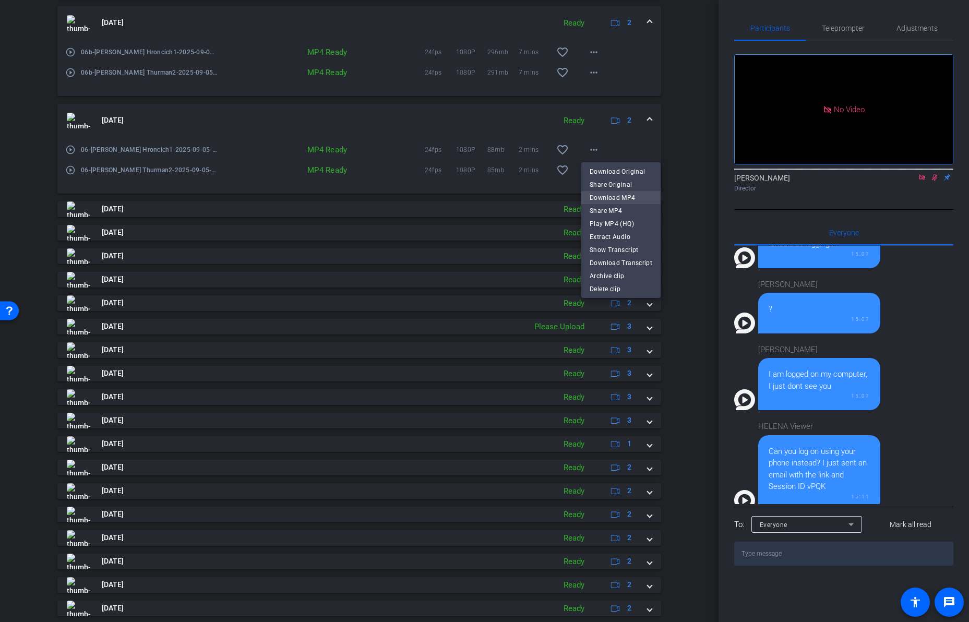
click at [606, 198] on span "Download MP4" at bounding box center [621, 197] width 63 height 13
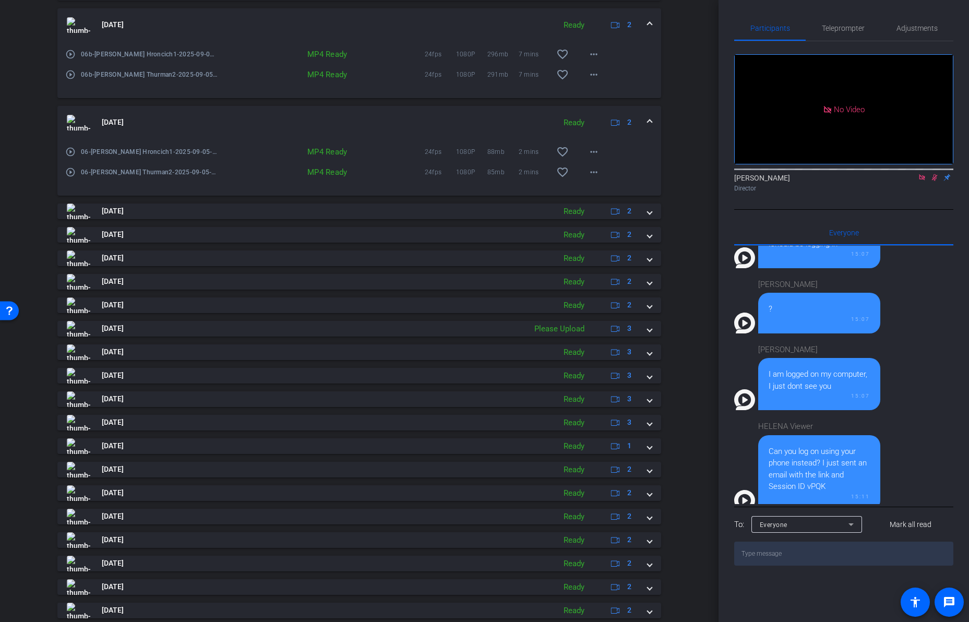
click at [648, 119] on span at bounding box center [649, 122] width 4 height 11
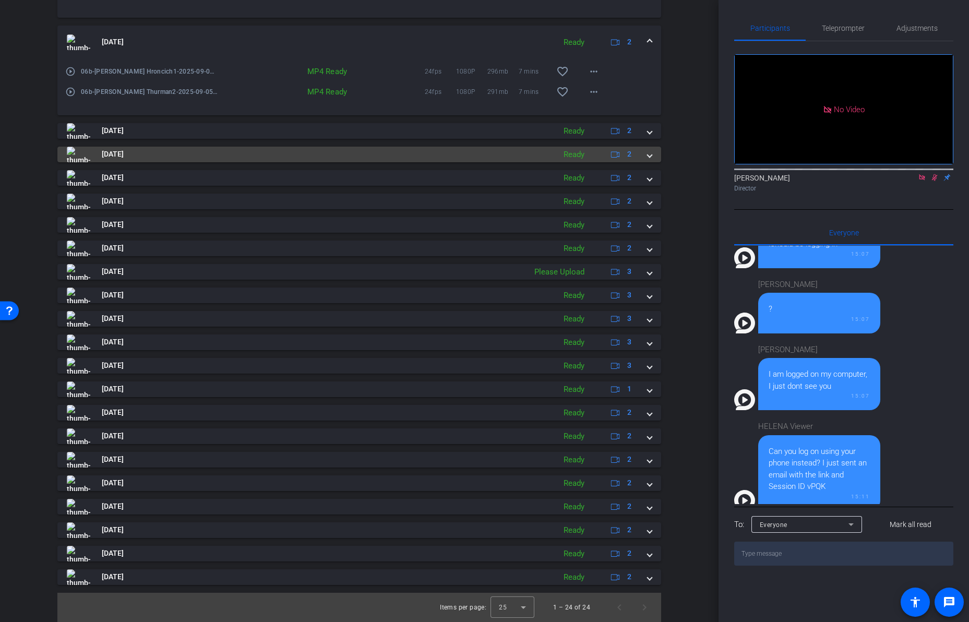
scroll to position [521, 0]
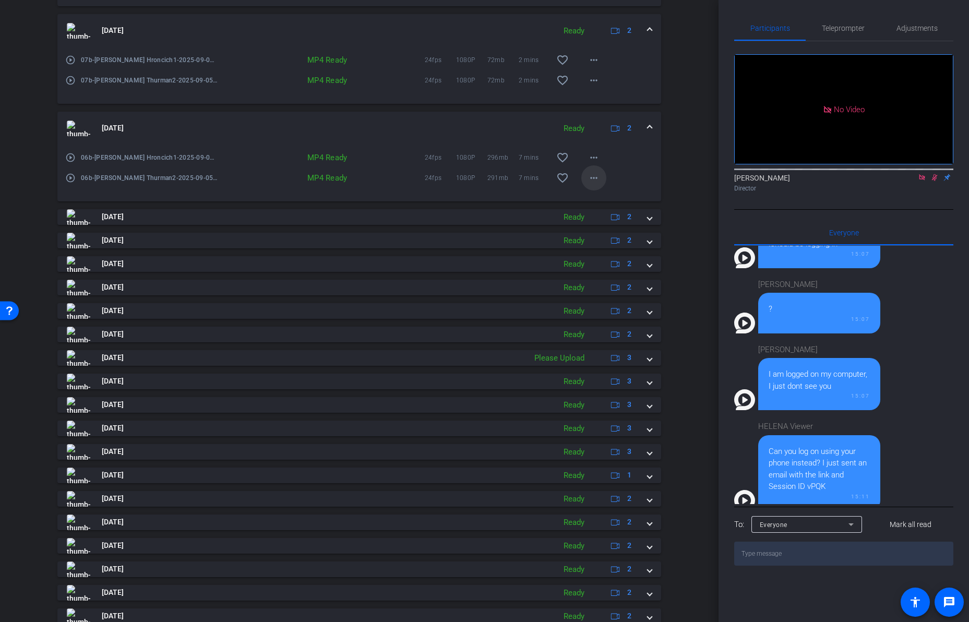
click at [594, 180] on mat-icon "more_horiz" at bounding box center [593, 178] width 13 height 13
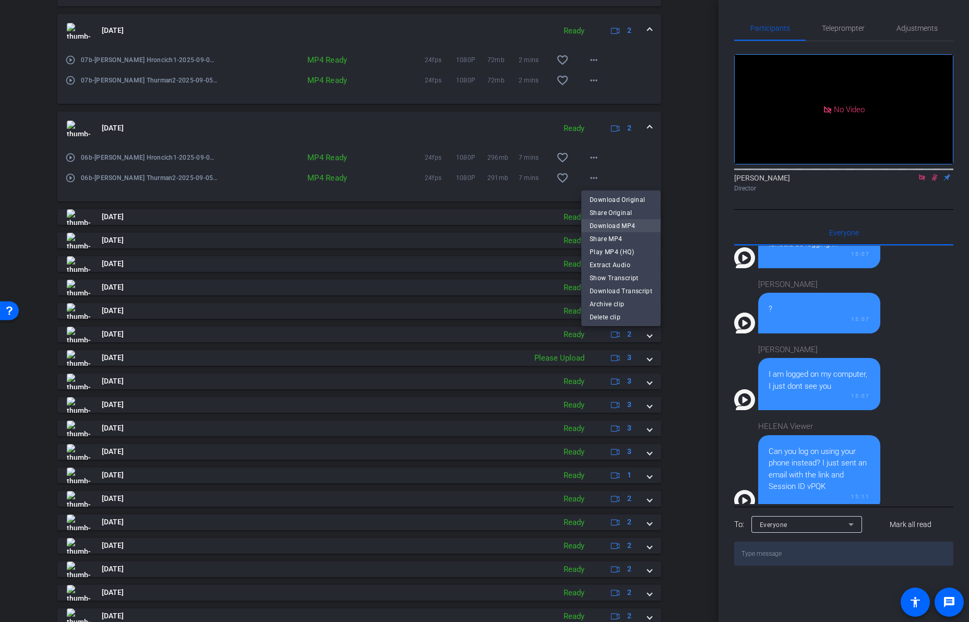
click at [599, 227] on span "Download MP4" at bounding box center [621, 226] width 63 height 13
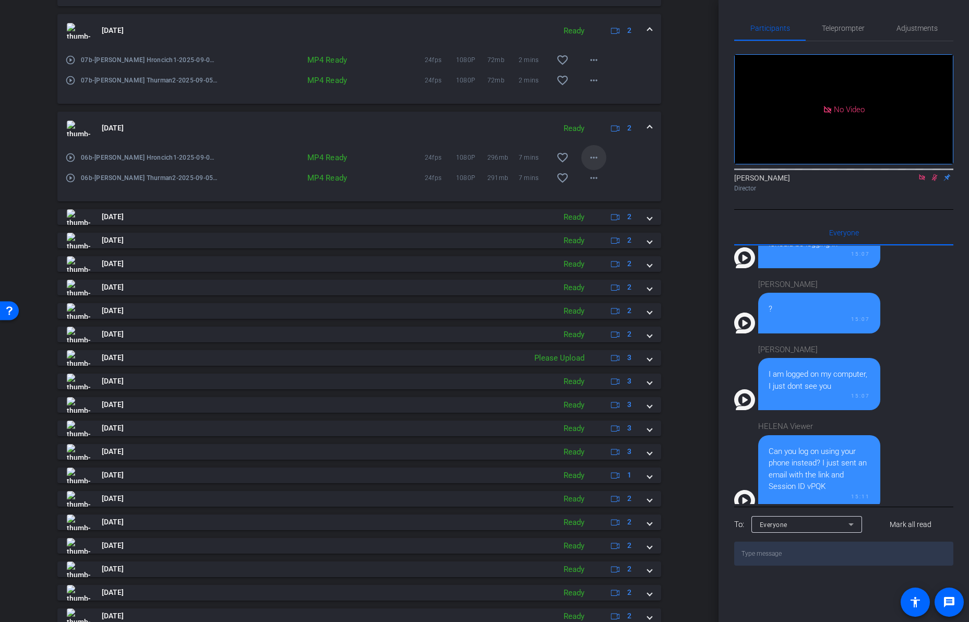
click at [594, 160] on mat-icon "more_horiz" at bounding box center [593, 157] width 13 height 13
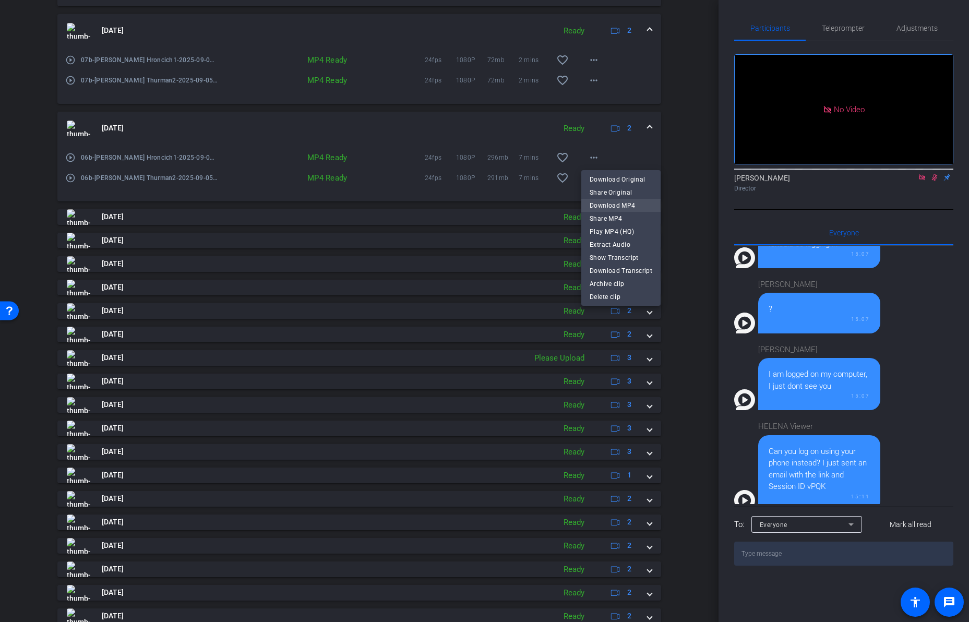
click at [620, 201] on span "Download MP4" at bounding box center [621, 205] width 63 height 13
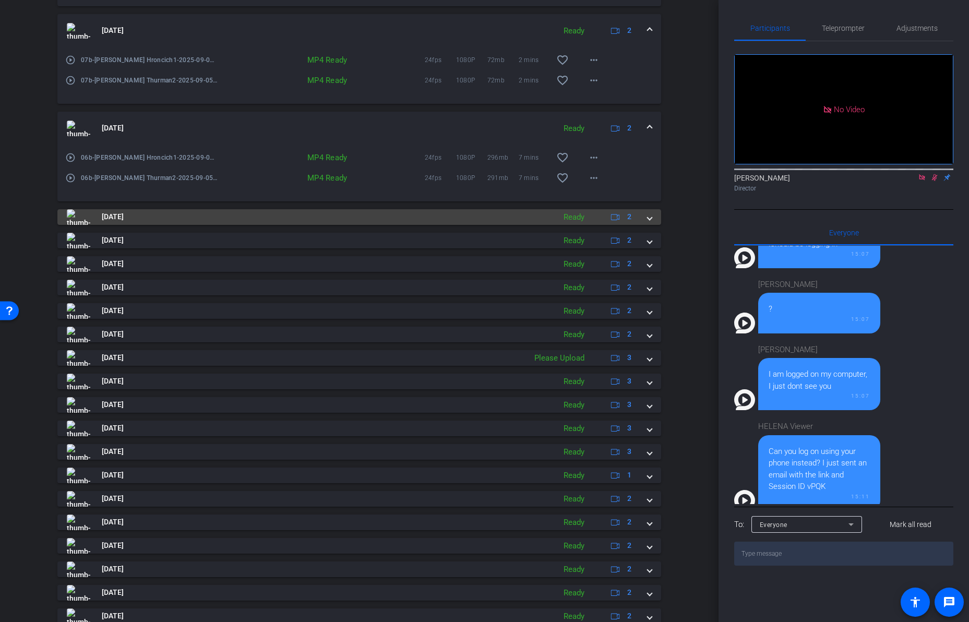
click at [651, 219] on span at bounding box center [649, 216] width 4 height 11
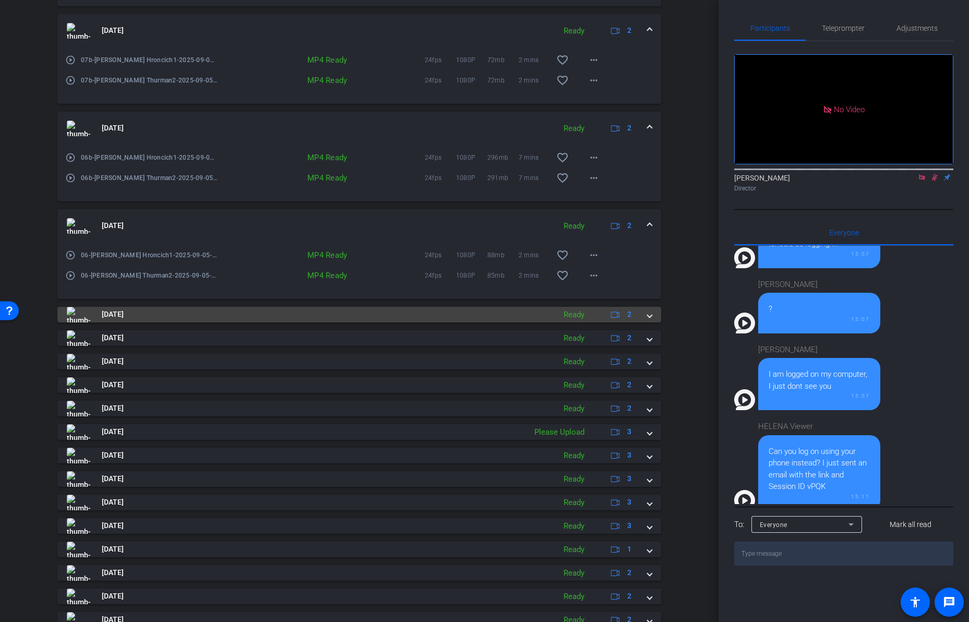
click at [646, 318] on div "[DATE] Ready 2" at bounding box center [357, 315] width 581 height 16
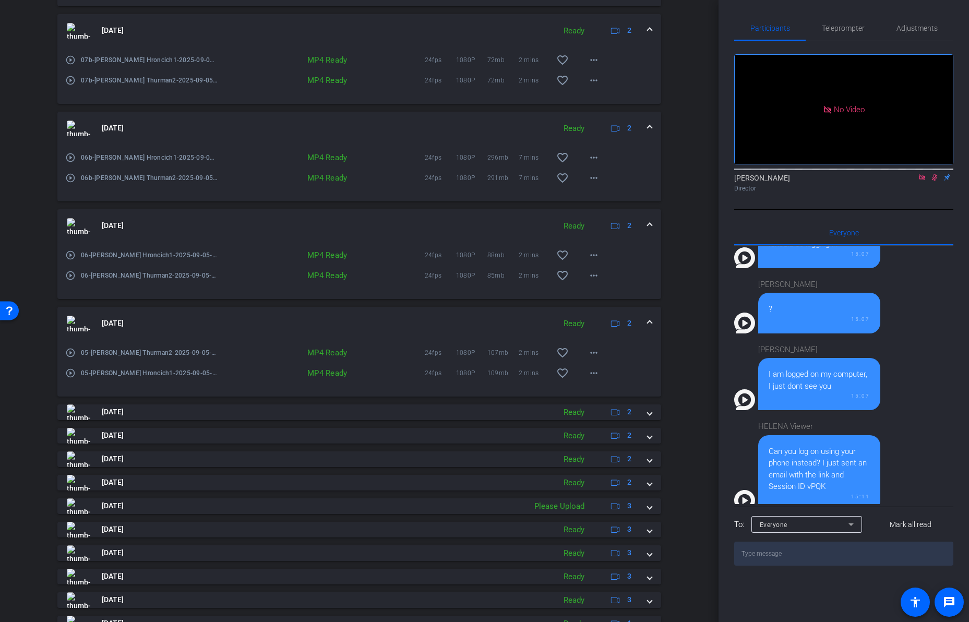
click at [650, 222] on span at bounding box center [649, 225] width 4 height 11
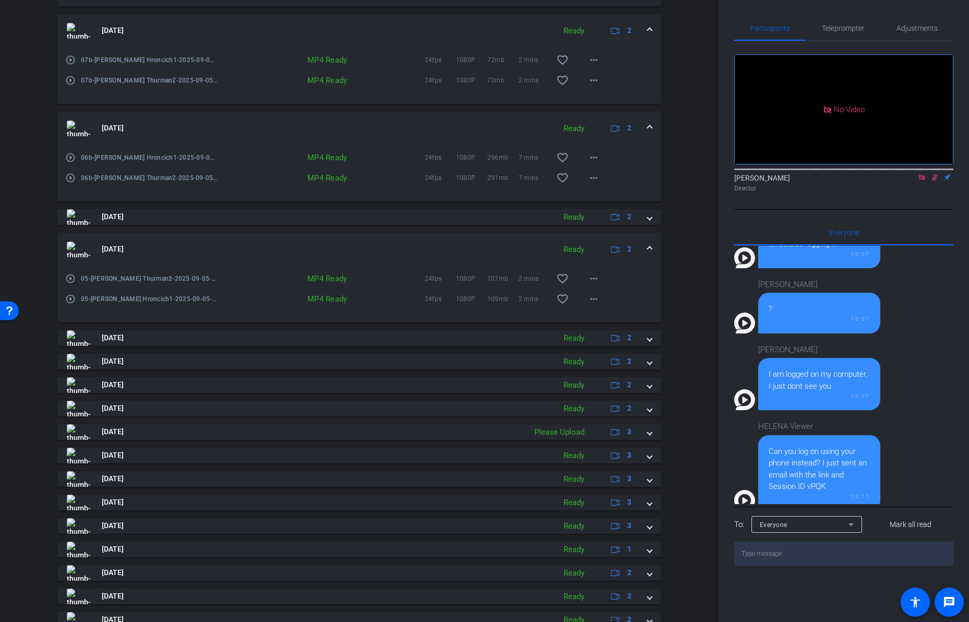
click at [648, 246] on span at bounding box center [649, 249] width 4 height 11
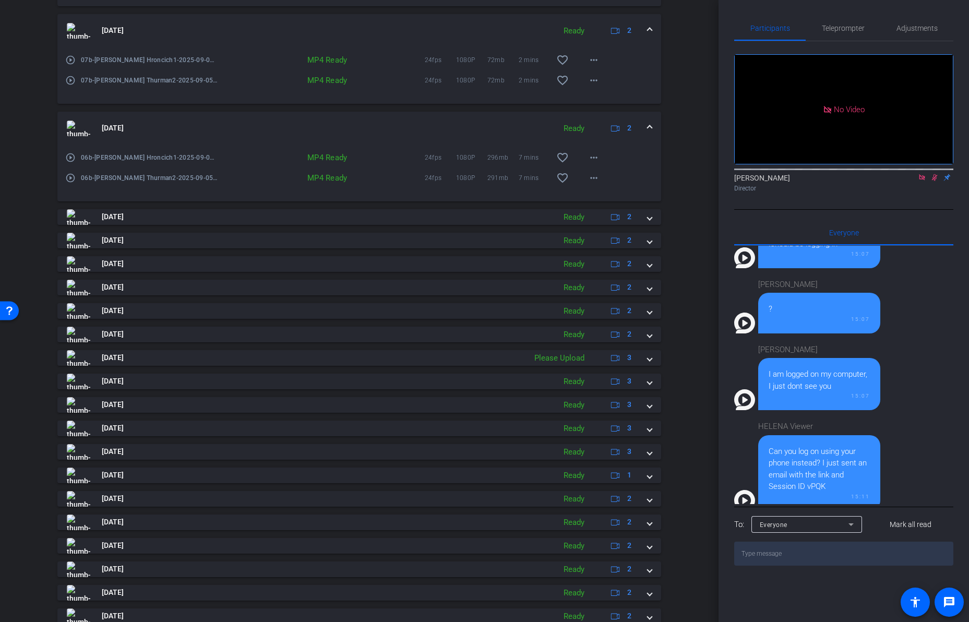
click at [648, 127] on span at bounding box center [649, 128] width 4 height 11
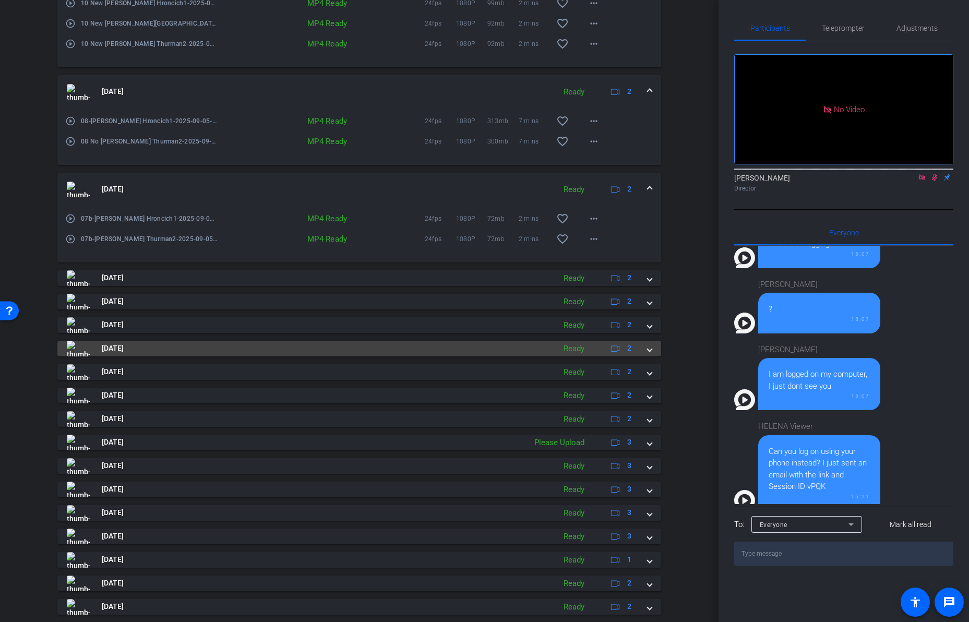
scroll to position [358, 0]
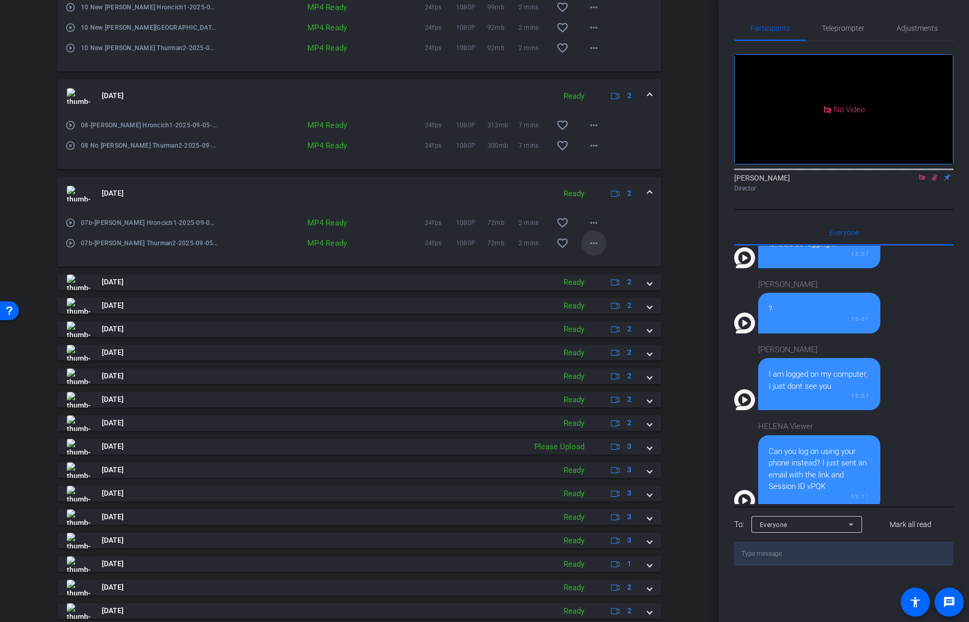
click at [592, 240] on mat-icon "more_horiz" at bounding box center [593, 243] width 13 height 13
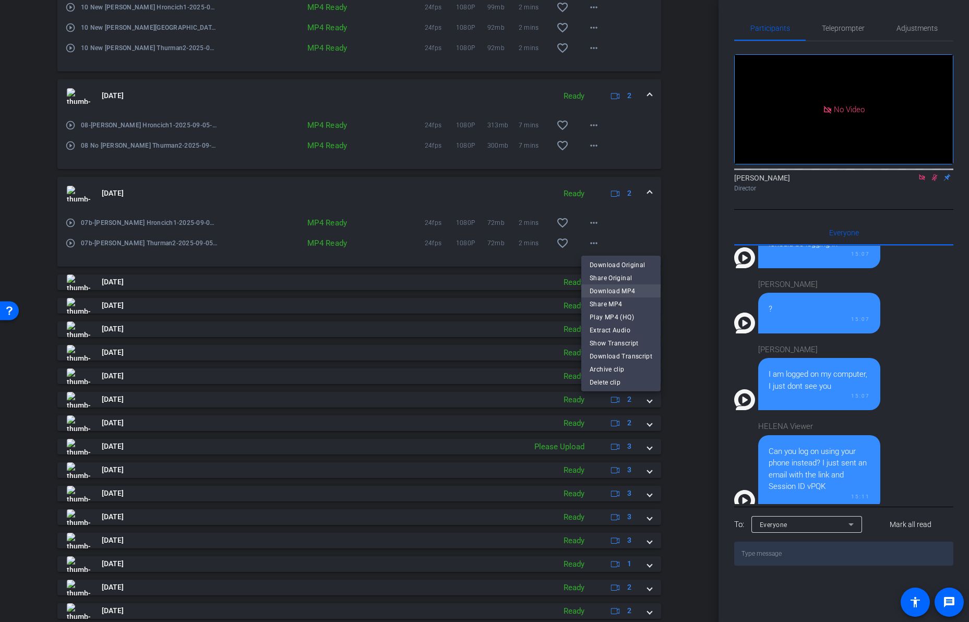
click at [605, 294] on span "Download MP4" at bounding box center [621, 291] width 63 height 13
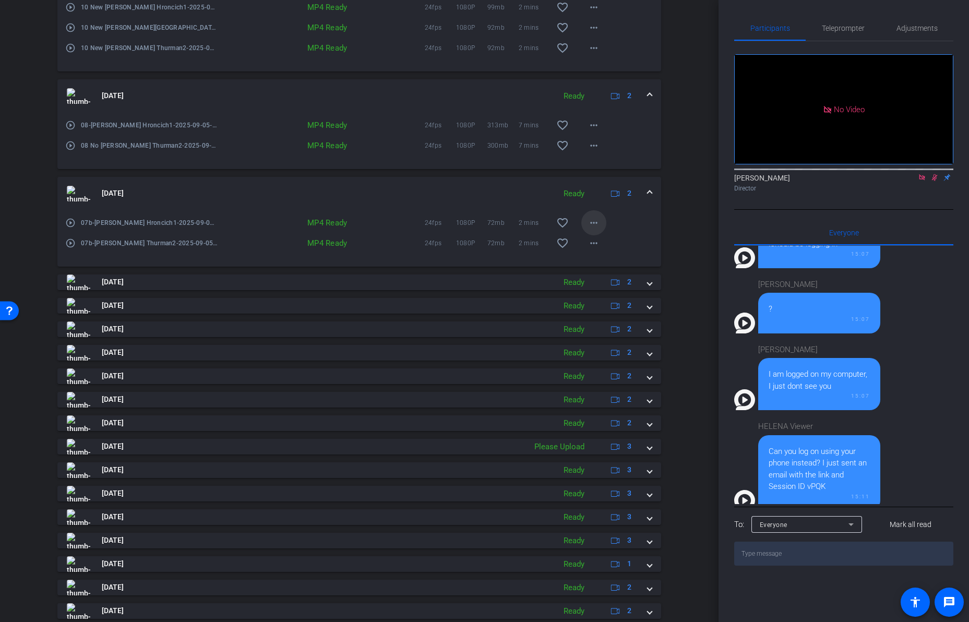
click at [595, 222] on mat-icon "more_horiz" at bounding box center [593, 223] width 13 height 13
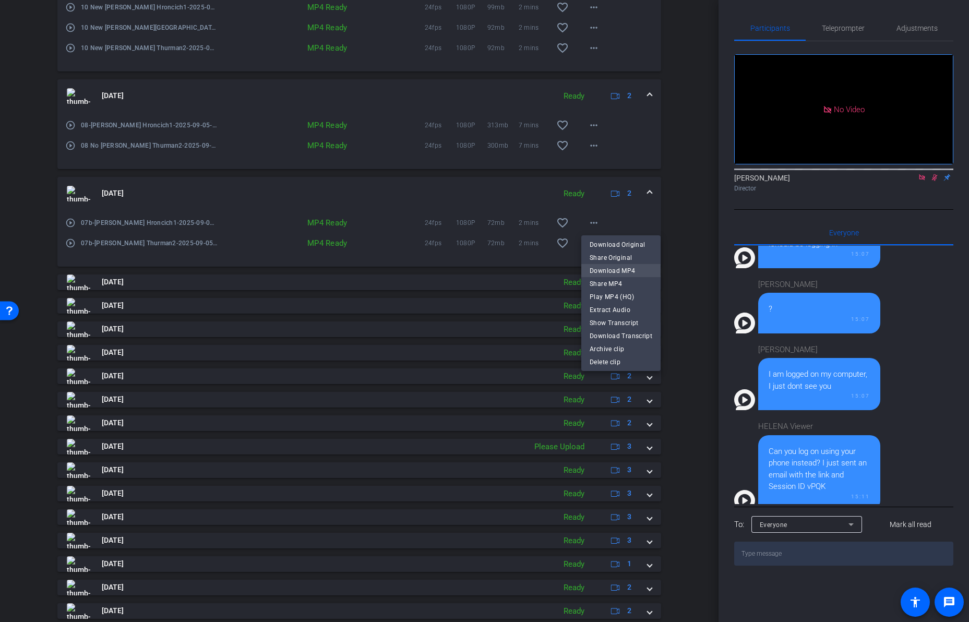
click at [595, 271] on span "Download MP4" at bounding box center [621, 271] width 63 height 13
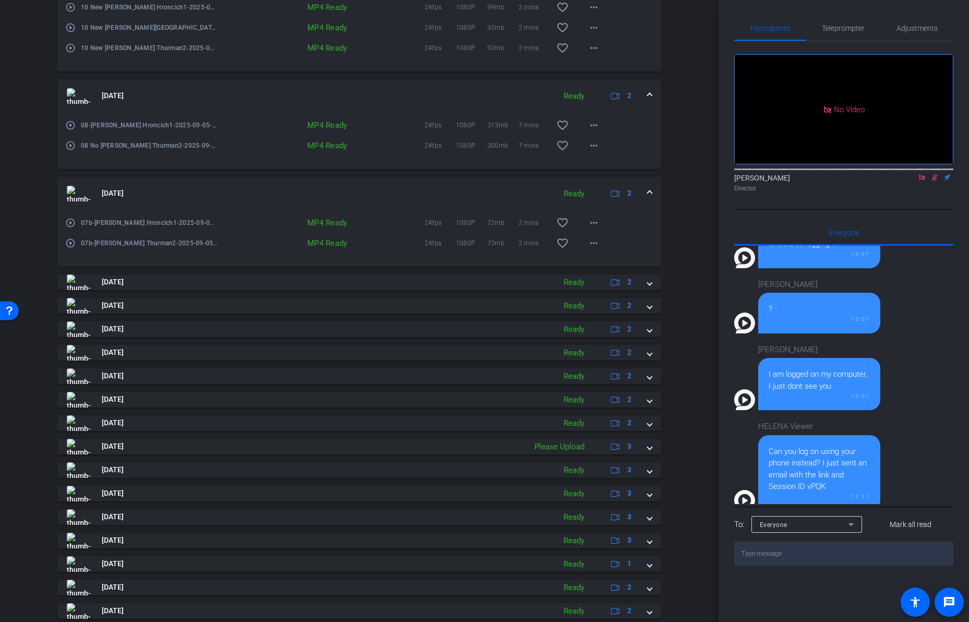
click at [649, 191] on span at bounding box center [649, 193] width 4 height 11
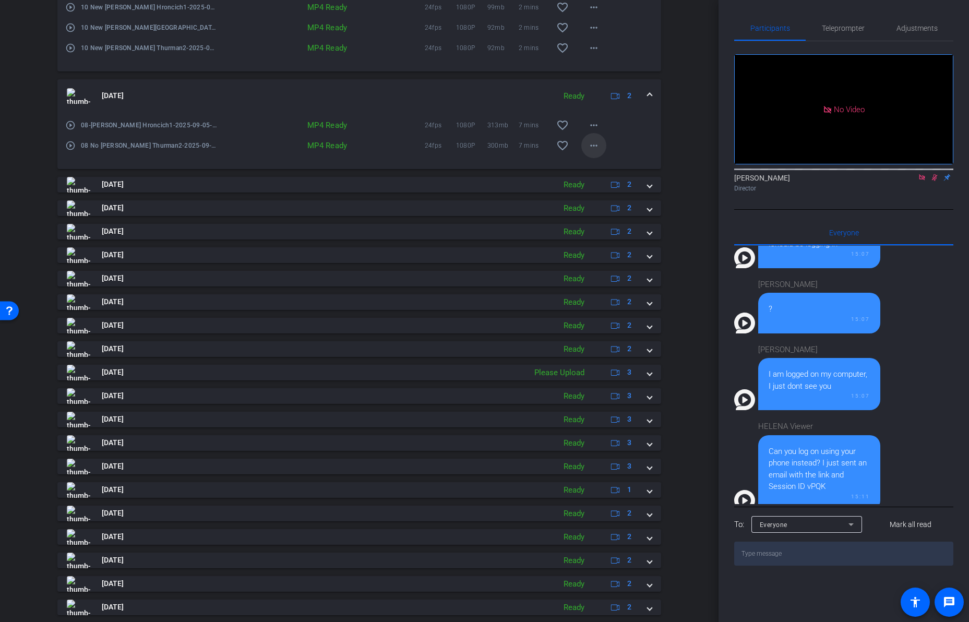
click at [594, 150] on mat-icon "more_horiz" at bounding box center [593, 145] width 13 height 13
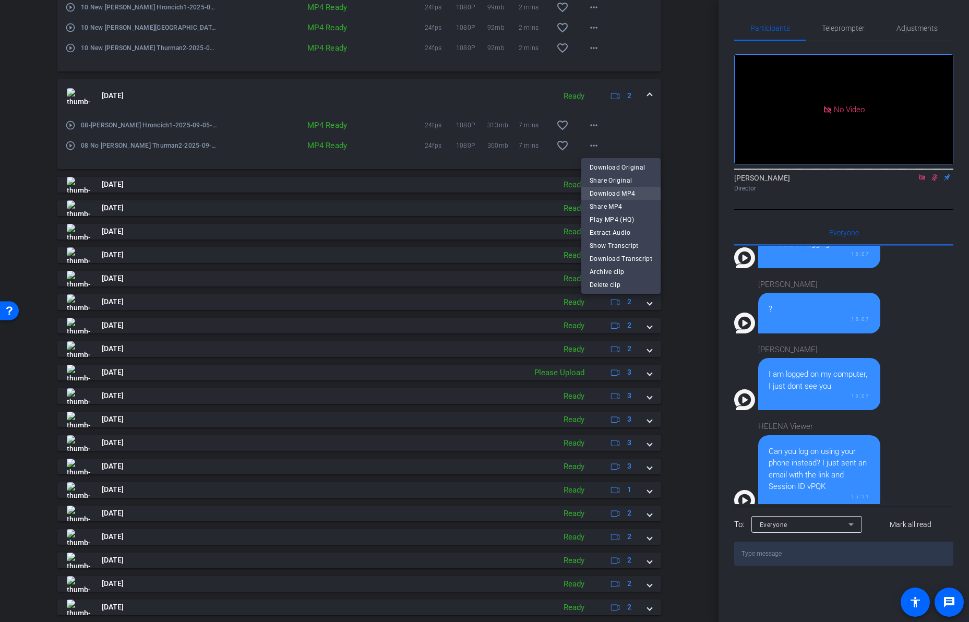
click at [610, 194] on span "Download MP4" at bounding box center [621, 193] width 63 height 13
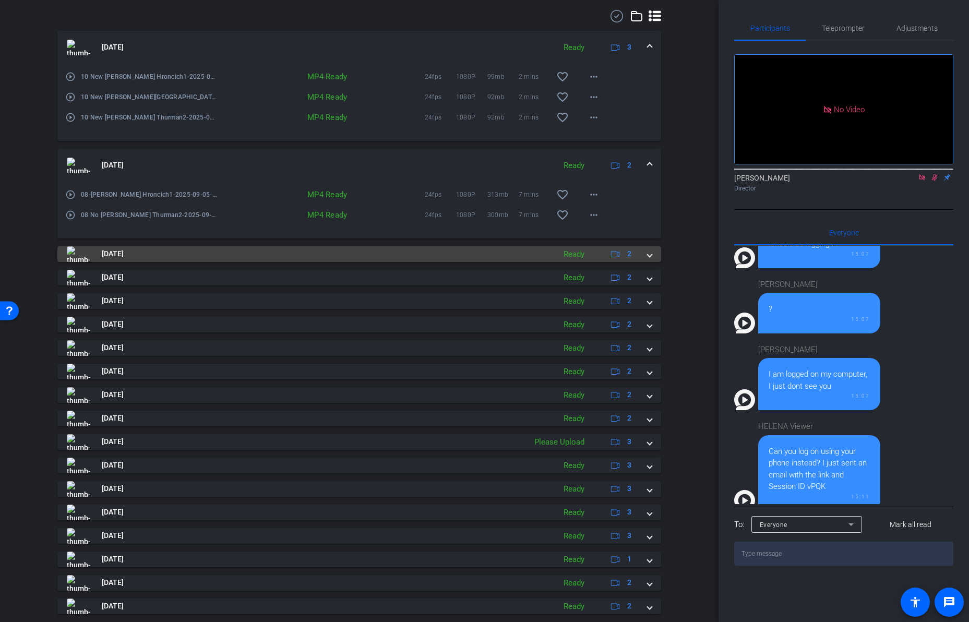
scroll to position [269, 0]
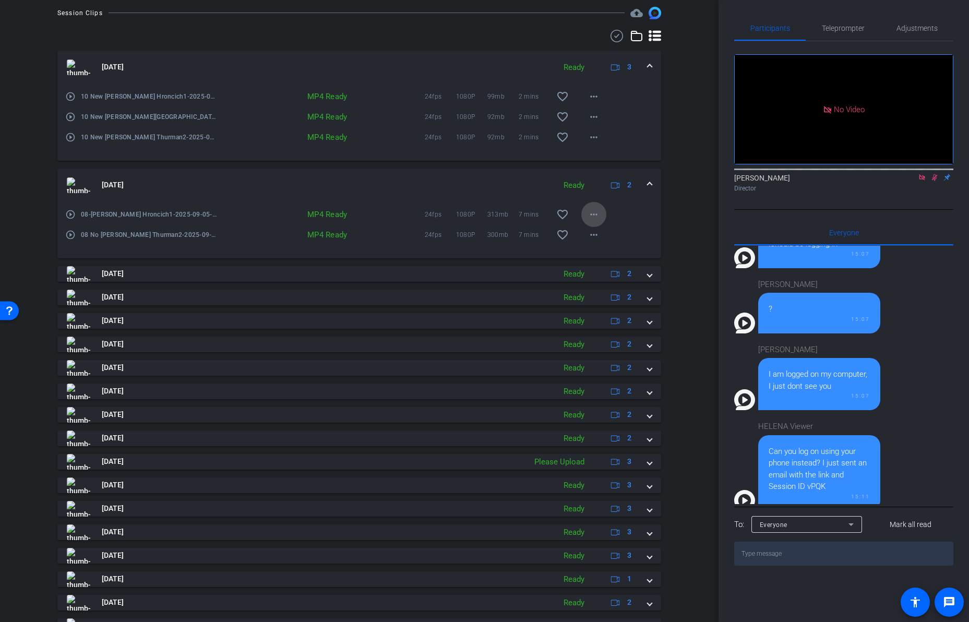
click at [597, 213] on mat-icon "more_horiz" at bounding box center [593, 214] width 13 height 13
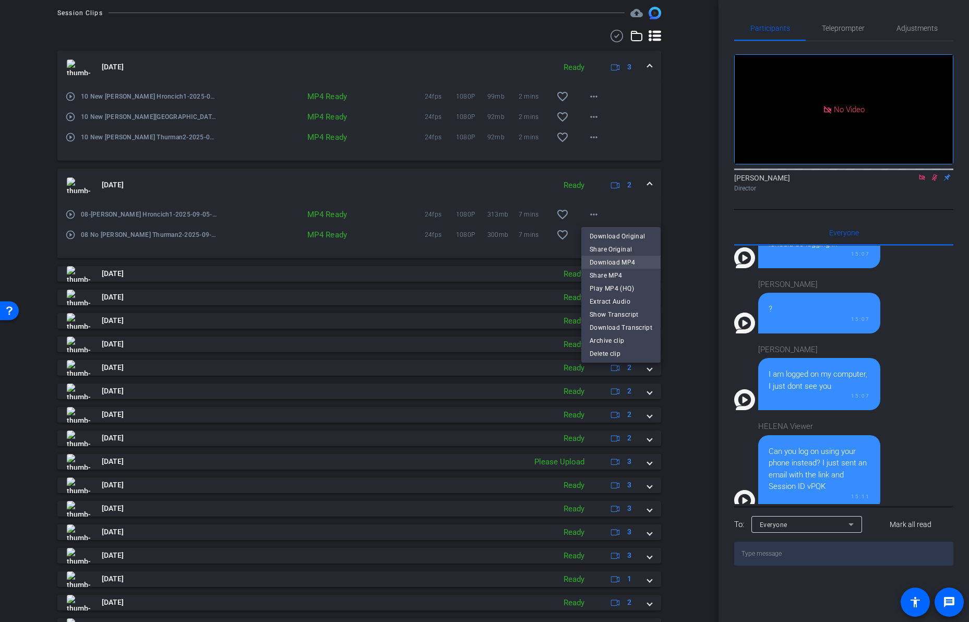
click at [604, 260] on span "Download MP4" at bounding box center [621, 262] width 63 height 13
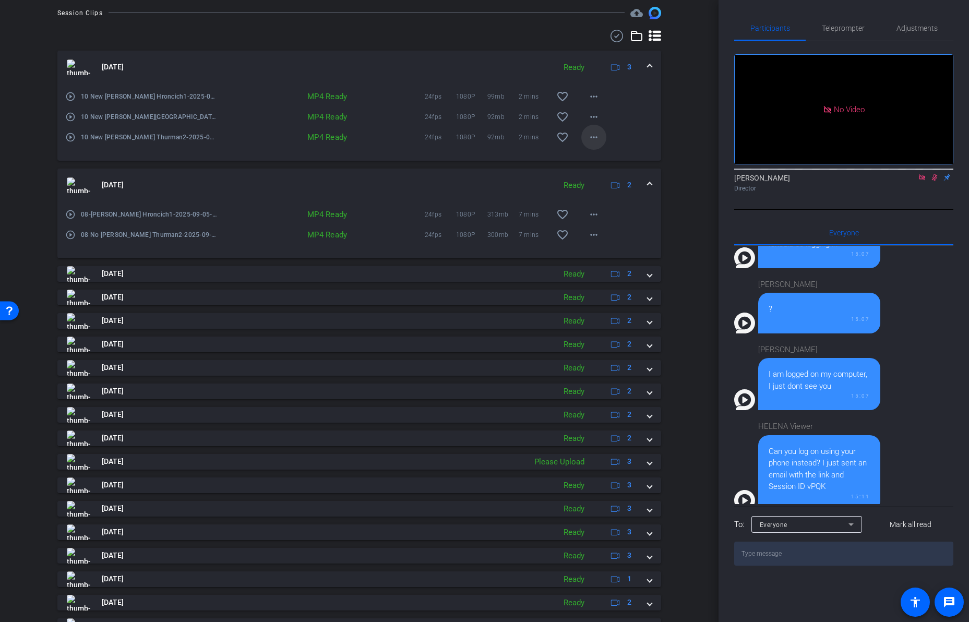
click at [592, 140] on mat-icon "more_horiz" at bounding box center [593, 137] width 13 height 13
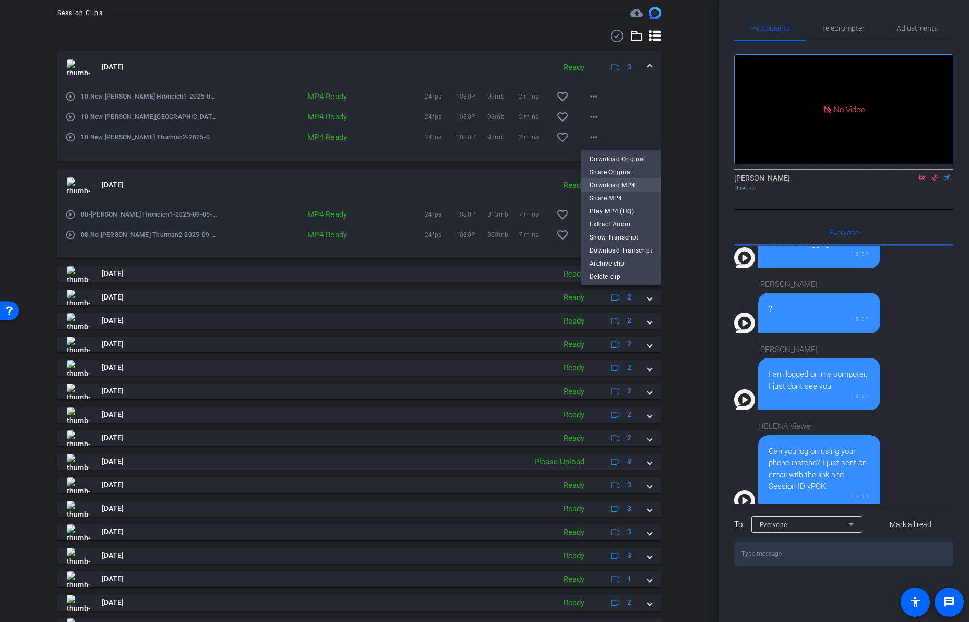
click at [602, 185] on span "Download MP4" at bounding box center [621, 184] width 63 height 13
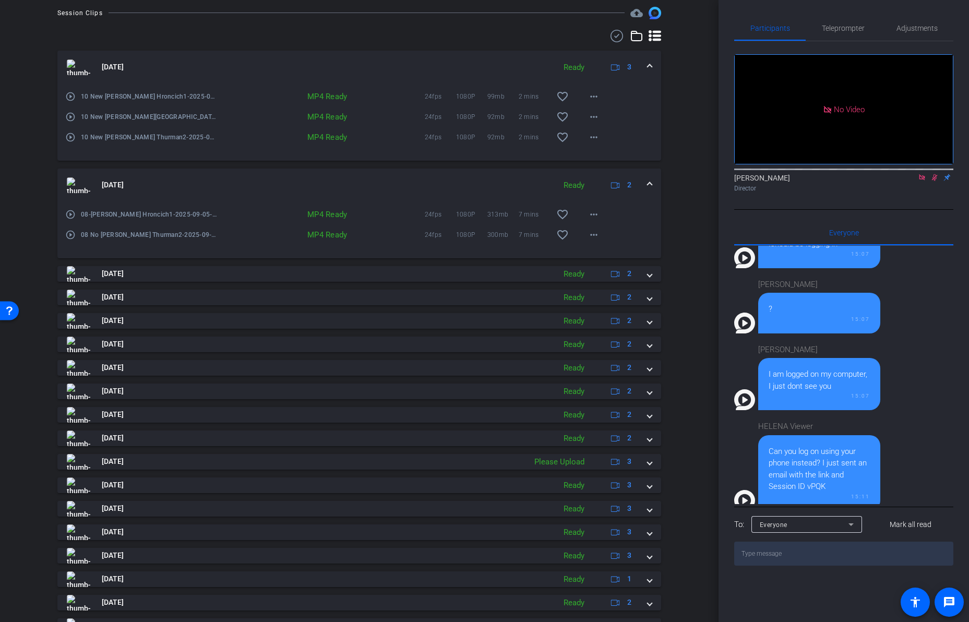
scroll to position [65, 0]
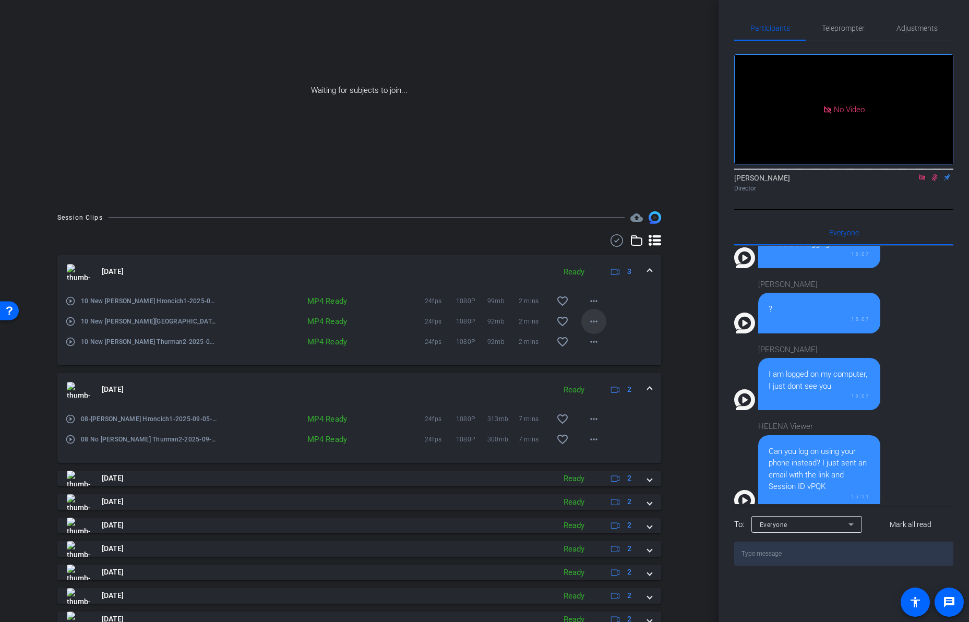
click at [595, 318] on mat-icon "more_horiz" at bounding box center [593, 321] width 13 height 13
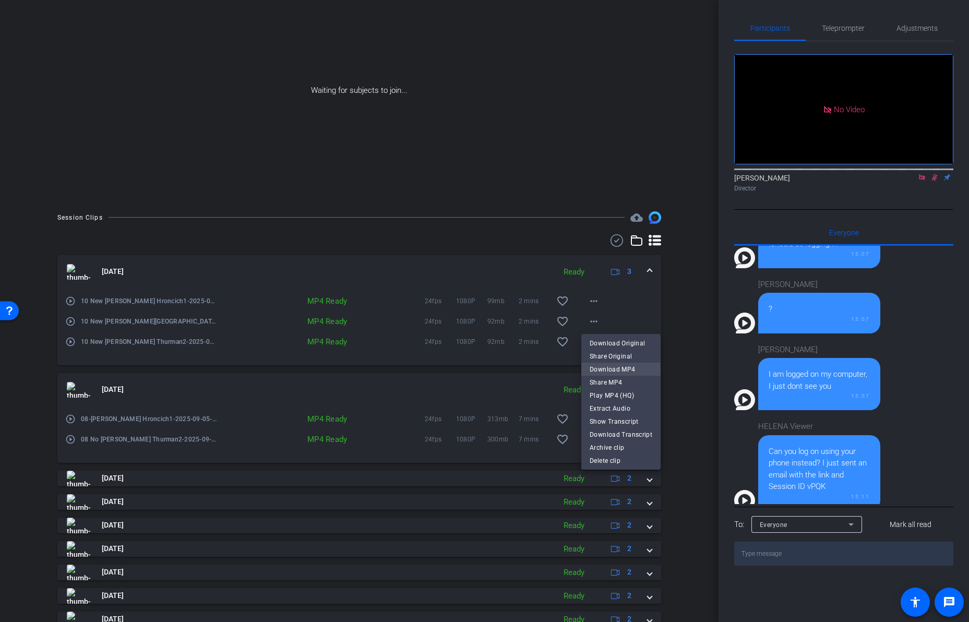
click at [601, 371] on span "Download MP4" at bounding box center [621, 369] width 63 height 13
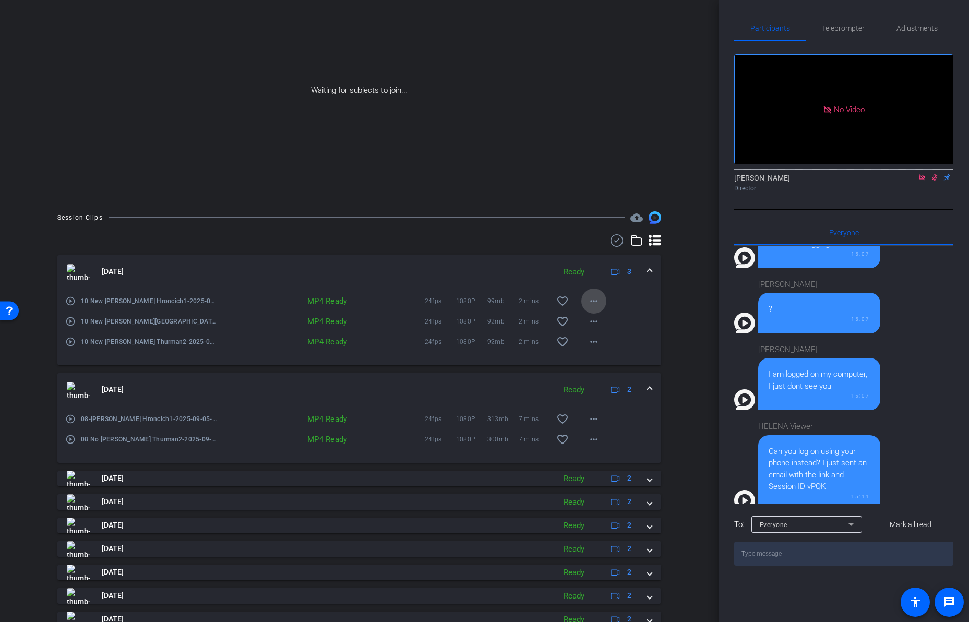
click at [593, 297] on mat-icon "more_horiz" at bounding box center [593, 301] width 13 height 13
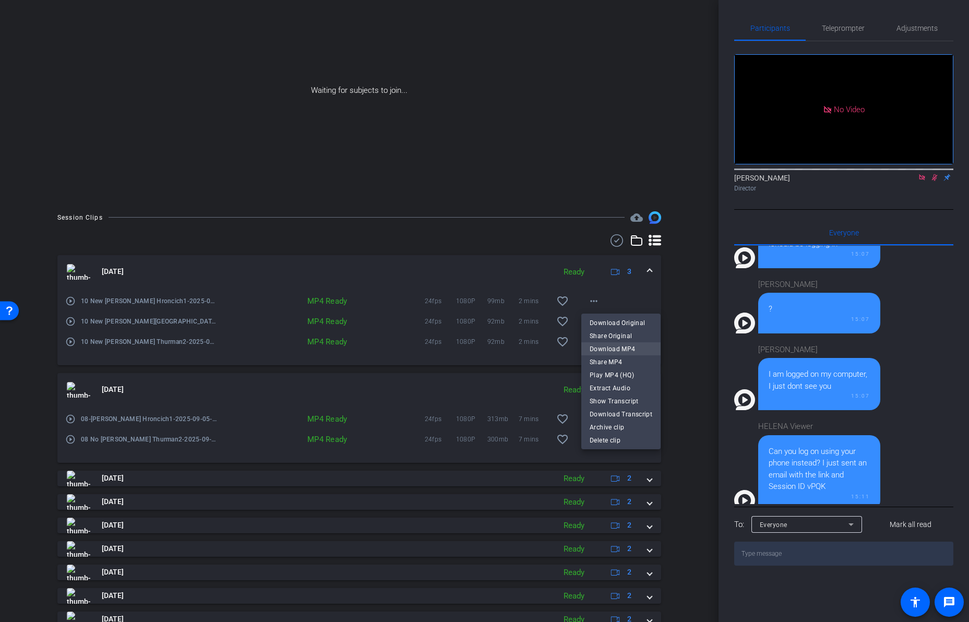
click at [598, 345] on span "Download MP4" at bounding box center [621, 348] width 63 height 13
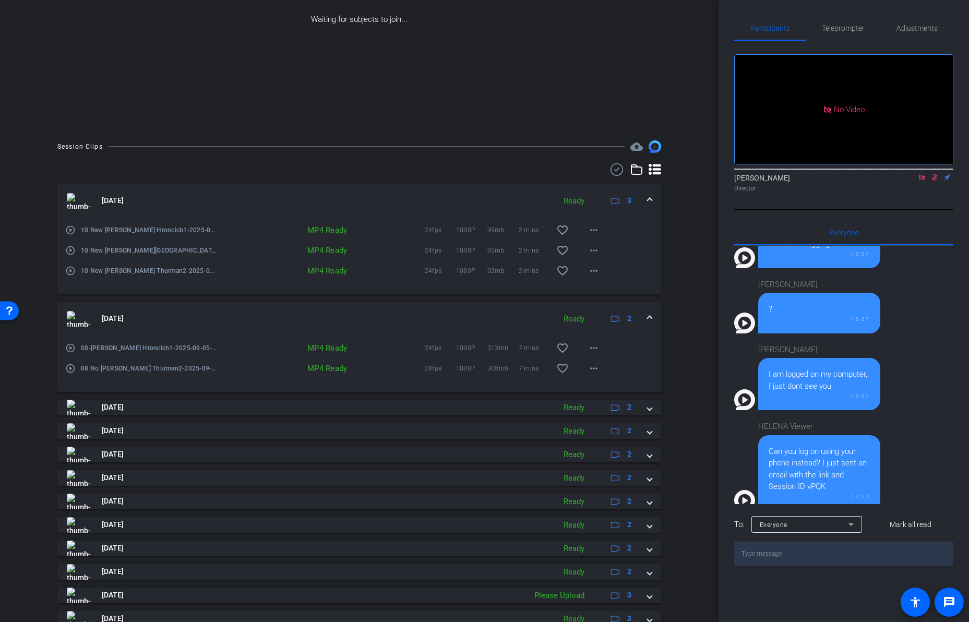
scroll to position [198, 0]
